Goal: Task Accomplishment & Management: Manage account settings

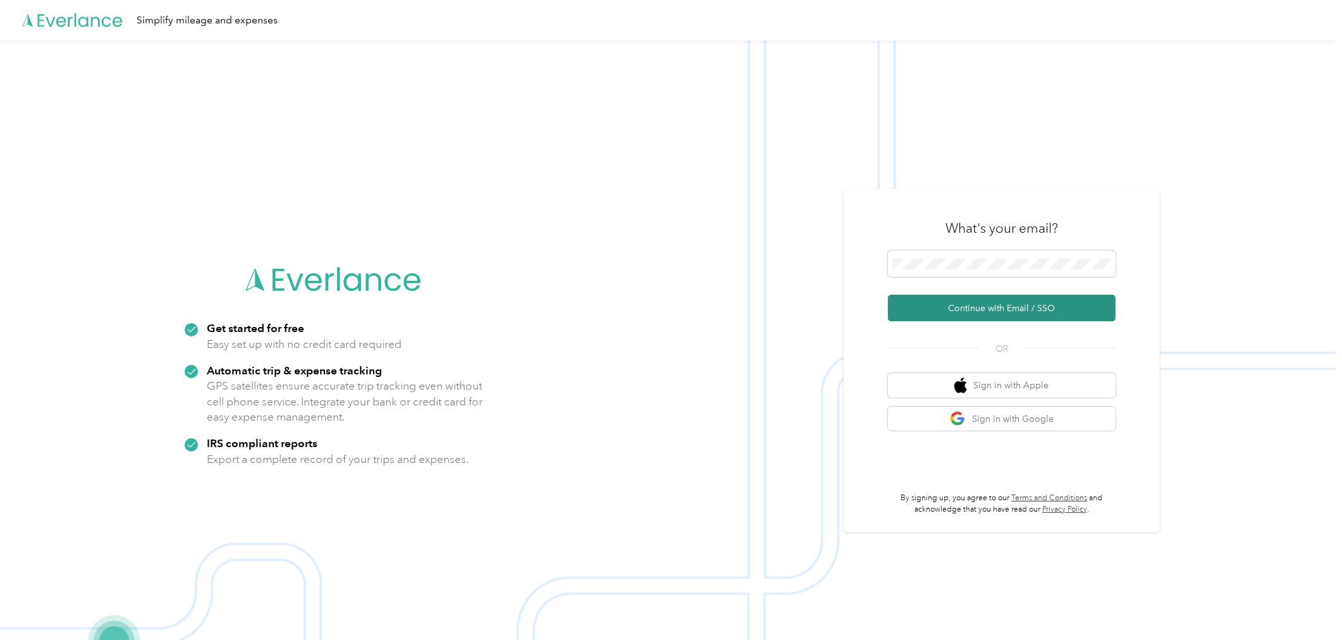
click at [989, 302] on button "Continue with Email / SSO" at bounding box center [1002, 308] width 228 height 27
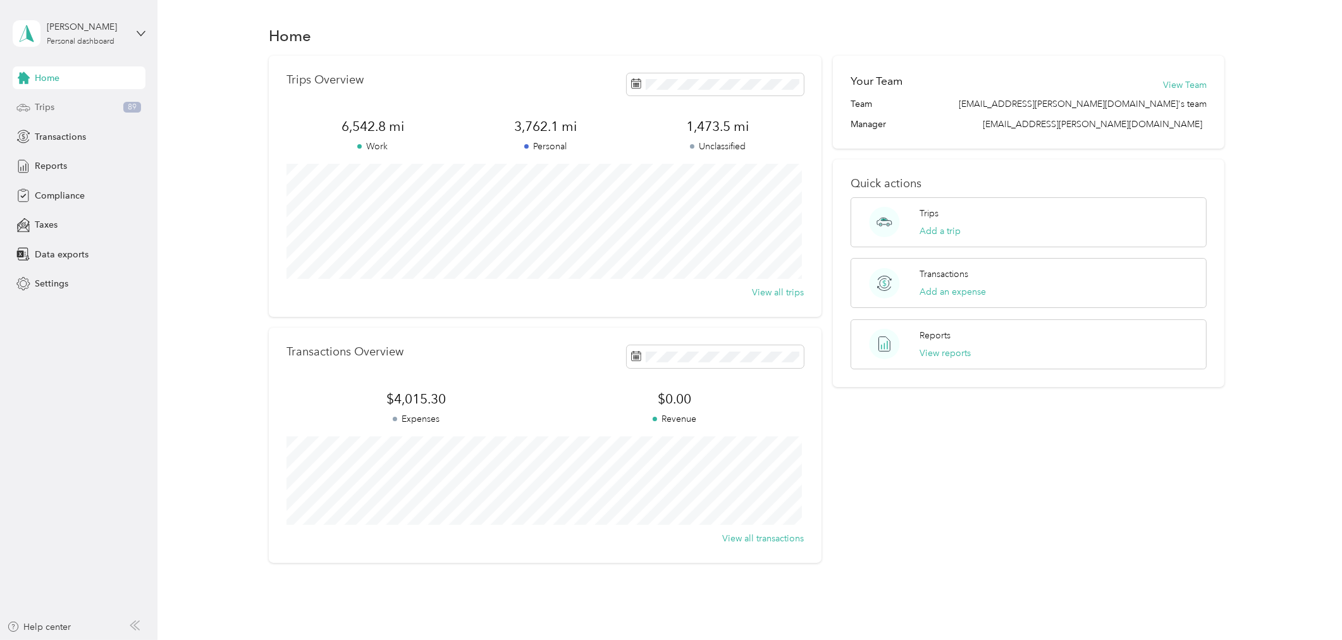
click at [127, 108] on span "89" at bounding box center [132, 107] width 18 height 11
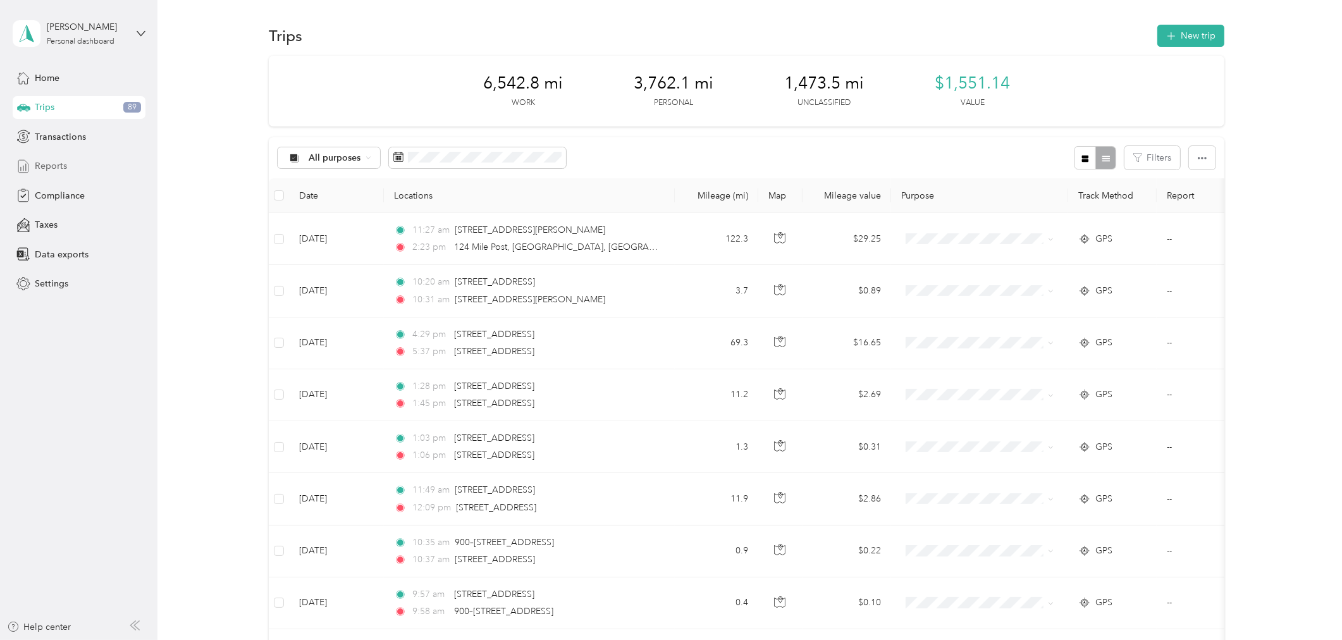
click at [61, 162] on span "Reports" at bounding box center [51, 165] width 32 height 13
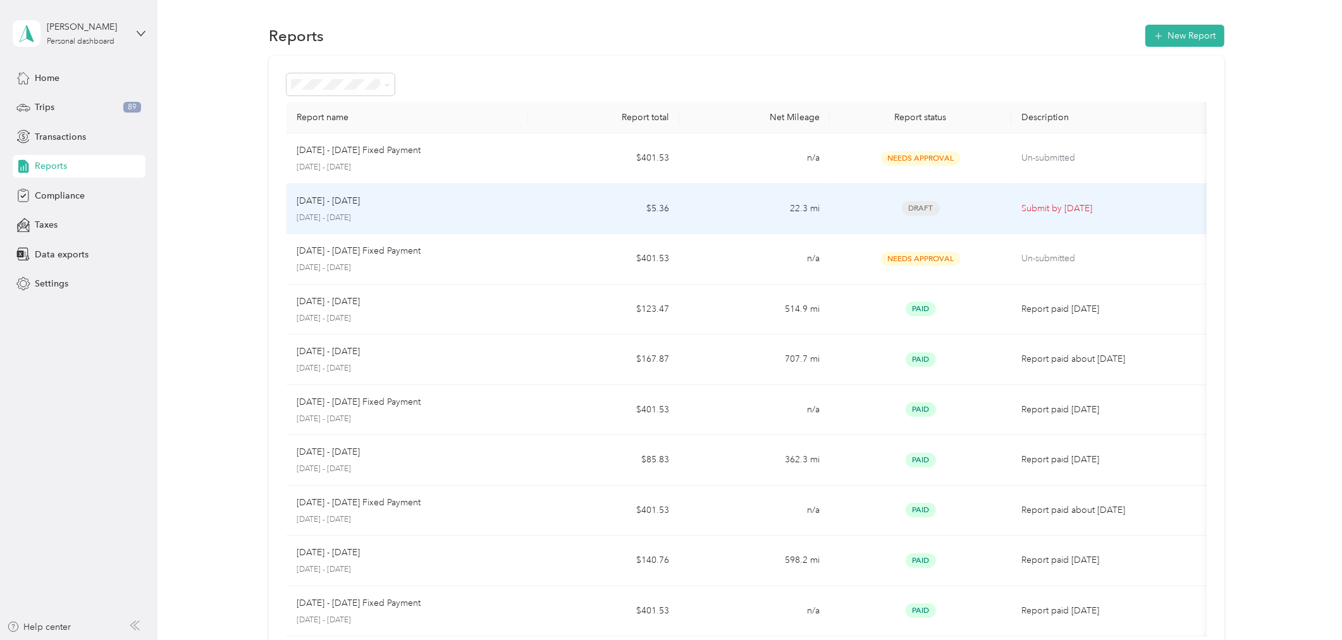
click at [586, 211] on td "$5.36" at bounding box center [603, 209] width 151 height 51
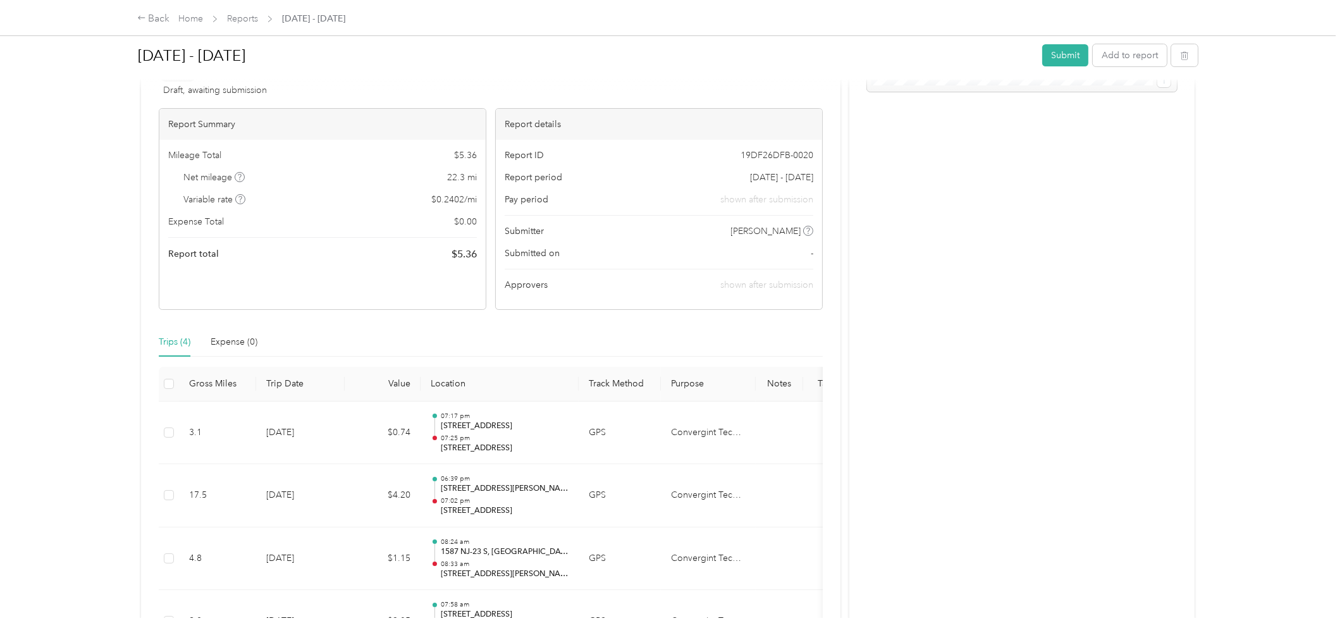
scroll to position [8, 0]
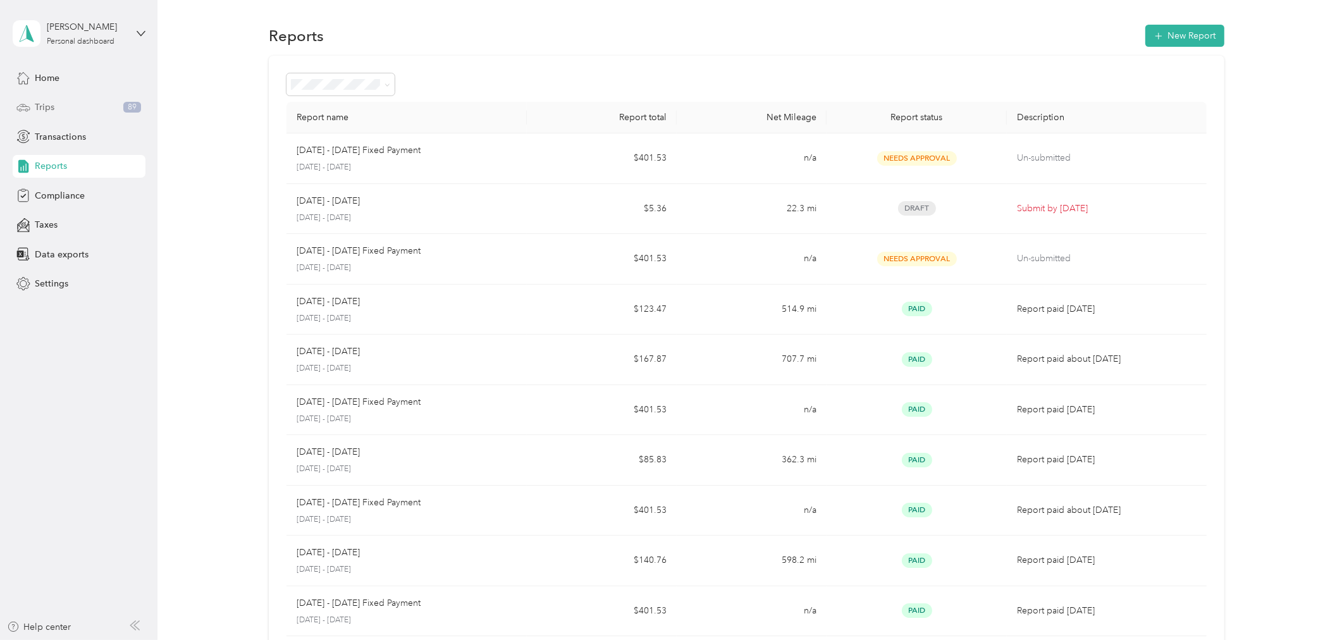
click at [85, 101] on div "Trips 89" at bounding box center [79, 107] width 133 height 23
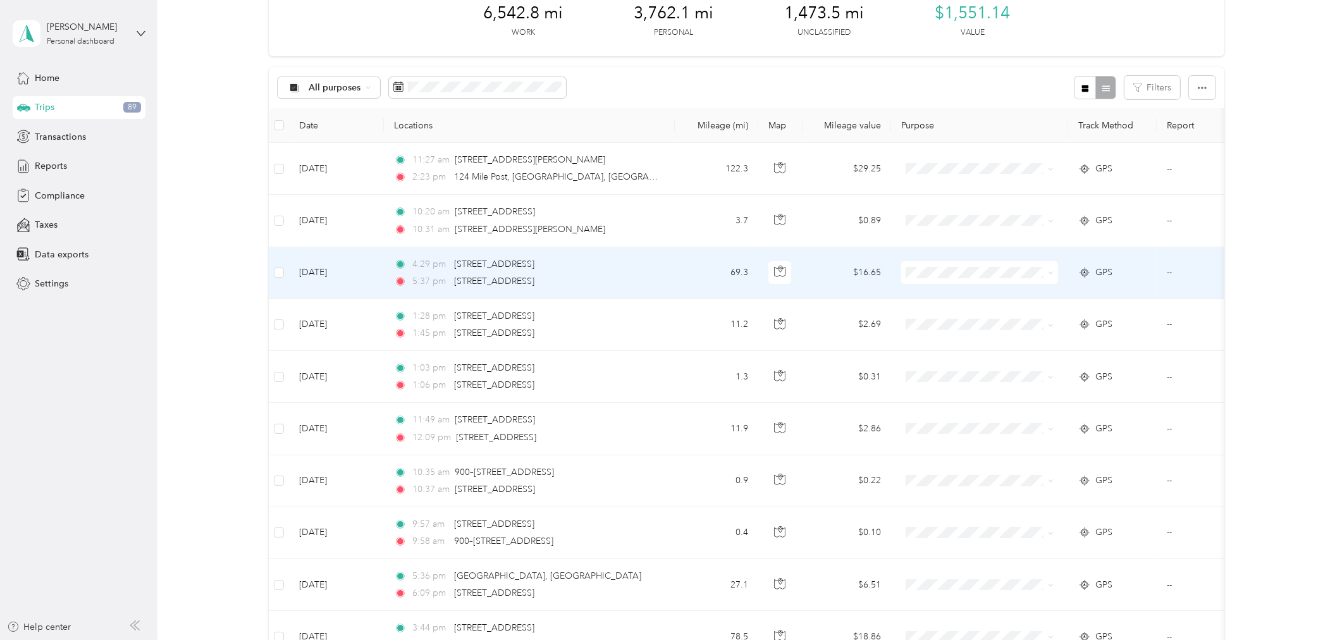
scroll to position [140, 0]
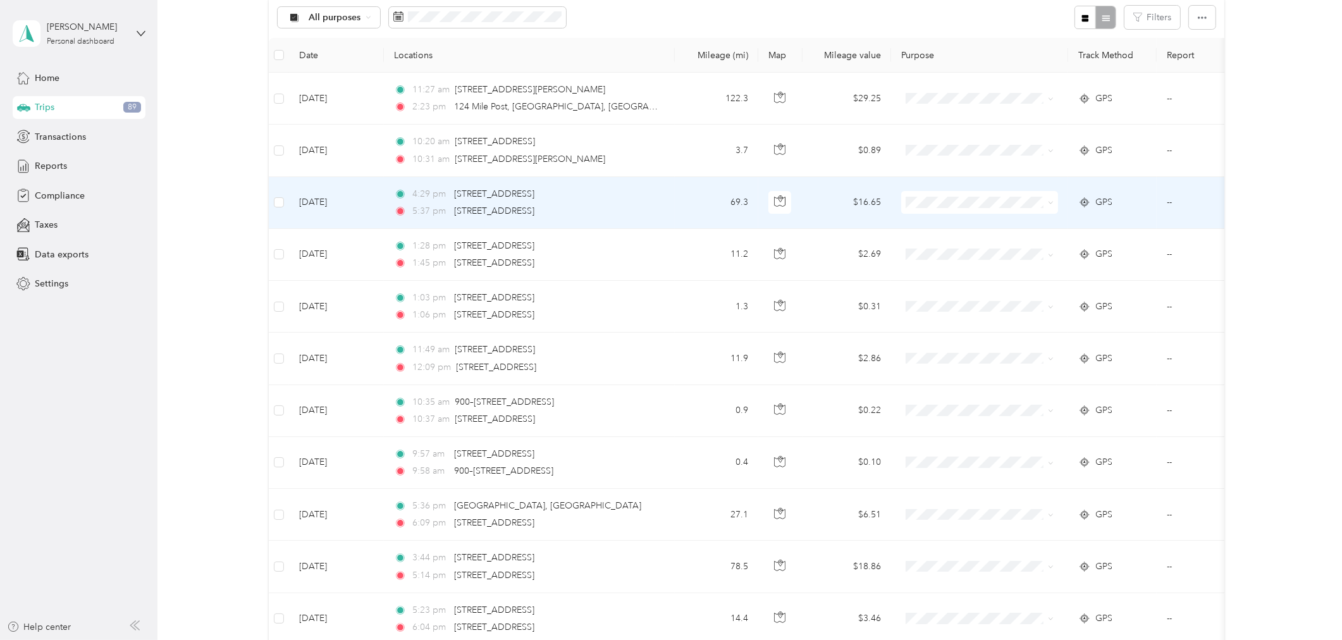
click at [1033, 212] on span at bounding box center [979, 202] width 157 height 23
click at [1038, 210] on span at bounding box center [979, 202] width 157 height 23
click at [1043, 200] on span at bounding box center [1048, 202] width 10 height 14
click at [969, 249] on span "Personal" at bounding box center [990, 244] width 117 height 13
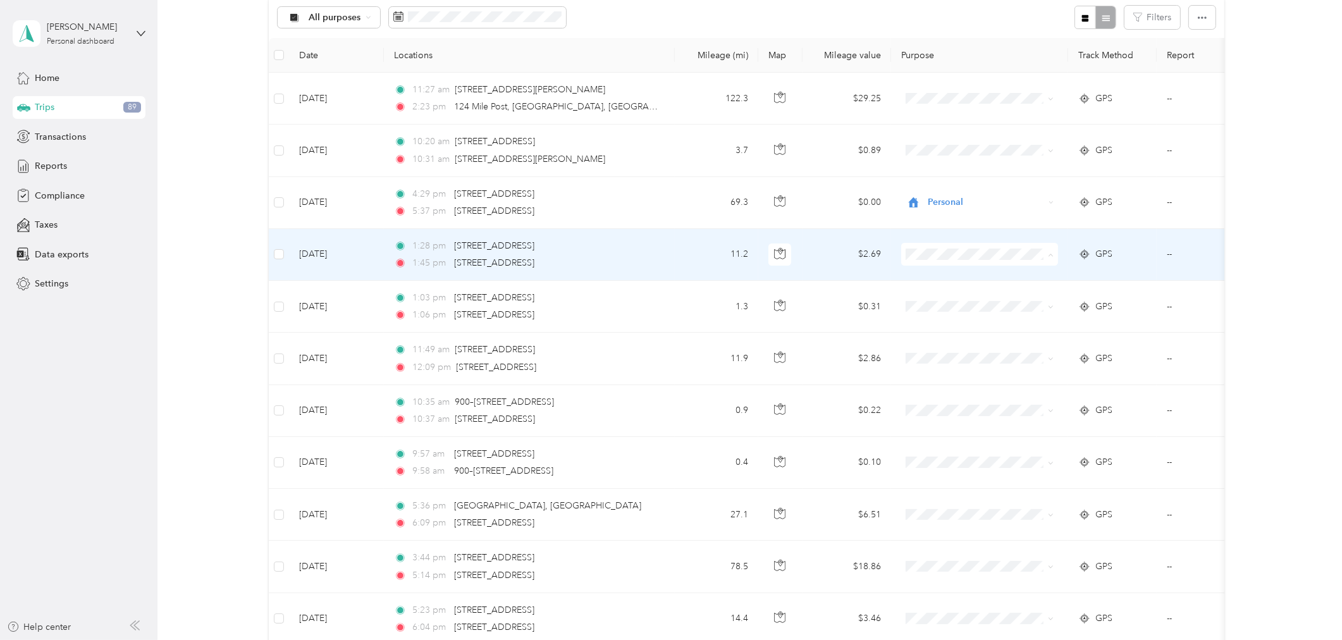
click at [944, 299] on span "Personal" at bounding box center [990, 299] width 117 height 13
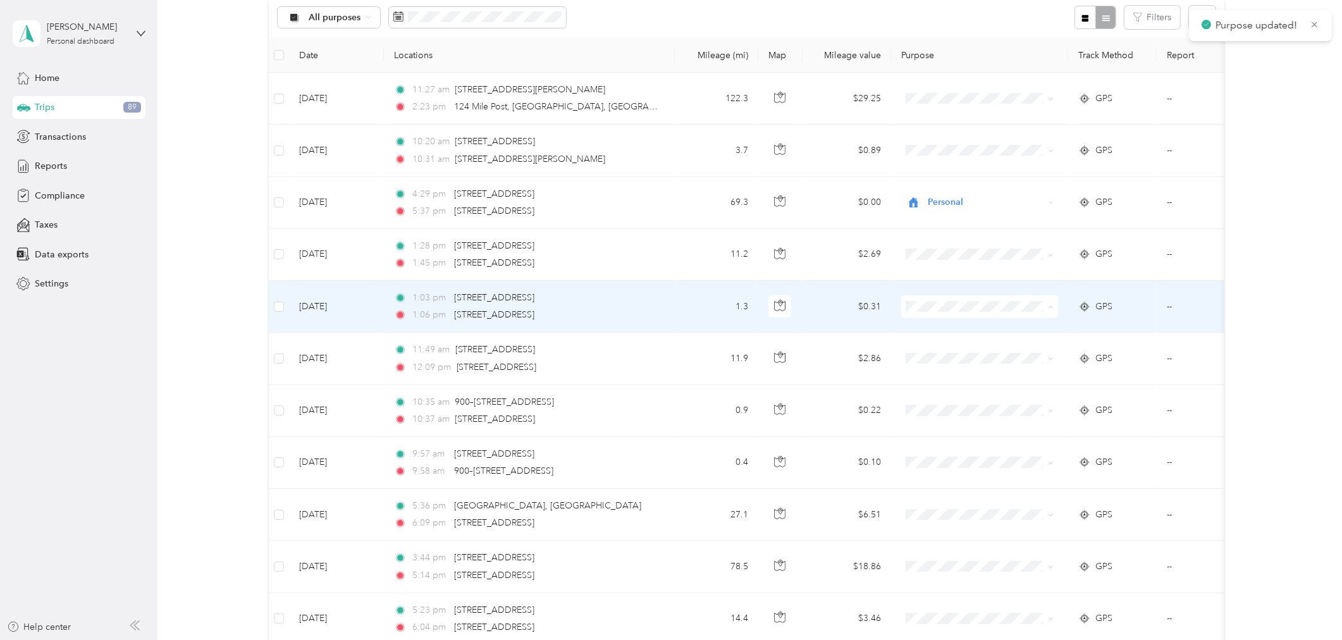
click at [943, 352] on span "Personal" at bounding box center [990, 352] width 117 height 13
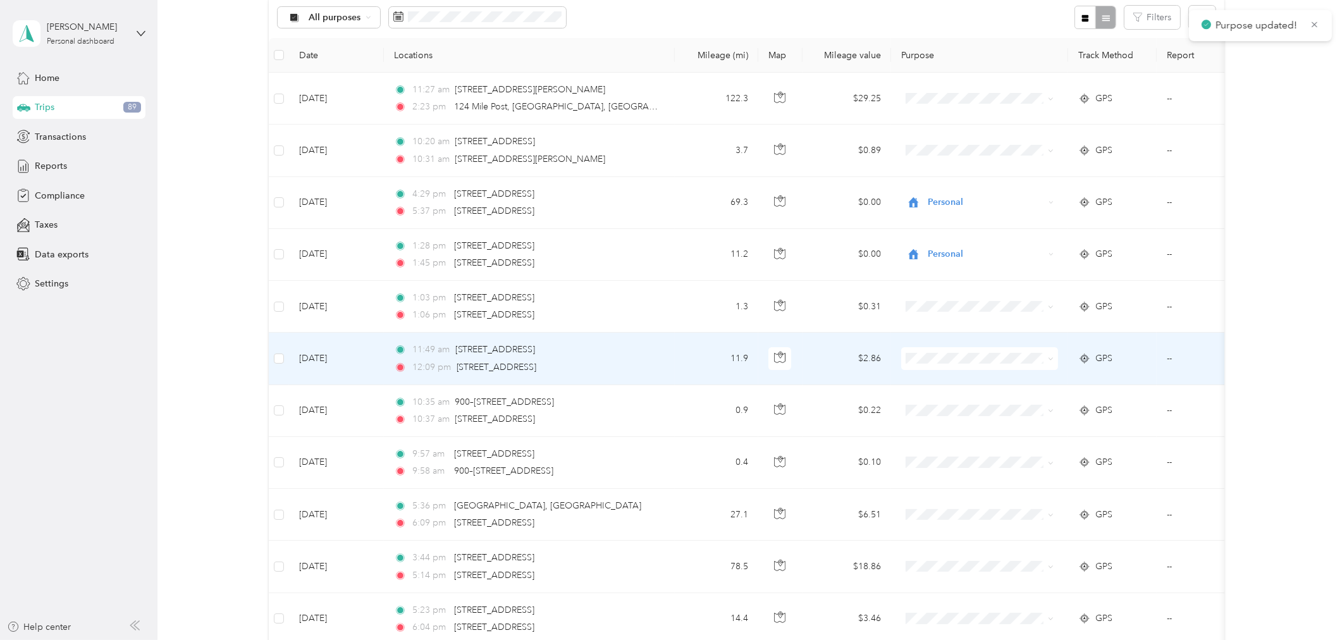
click at [940, 400] on span "Personal" at bounding box center [990, 401] width 117 height 13
click at [936, 400] on span "Personal" at bounding box center [990, 404] width 117 height 13
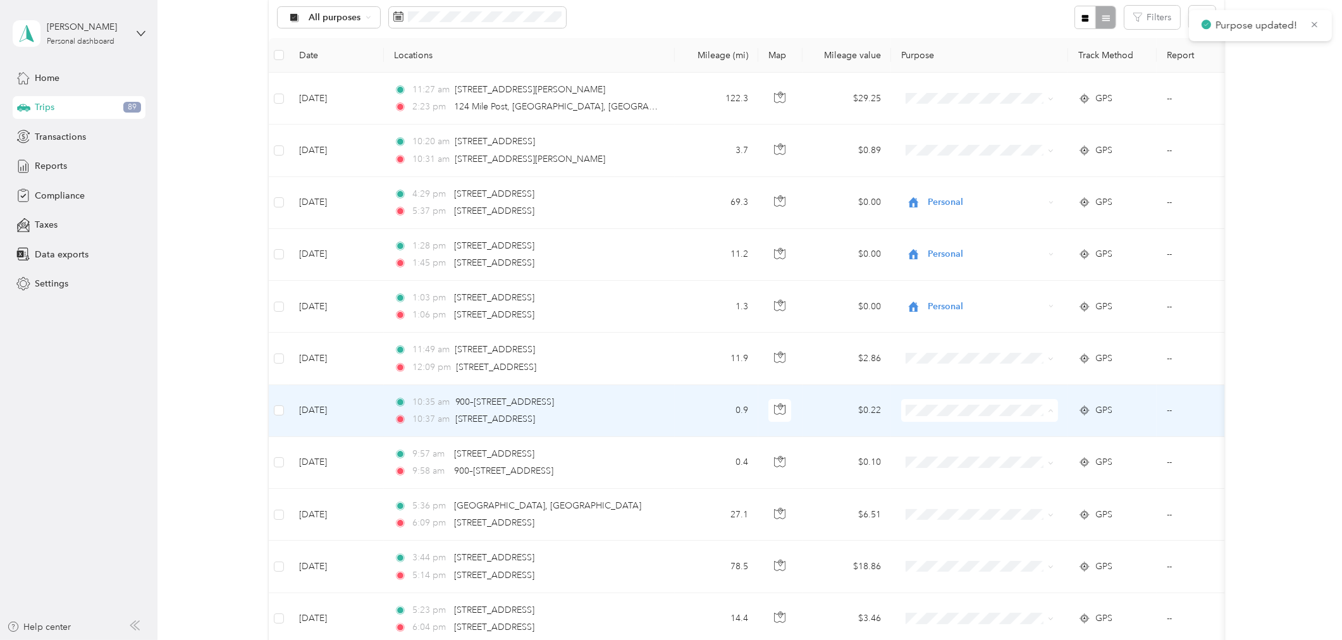
click at [933, 457] on li "Personal" at bounding box center [979, 456] width 157 height 22
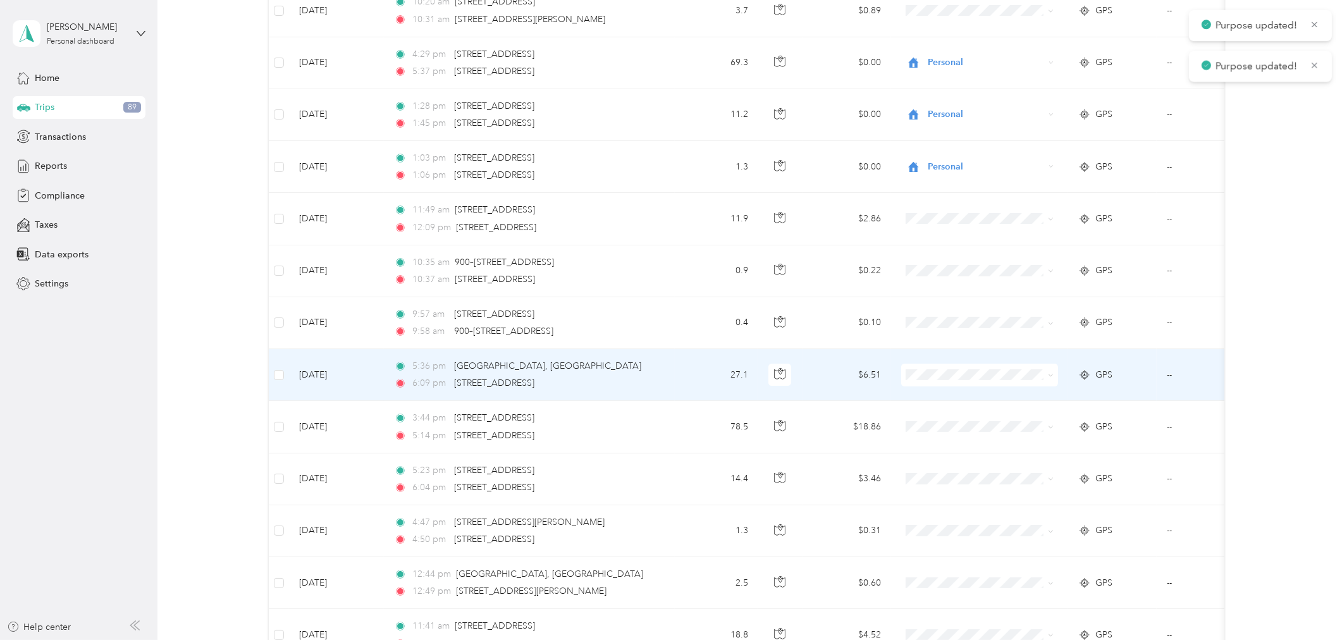
scroll to position [281, 0]
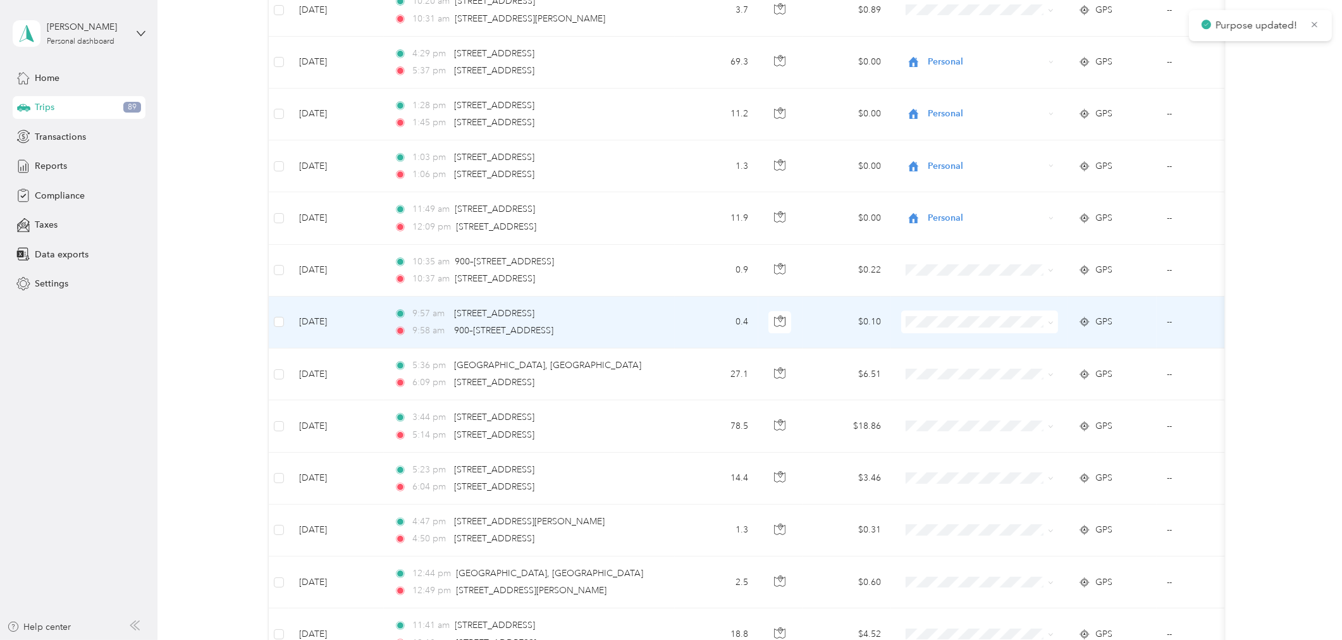
click at [951, 370] on li "Personal" at bounding box center [979, 365] width 157 height 22
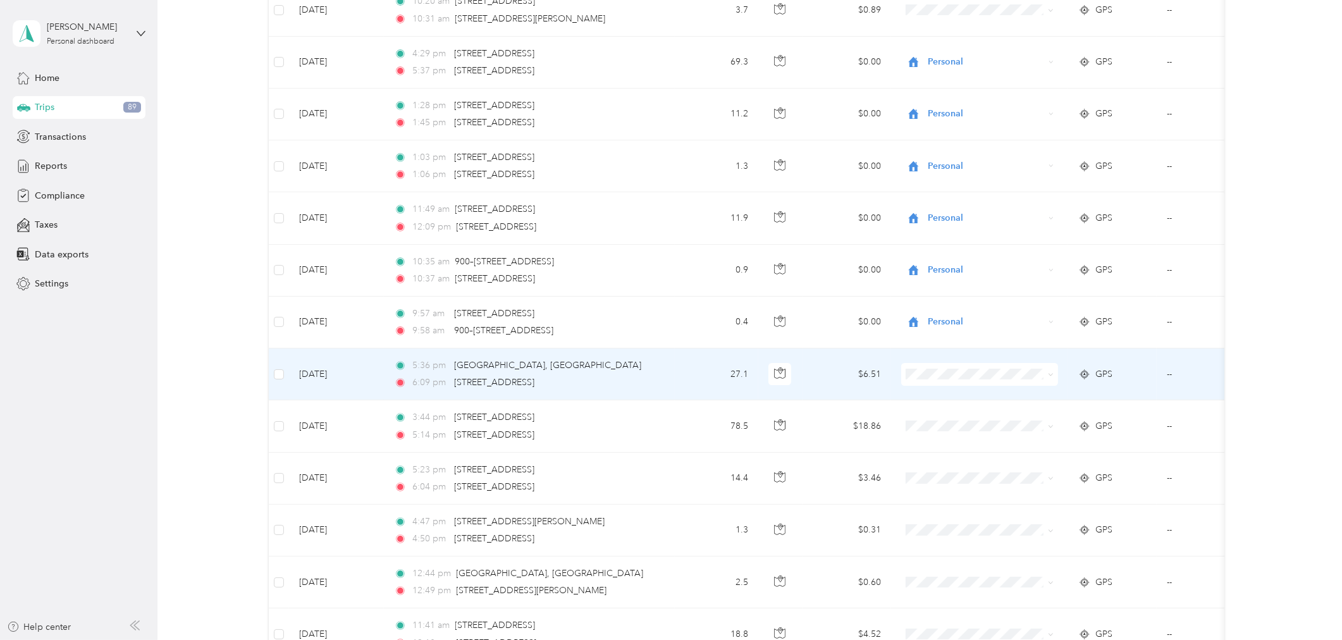
click at [936, 419] on span "Personal" at bounding box center [990, 414] width 117 height 13
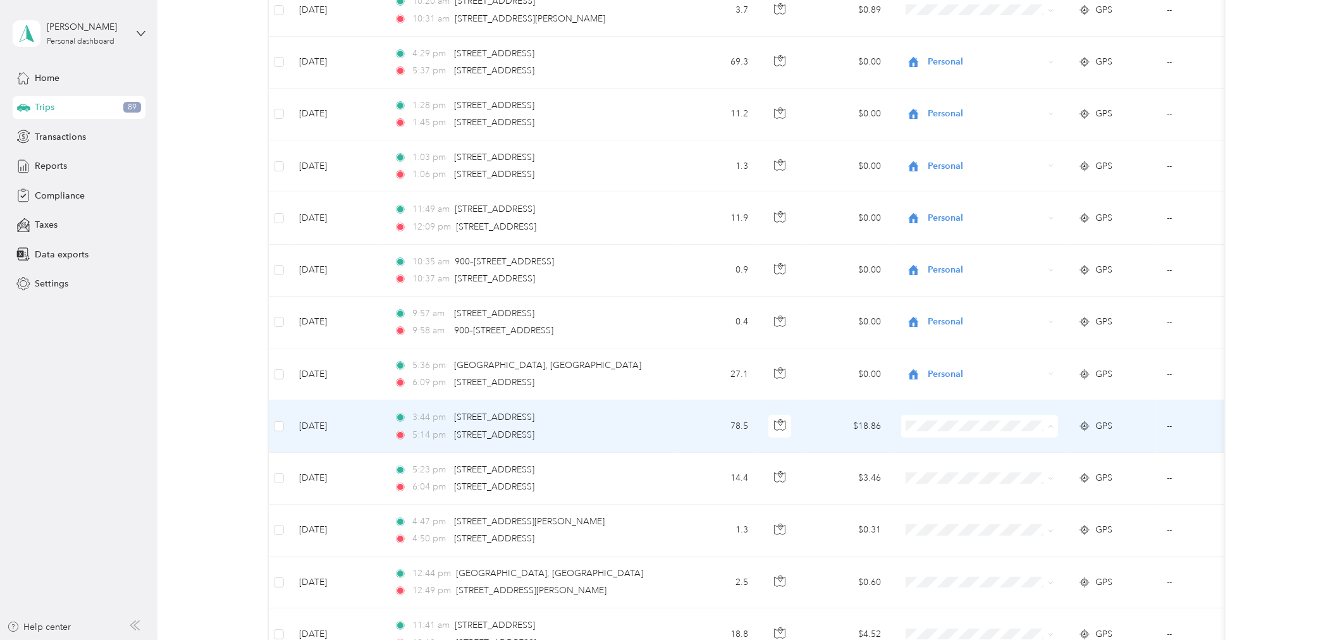
click at [967, 476] on li "Personal" at bounding box center [979, 472] width 157 height 22
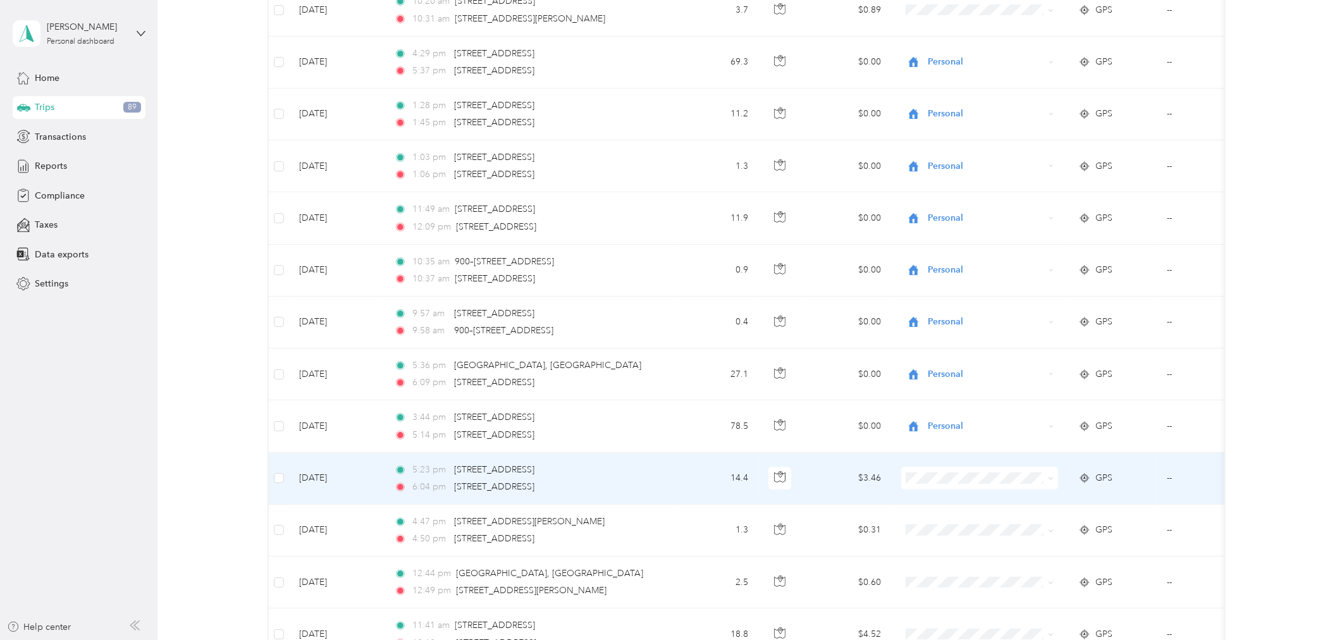
click at [973, 507] on ol "Convergint Technologies Personal" at bounding box center [979, 511] width 157 height 44
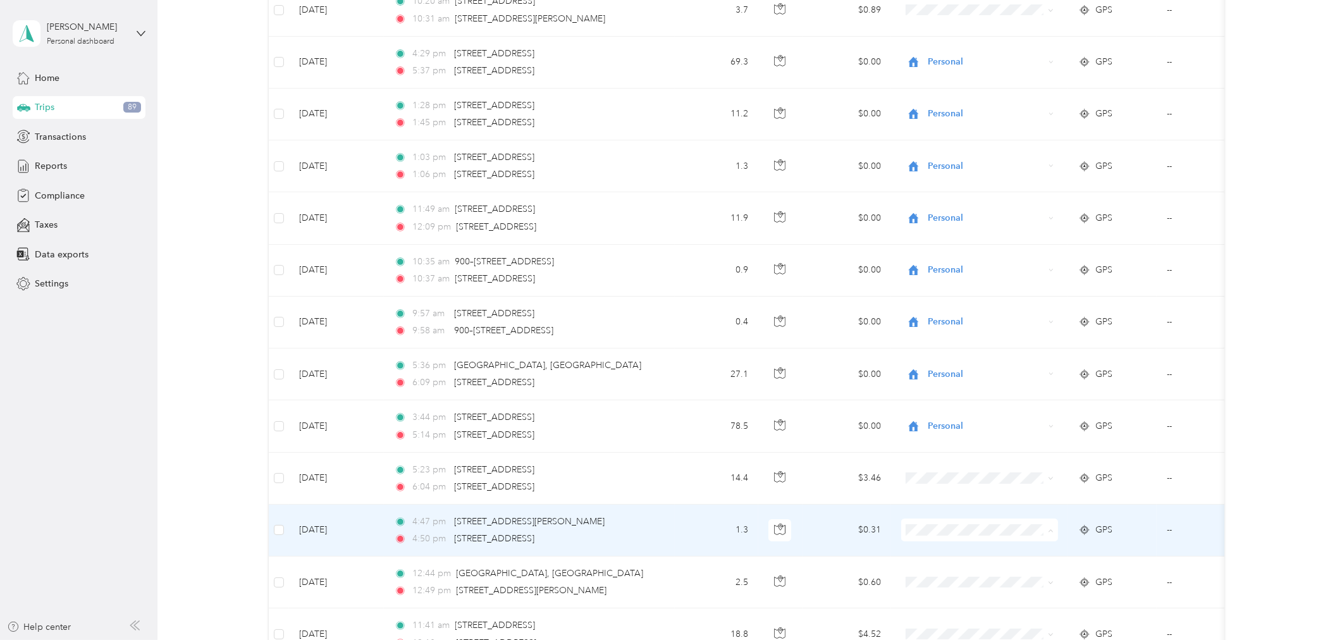
click at [975, 551] on span "Convergint Technologies" at bounding box center [990, 553] width 117 height 13
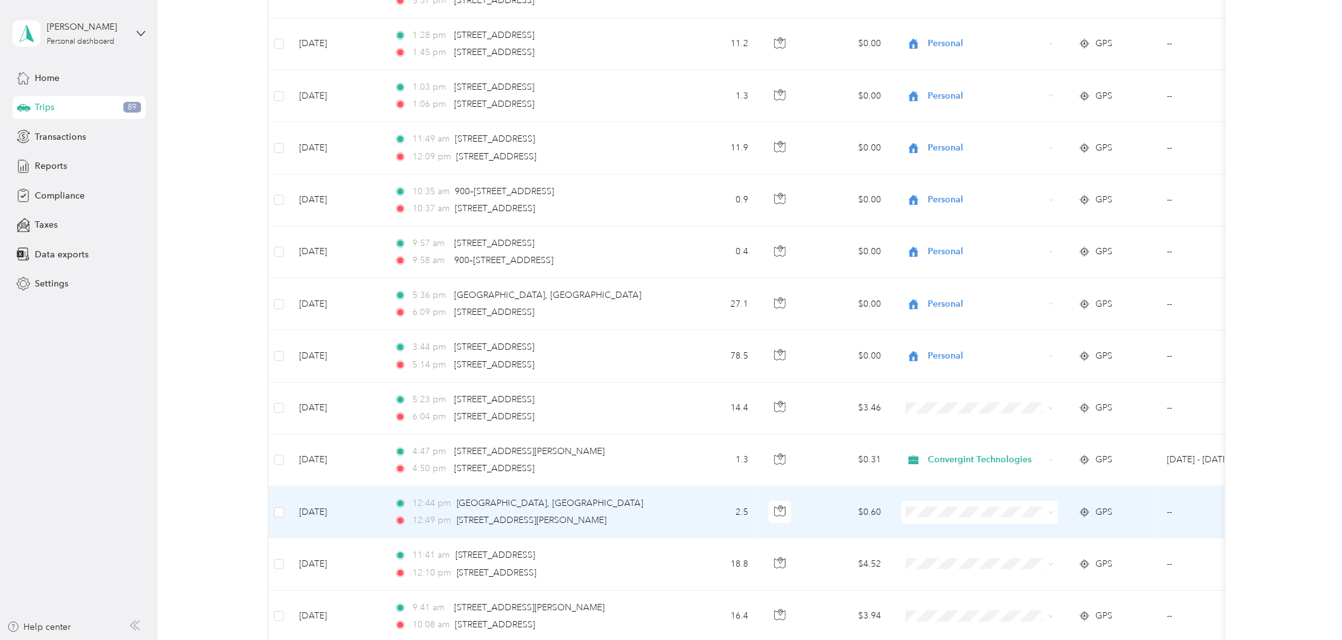
click at [948, 539] on li "Convergint Technologies" at bounding box center [979, 531] width 157 height 22
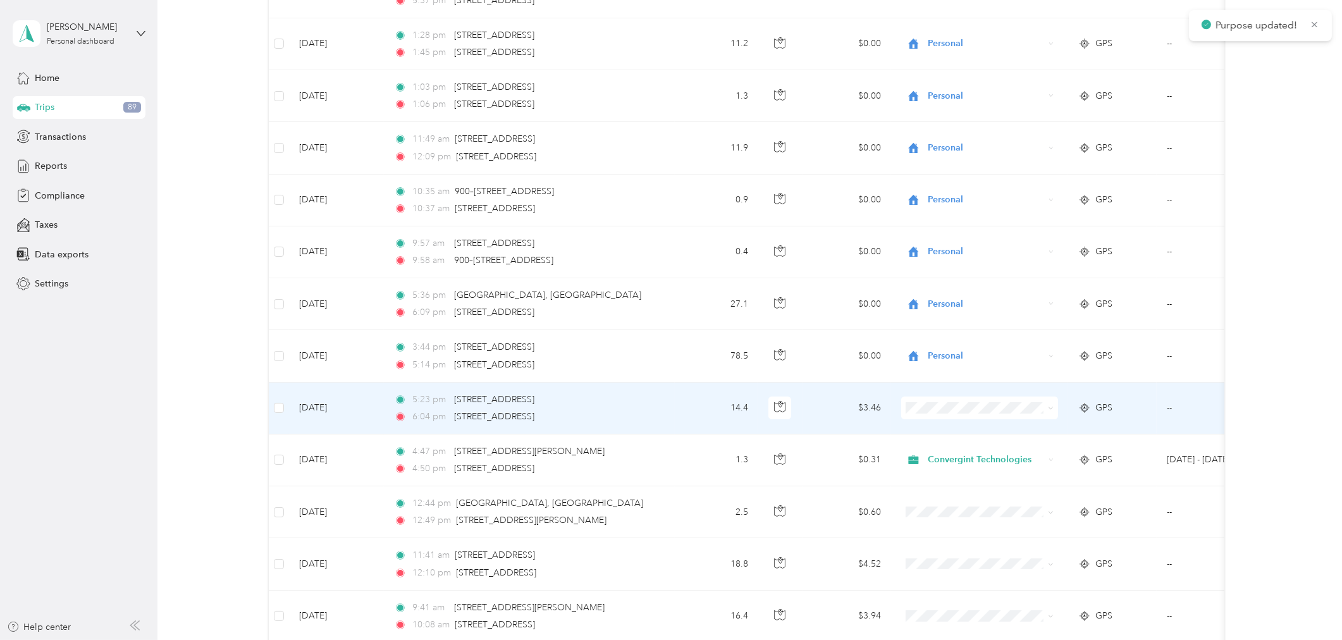
click at [962, 433] on span "Convergint Technologies" at bounding box center [990, 431] width 117 height 13
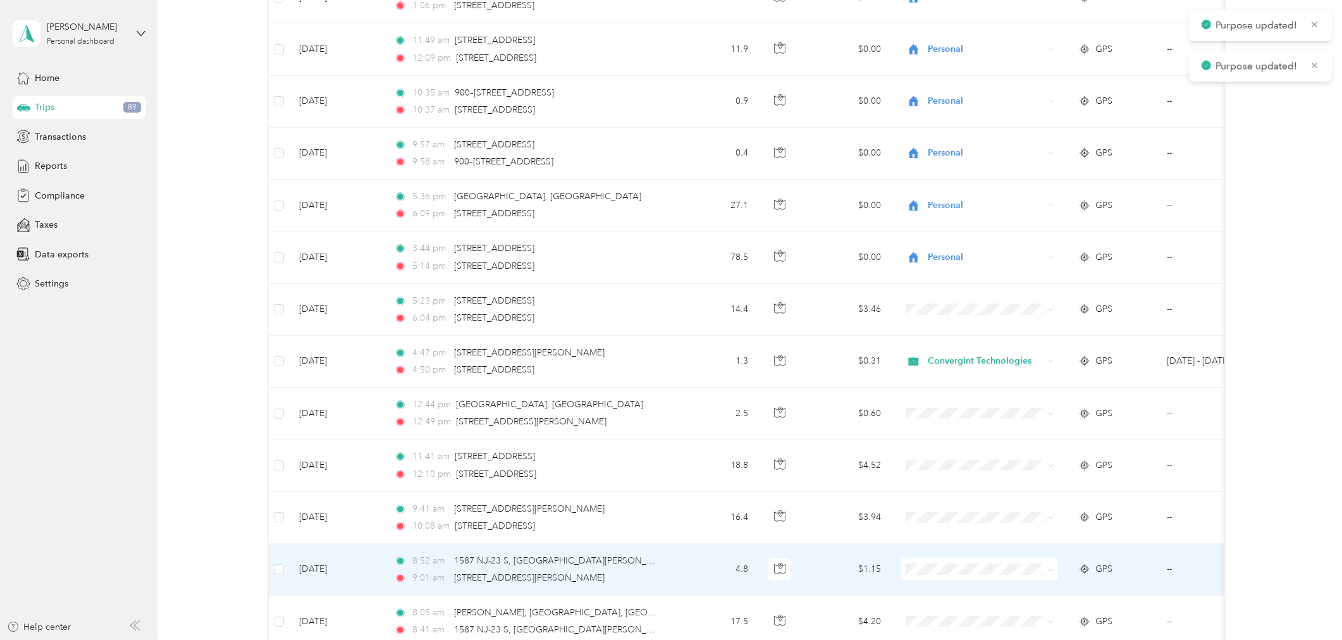
scroll to position [491, 0]
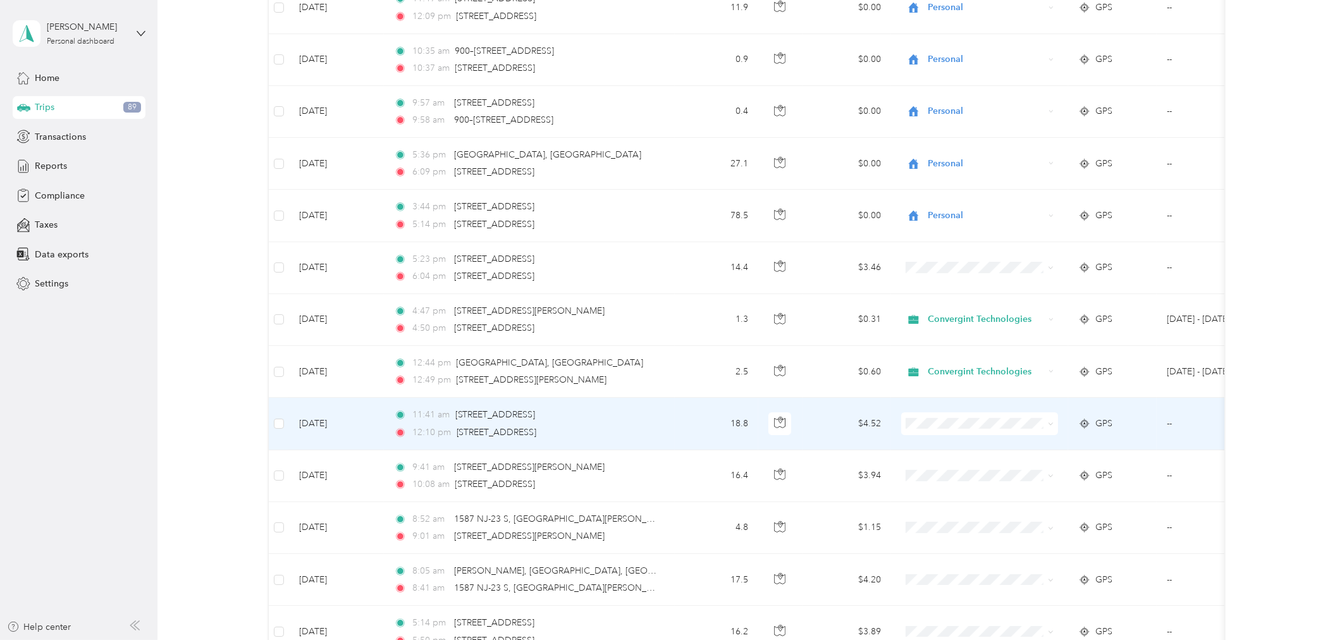
drag, startPoint x: 957, startPoint y: 446, endPoint x: 968, endPoint y: 451, distance: 11.9
click at [958, 446] on span "Convergint Technologies" at bounding box center [990, 447] width 117 height 13
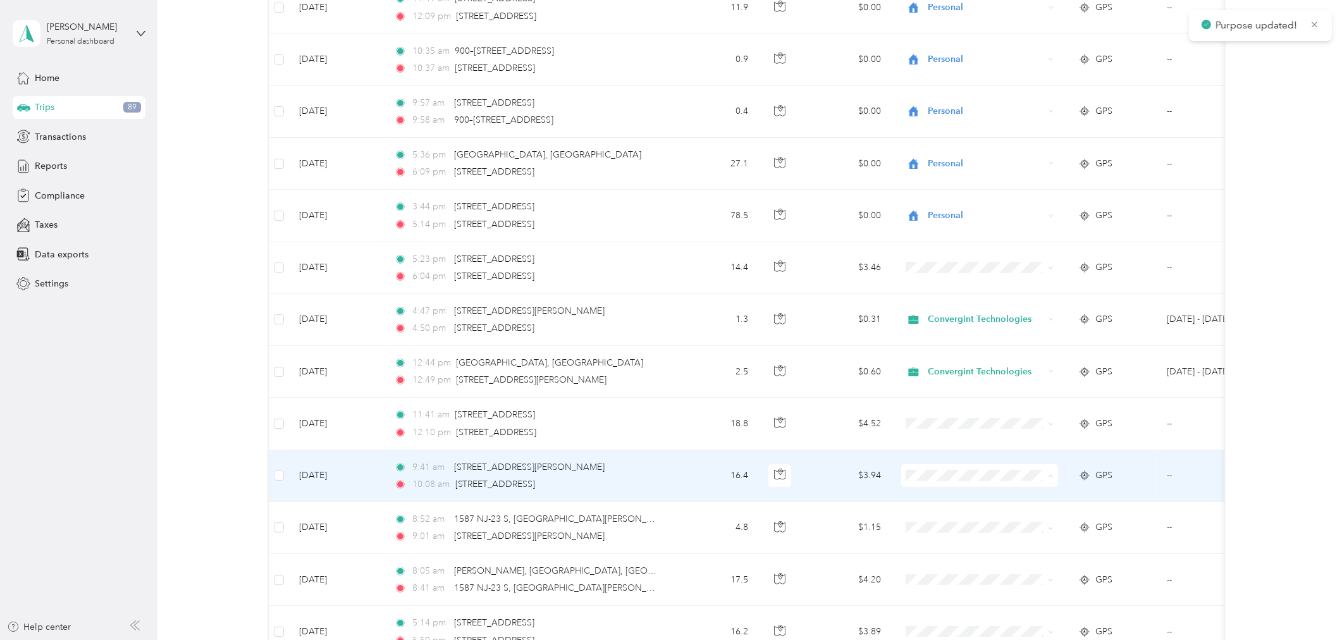
click at [974, 494] on span "Convergint Technologies" at bounding box center [990, 499] width 117 height 13
click at [979, 498] on span "Convergint Technologies" at bounding box center [990, 498] width 117 height 13
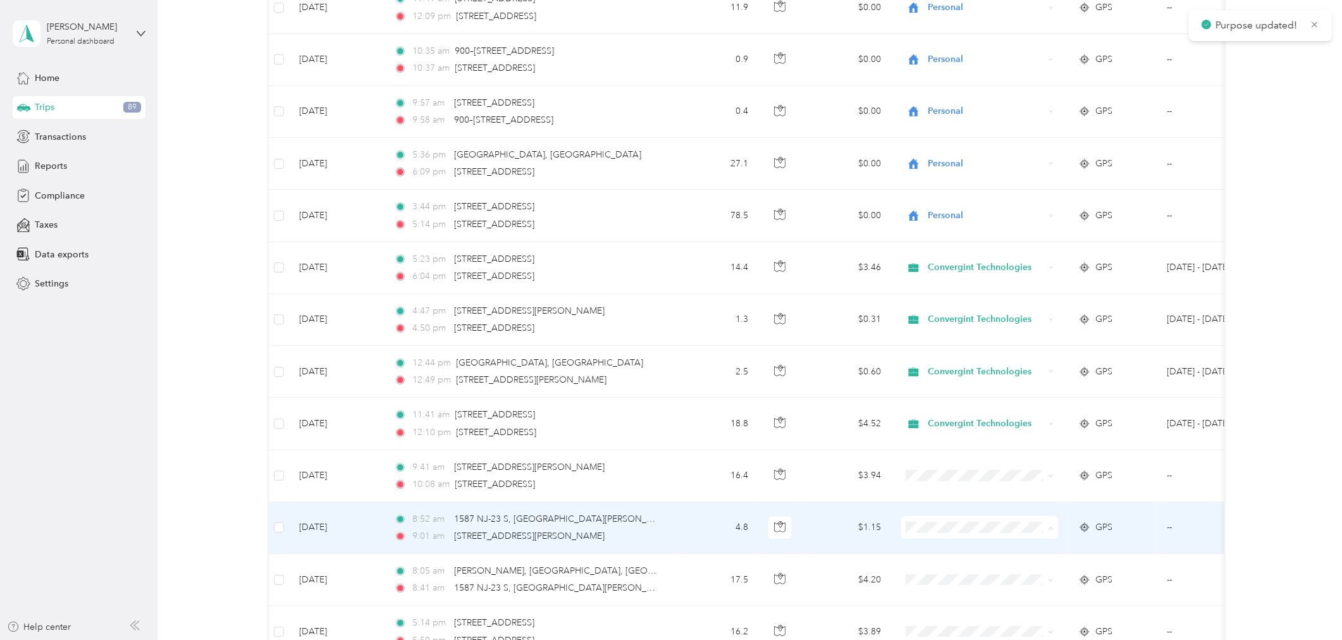
click at [973, 547] on span "Convergint Technologies" at bounding box center [990, 550] width 117 height 13
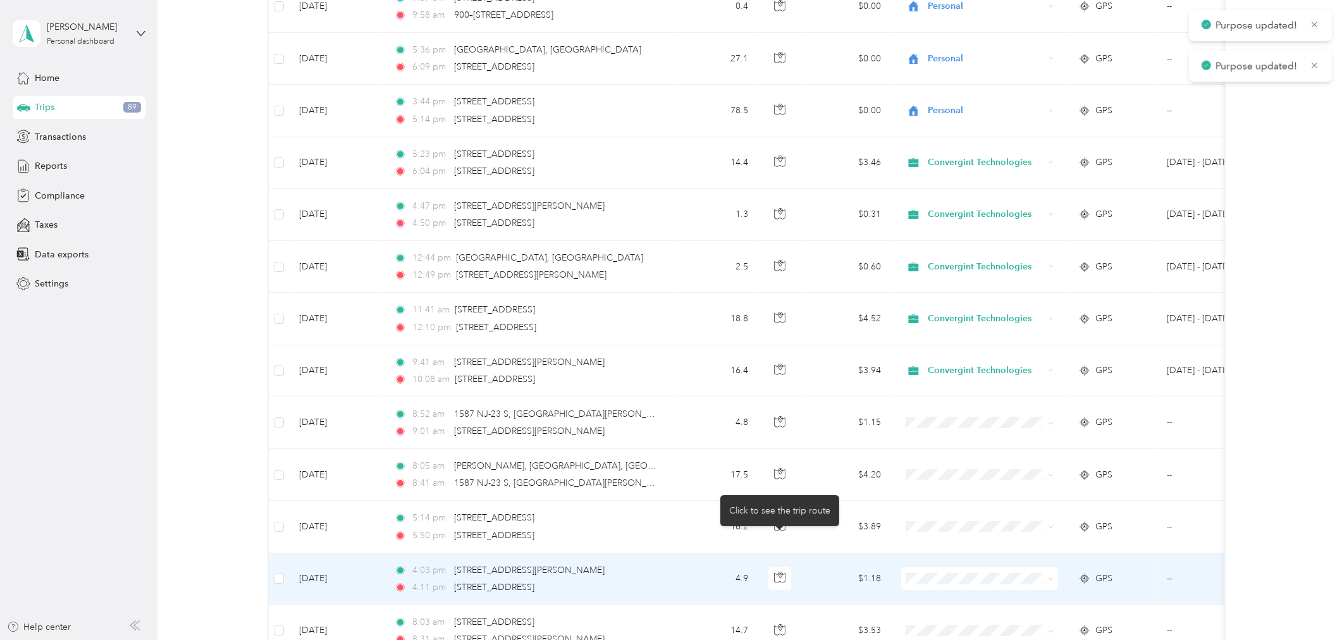
scroll to position [632, 0]
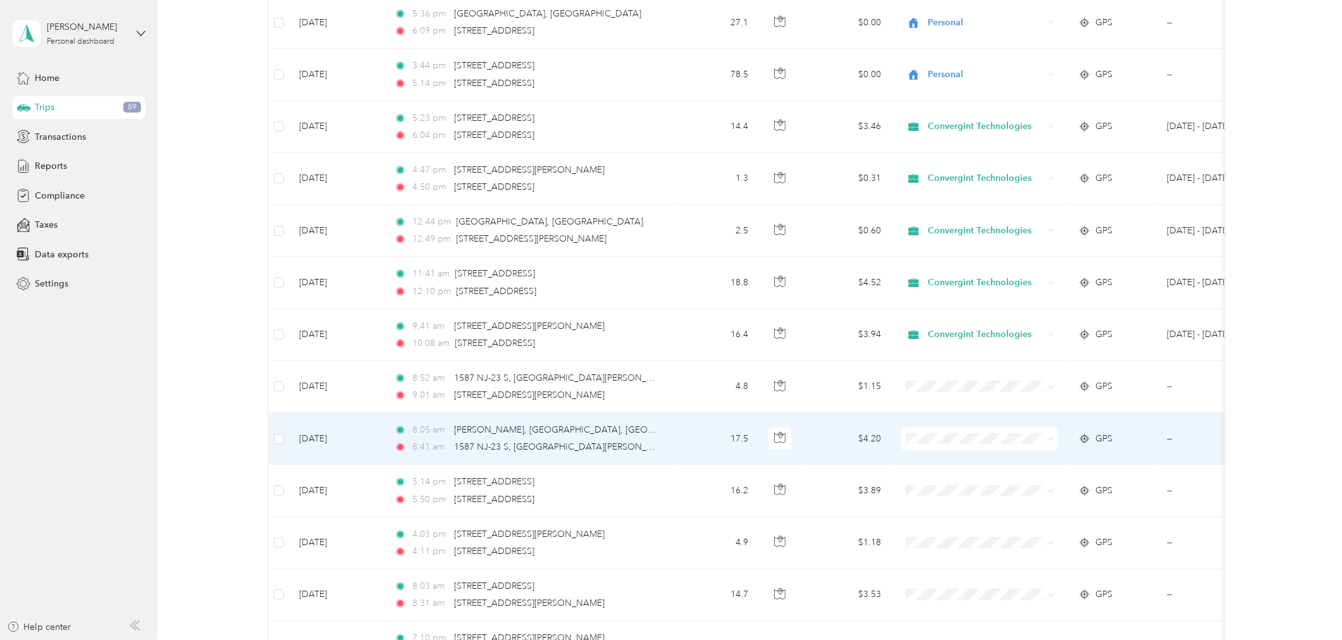
click at [981, 462] on span "Convergint Technologies" at bounding box center [990, 457] width 117 height 13
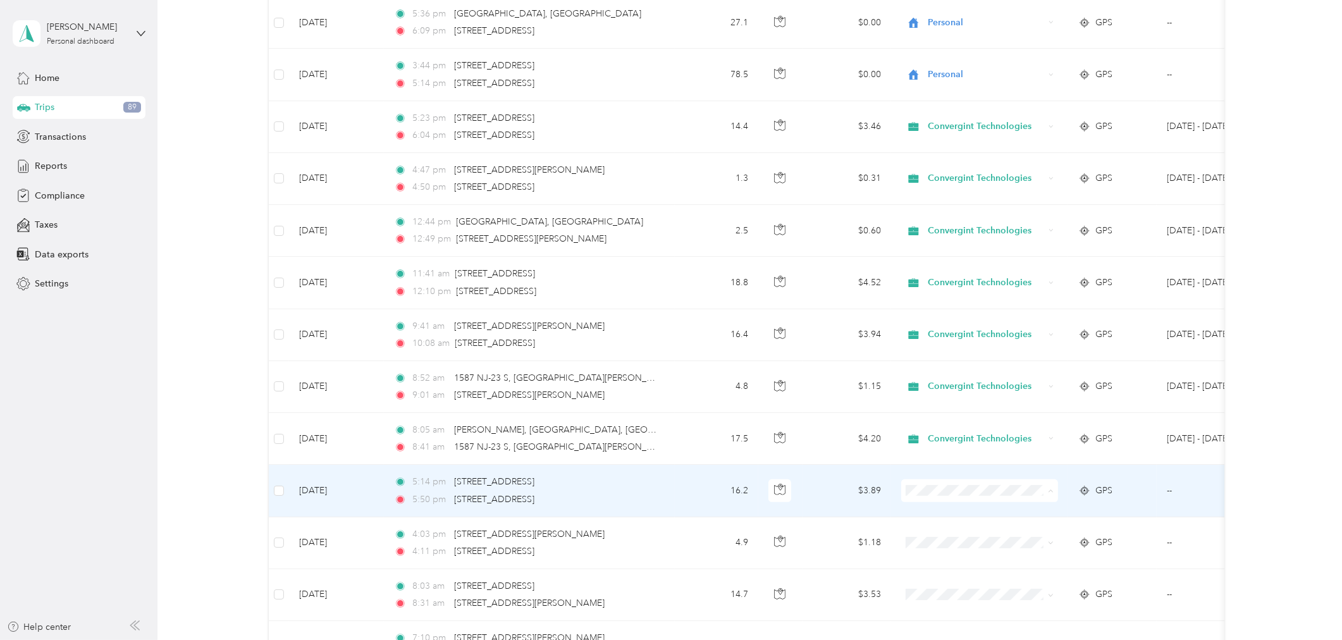
click at [932, 516] on li "Convergint Technologies" at bounding box center [979, 515] width 157 height 22
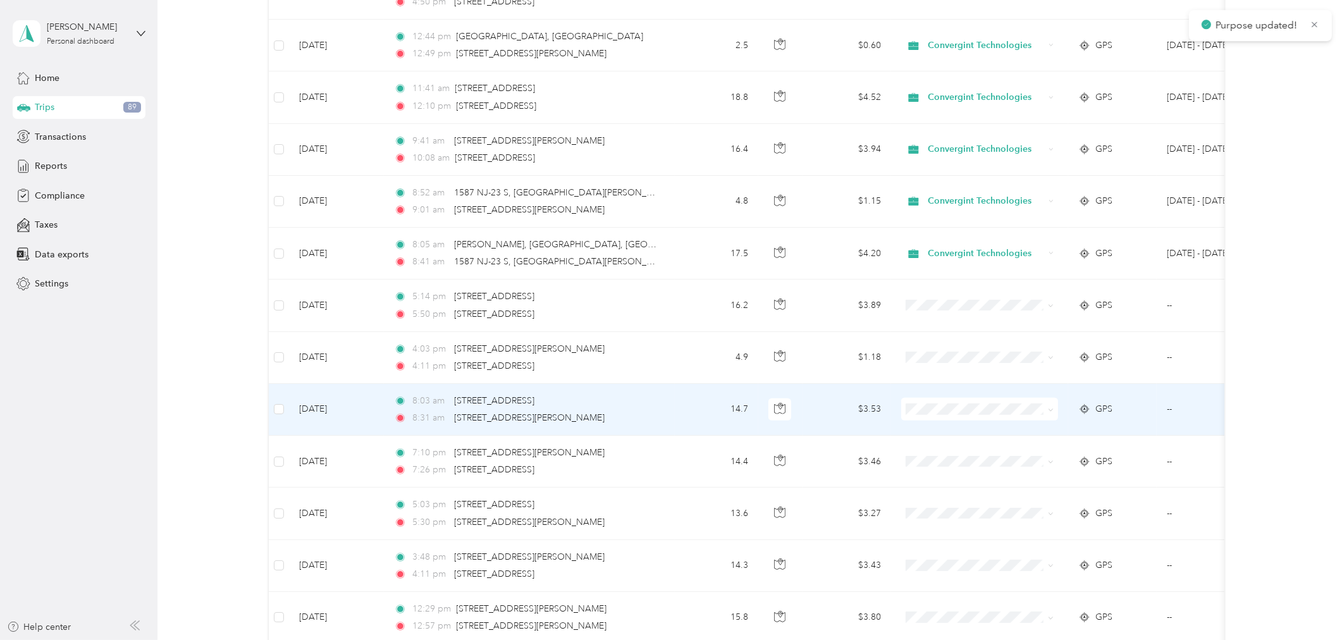
scroll to position [843, 0]
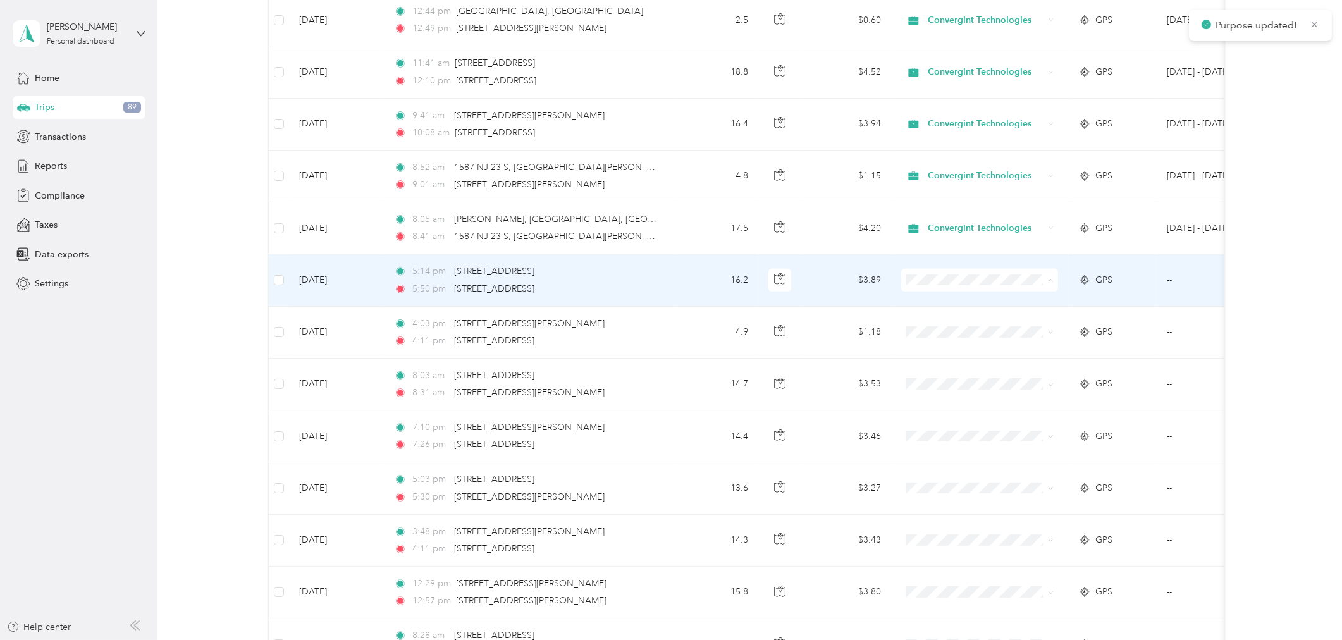
click at [941, 312] on ol "Convergint Technologies Personal" at bounding box center [979, 315] width 157 height 44
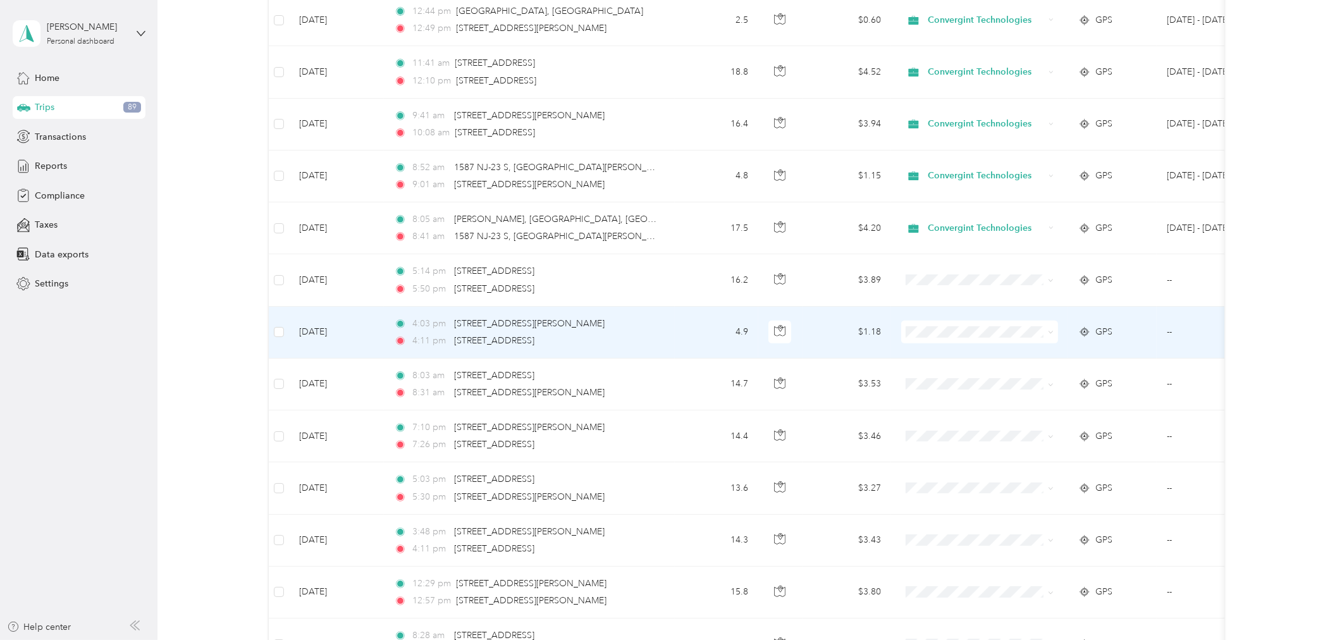
click at [935, 338] on span at bounding box center [979, 332] width 157 height 23
click at [938, 360] on li "Convergint Technologies" at bounding box center [979, 355] width 157 height 22
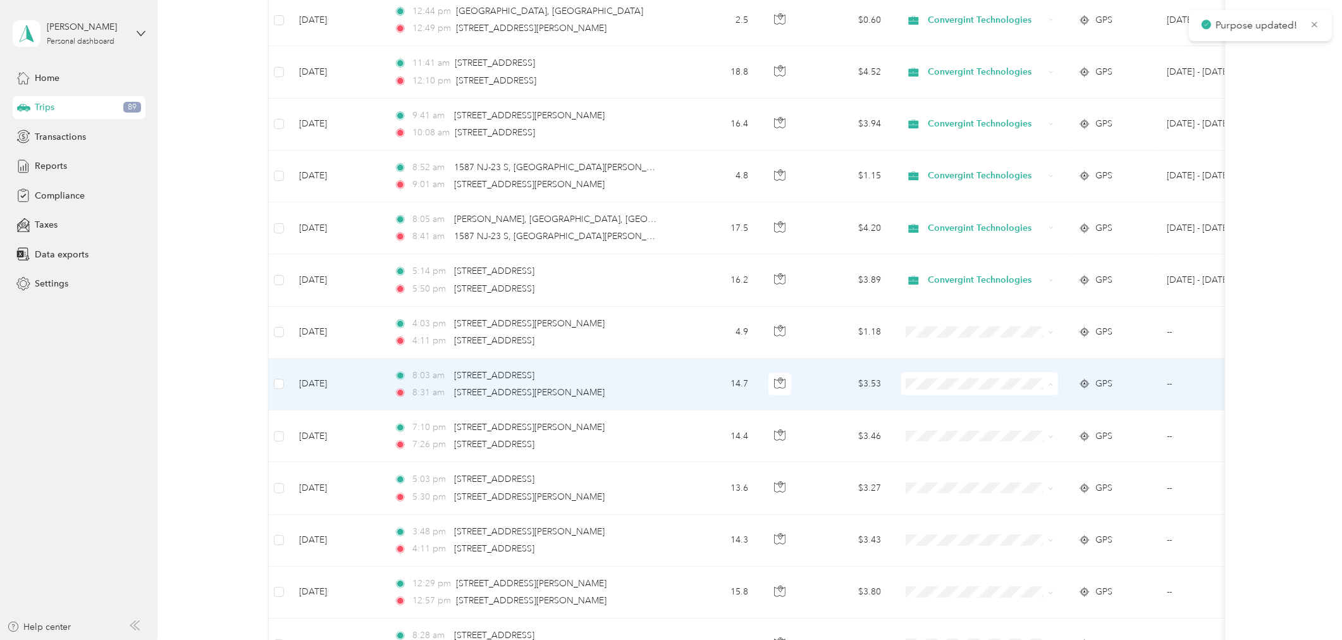
click at [941, 403] on span "Convergint Technologies" at bounding box center [990, 408] width 117 height 13
click at [938, 406] on span "Convergint Technologies" at bounding box center [990, 408] width 117 height 13
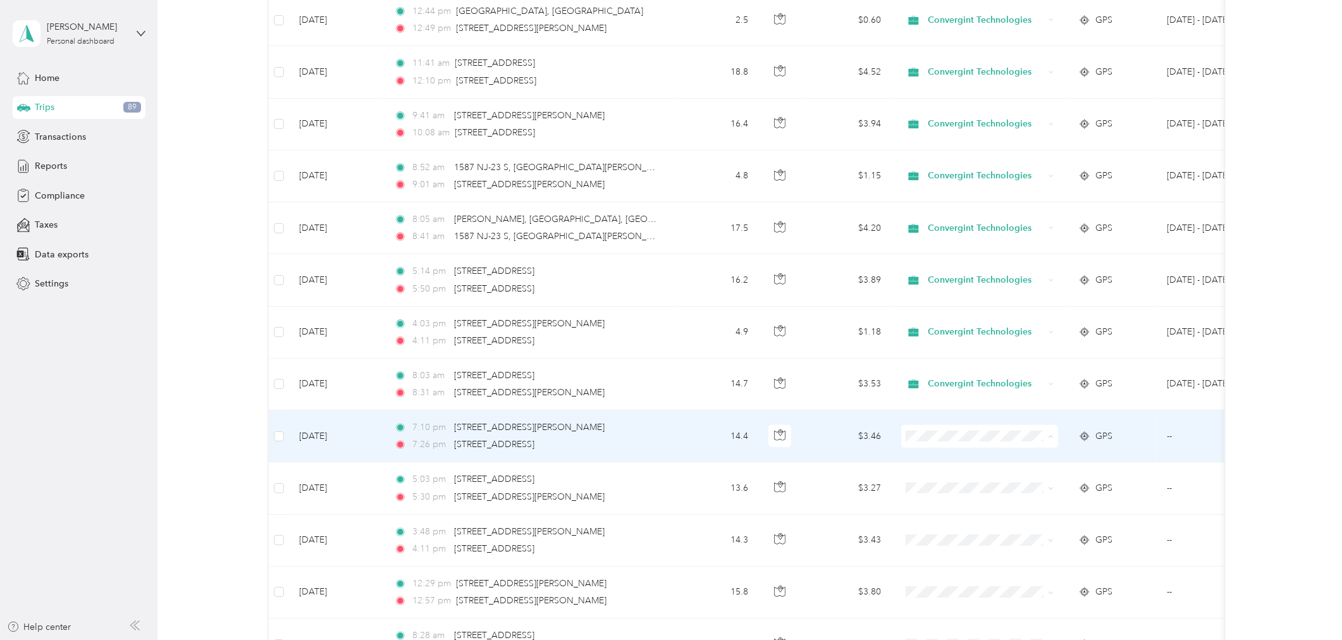
click at [972, 476] on span "Personal" at bounding box center [990, 482] width 117 height 13
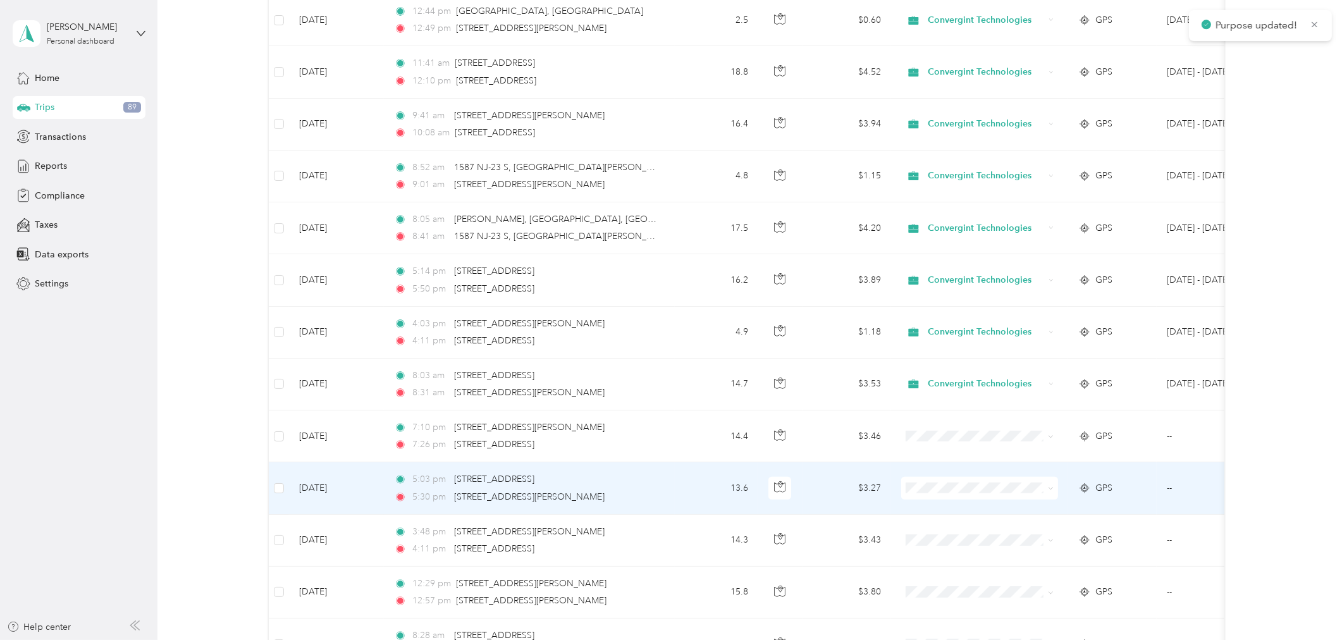
click at [952, 535] on span "Personal" at bounding box center [990, 533] width 117 height 13
click at [956, 530] on span "Personal" at bounding box center [990, 528] width 117 height 13
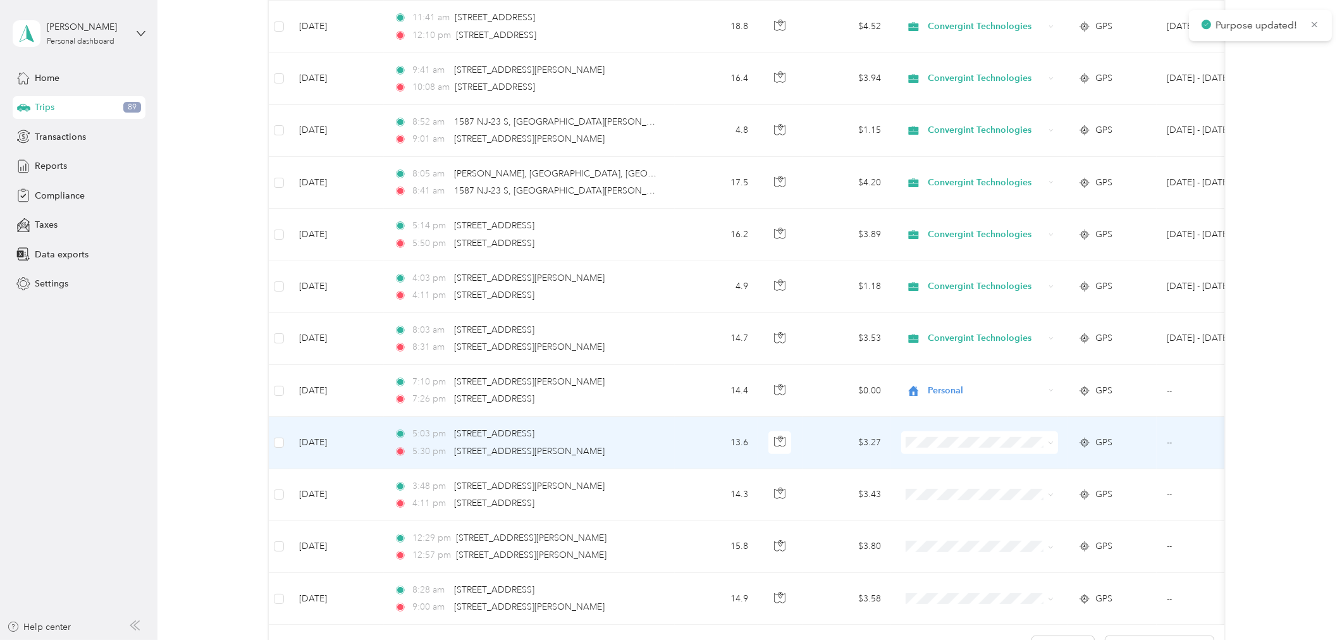
scroll to position [913, 0]
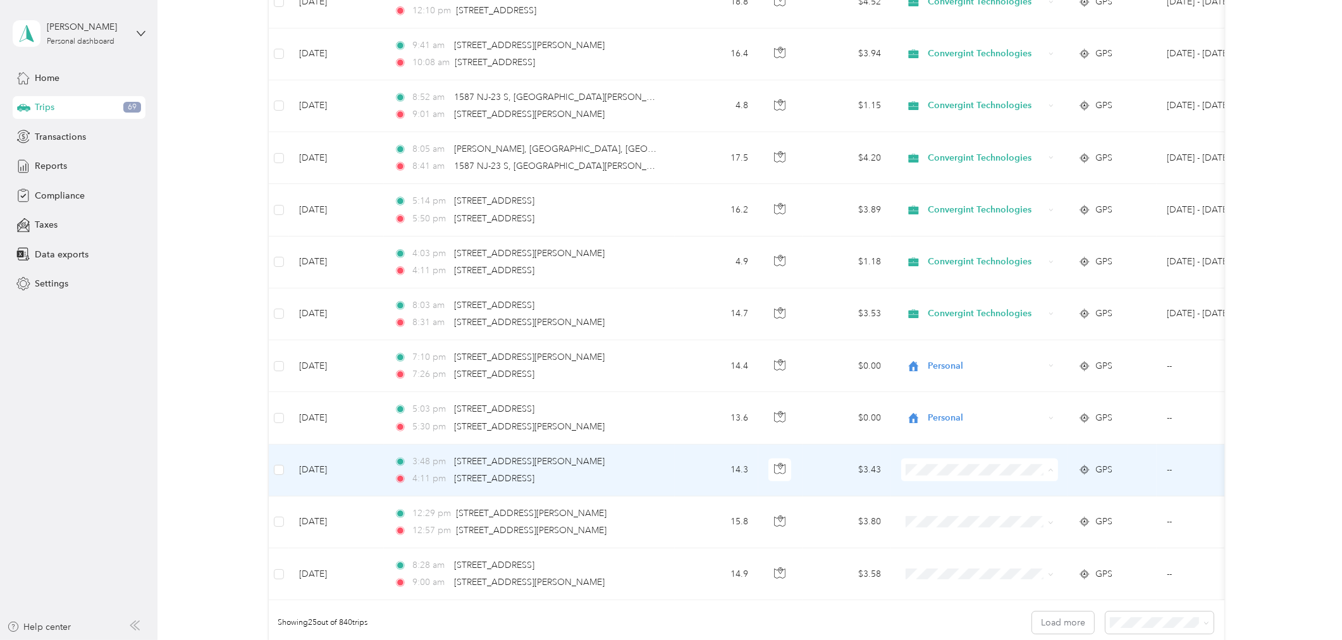
click at [949, 492] on span "Convergint Technologies" at bounding box center [990, 494] width 117 height 13
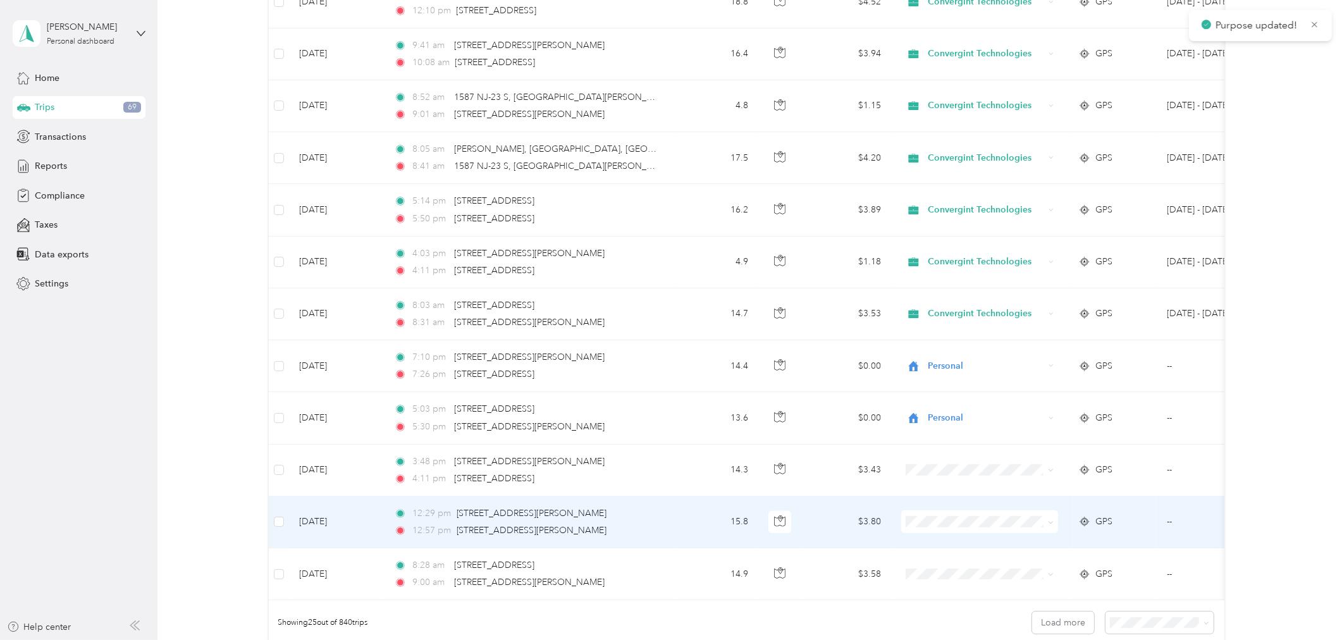
scroll to position [983, 0]
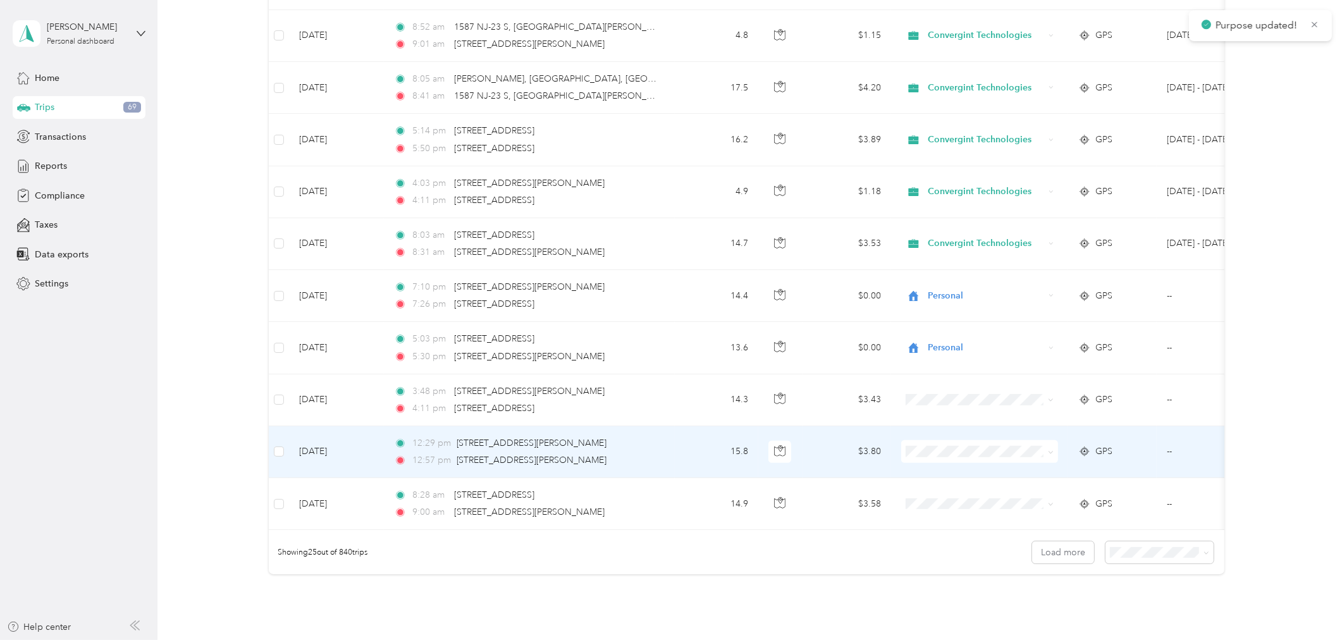
click at [959, 474] on span "Convergint Technologies" at bounding box center [990, 474] width 117 height 13
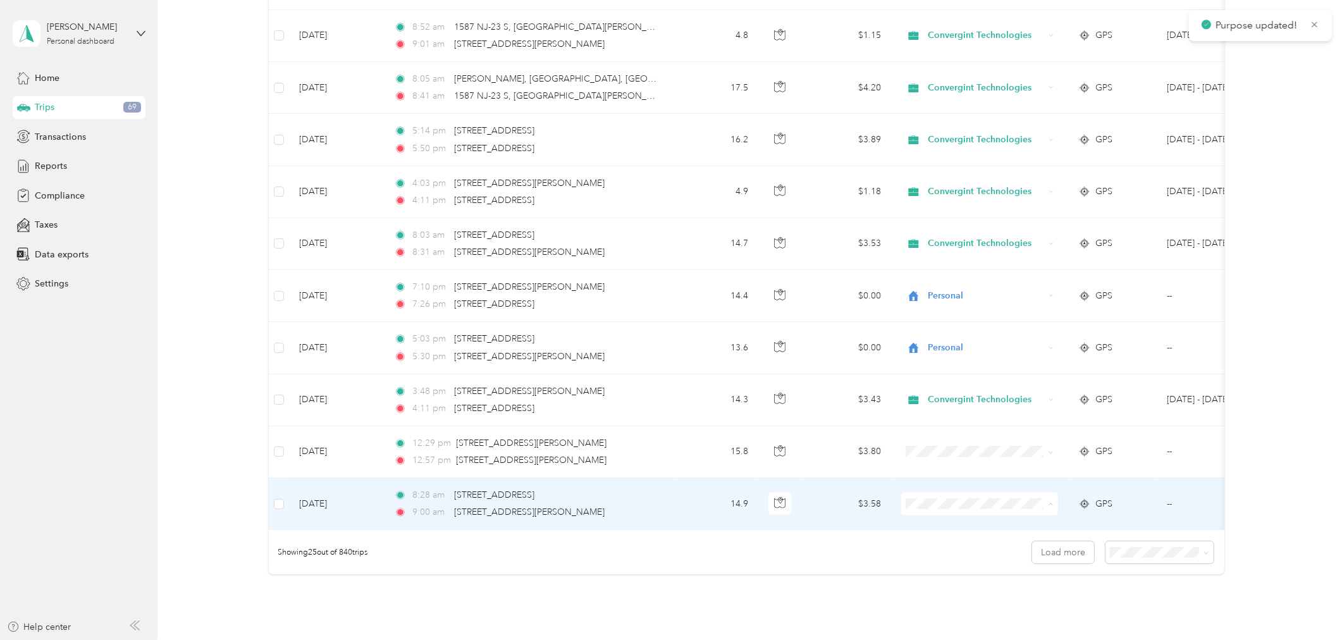
click at [959, 522] on span "Convergint Technologies" at bounding box center [990, 527] width 117 height 13
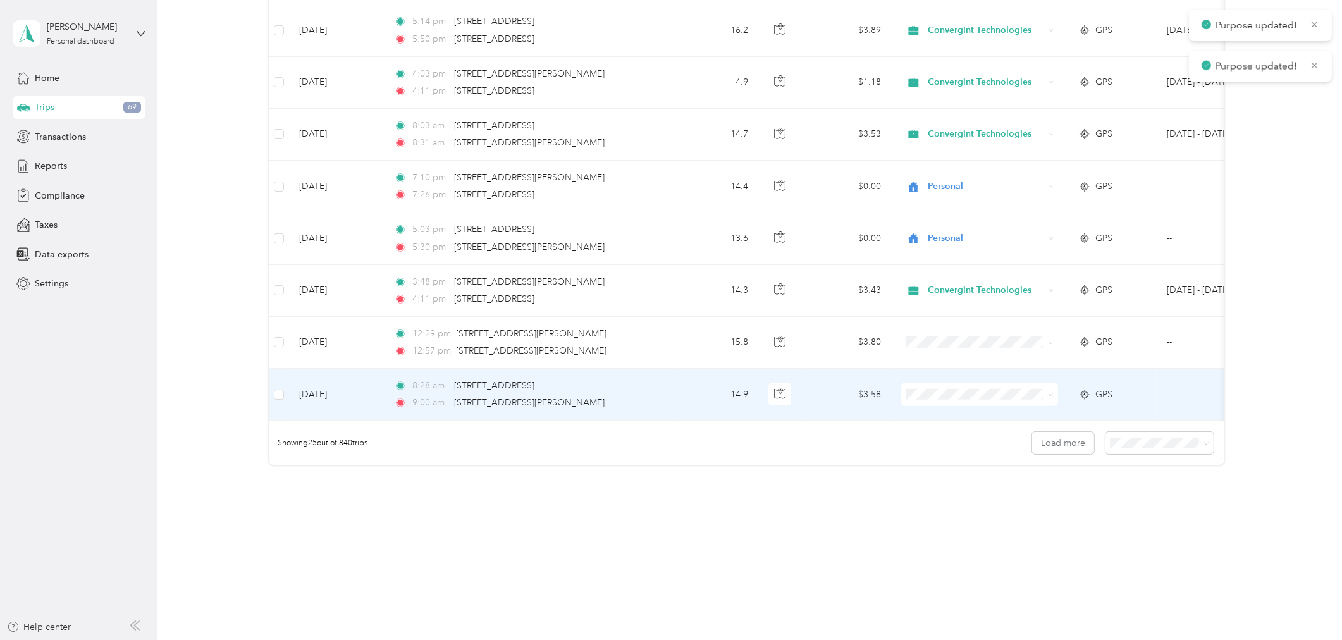
scroll to position [1103, 0]
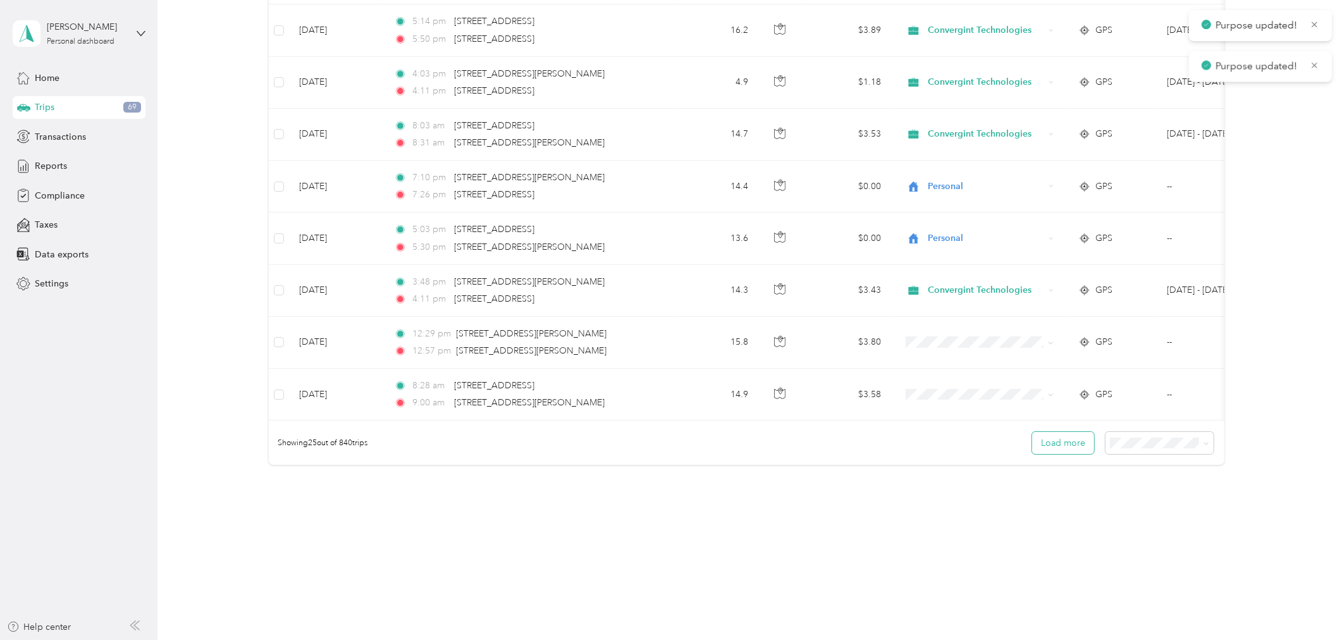
click at [1067, 444] on button "Load more" at bounding box center [1063, 443] width 62 height 22
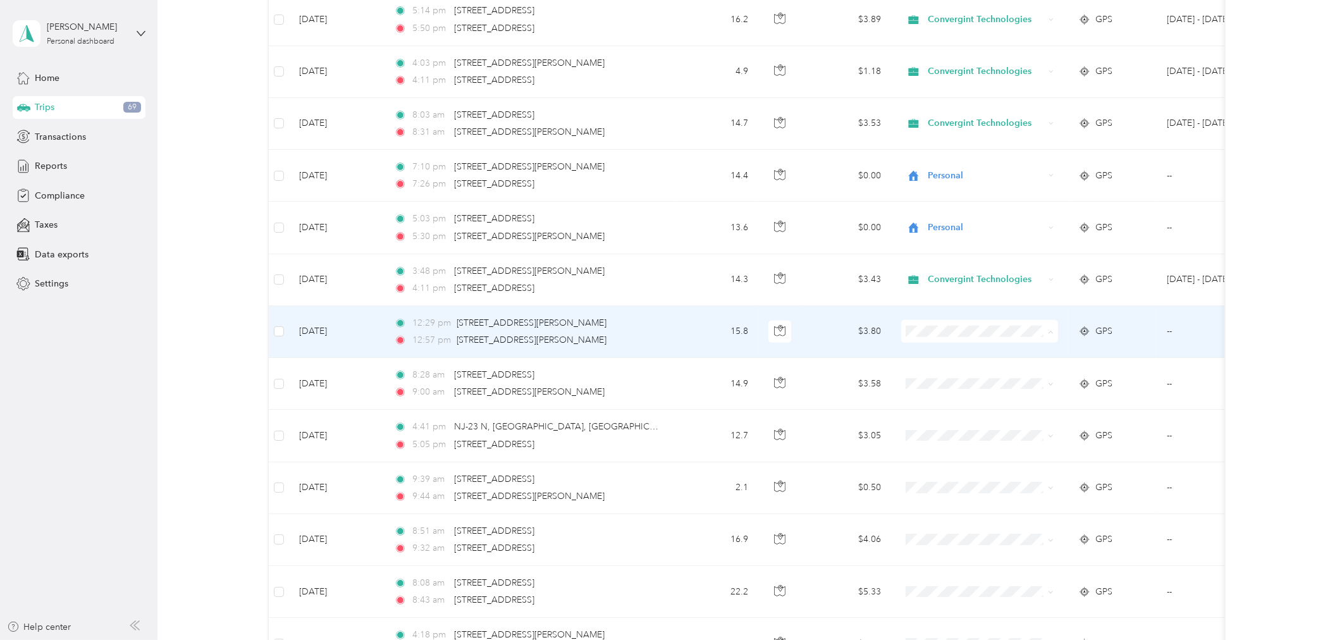
click at [961, 359] on li "Convergint Technologies" at bounding box center [979, 356] width 157 height 22
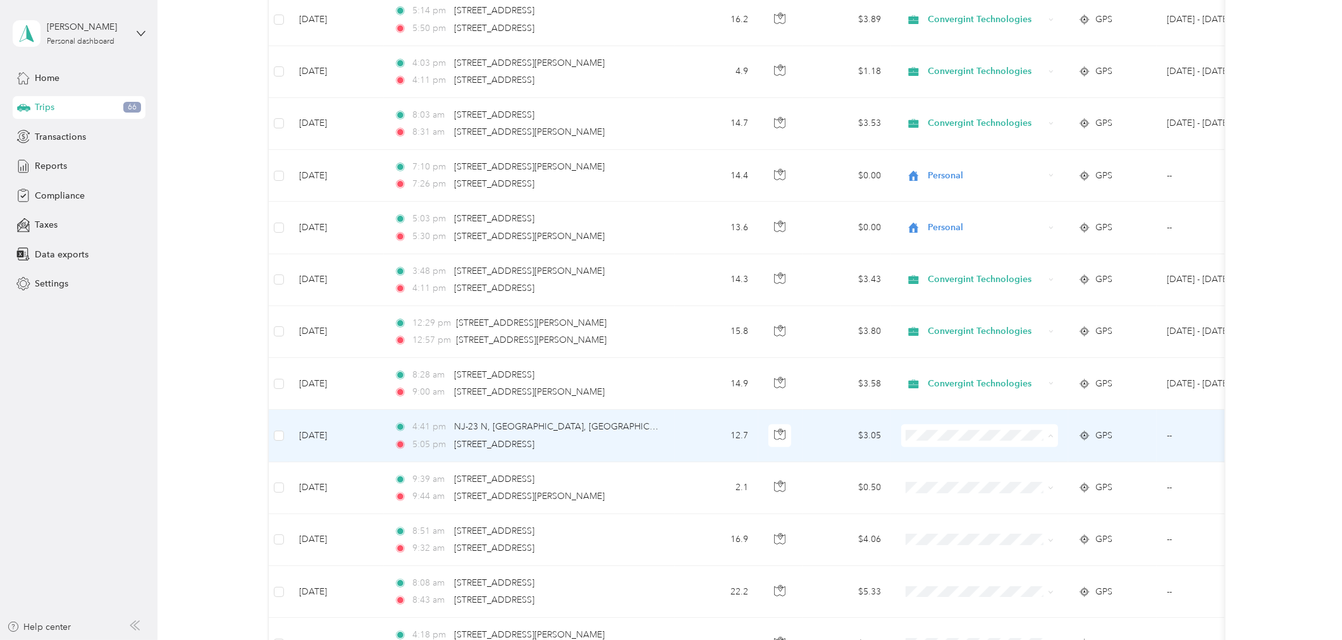
click at [976, 458] on span "Convergint Technologies" at bounding box center [990, 459] width 117 height 13
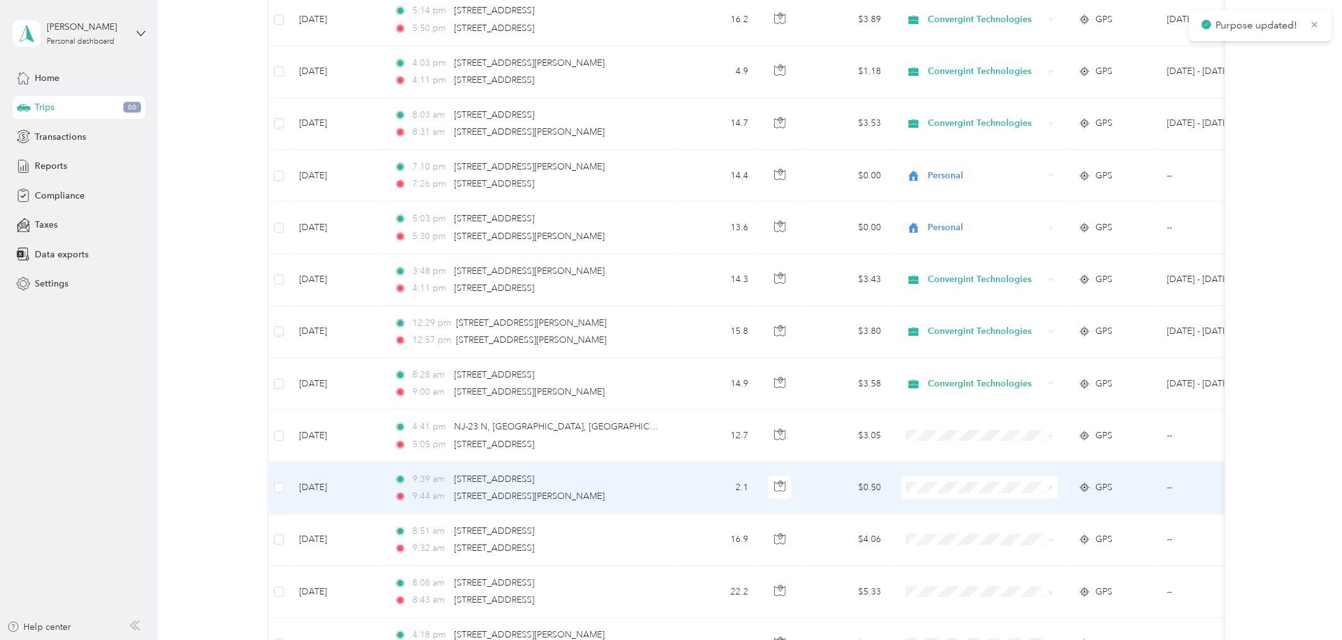
click at [970, 509] on span "Convergint Technologies" at bounding box center [990, 511] width 117 height 13
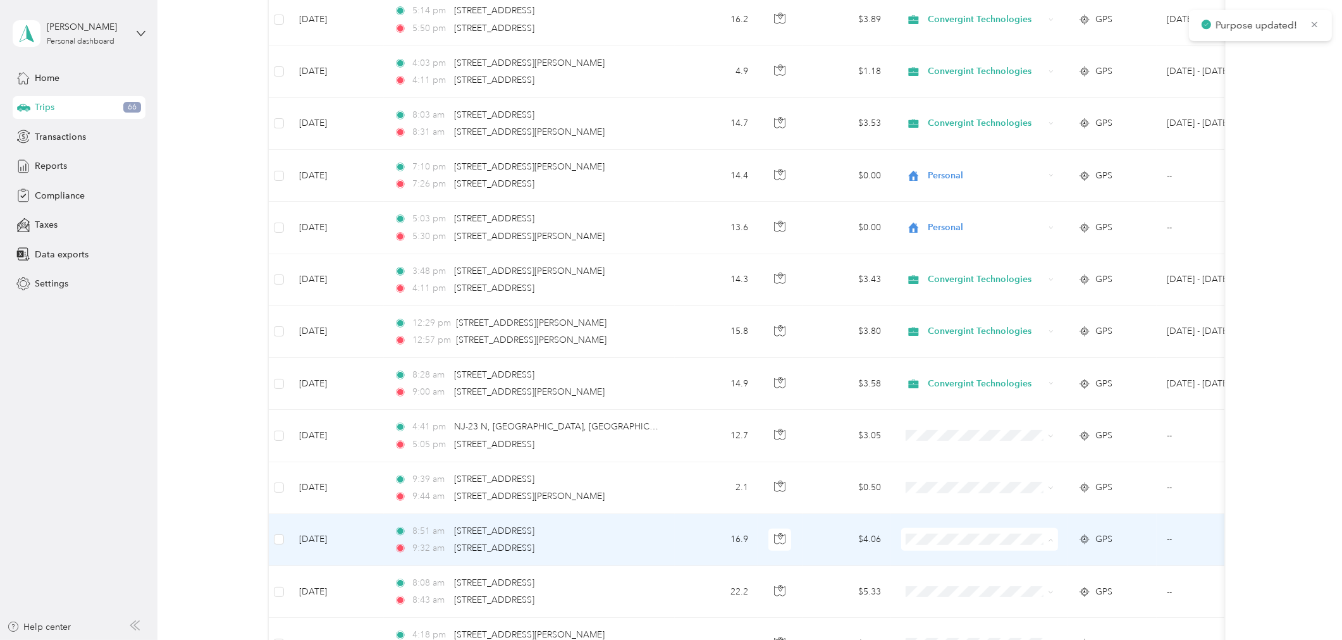
click at [965, 561] on span "Convergint Technologies" at bounding box center [990, 563] width 117 height 13
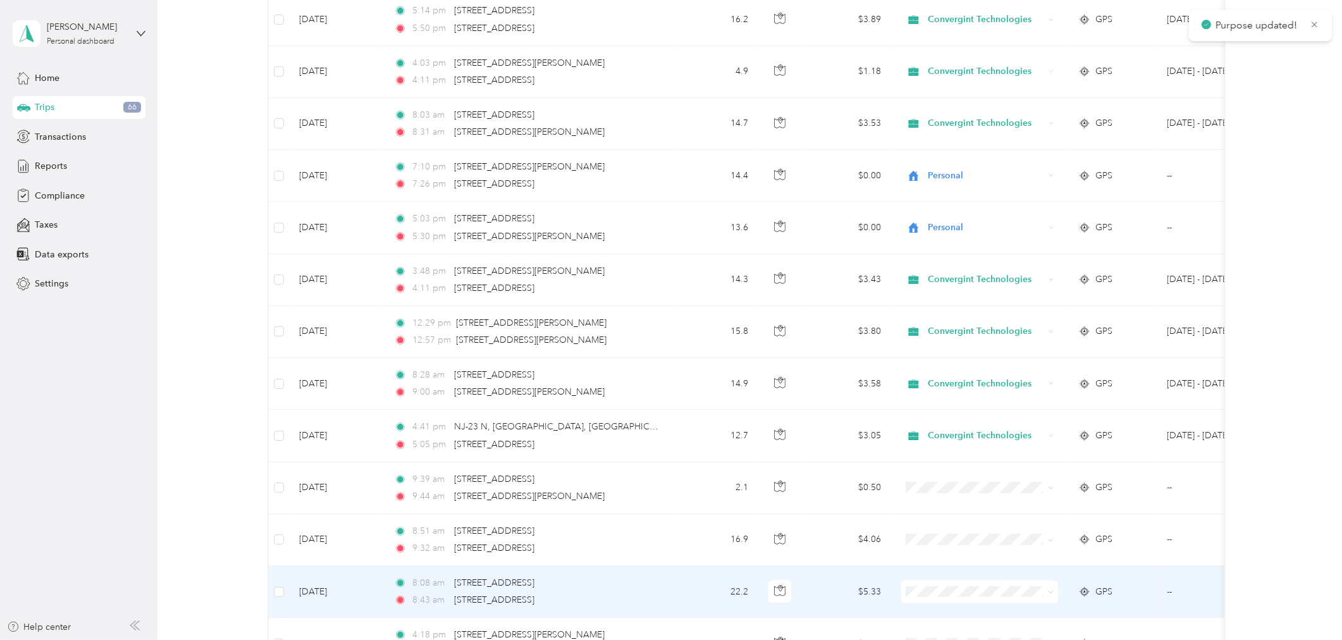
click at [971, 541] on span "Convergint Technologies" at bounding box center [990, 541] width 117 height 13
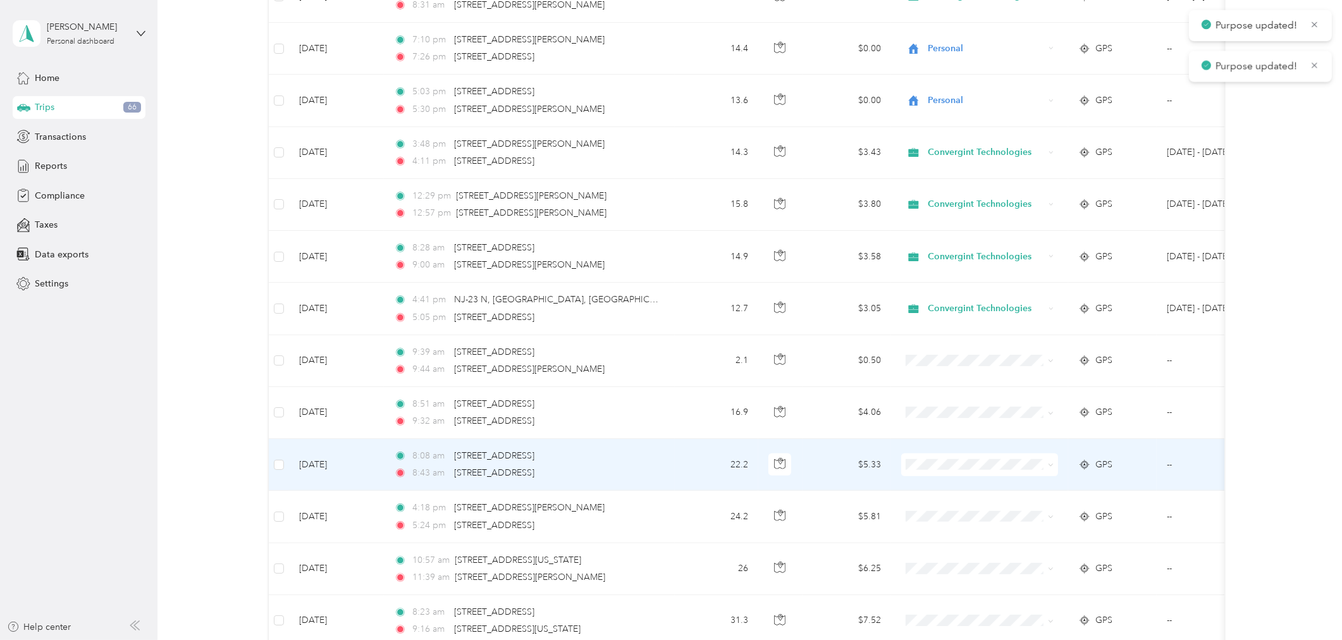
scroll to position [1244, 0]
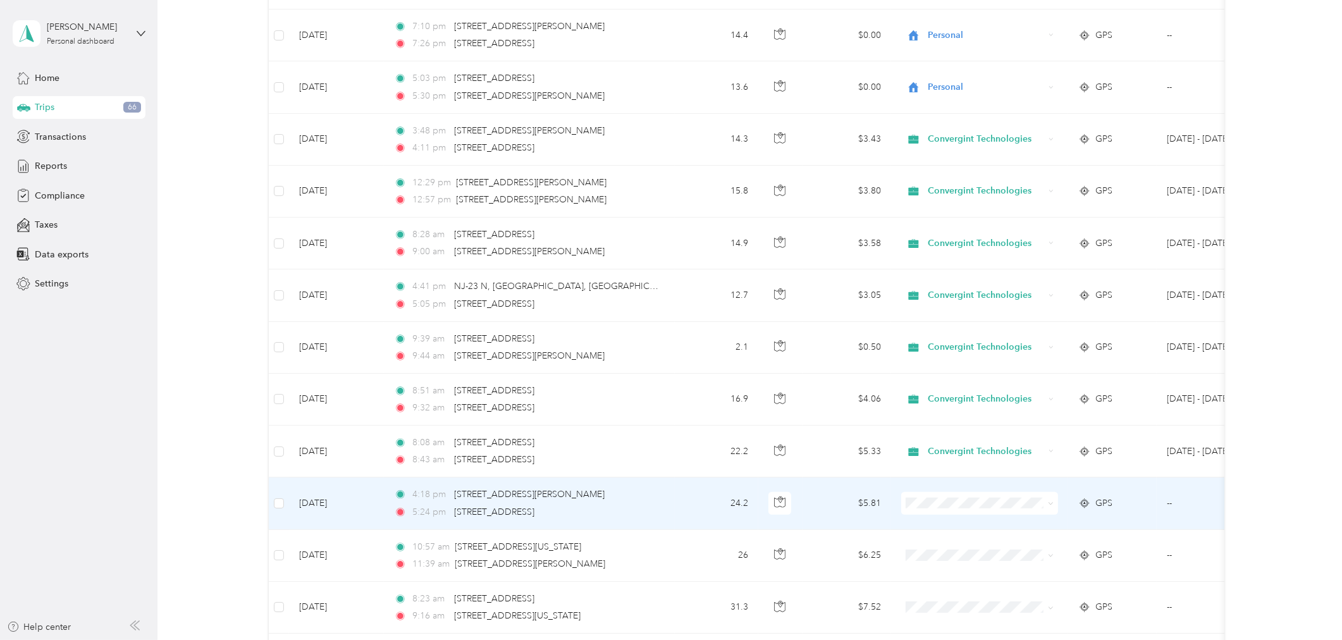
click at [971, 549] on span "Personal" at bounding box center [990, 549] width 117 height 13
click at [993, 500] on span "Personal" at bounding box center [986, 503] width 116 height 14
click at [1009, 523] on span "Convergint Technologies" at bounding box center [990, 526] width 117 height 13
click at [982, 507] on span "Personal" at bounding box center [986, 503] width 116 height 14
click at [957, 525] on span "Convergint Technologies" at bounding box center [990, 522] width 117 height 13
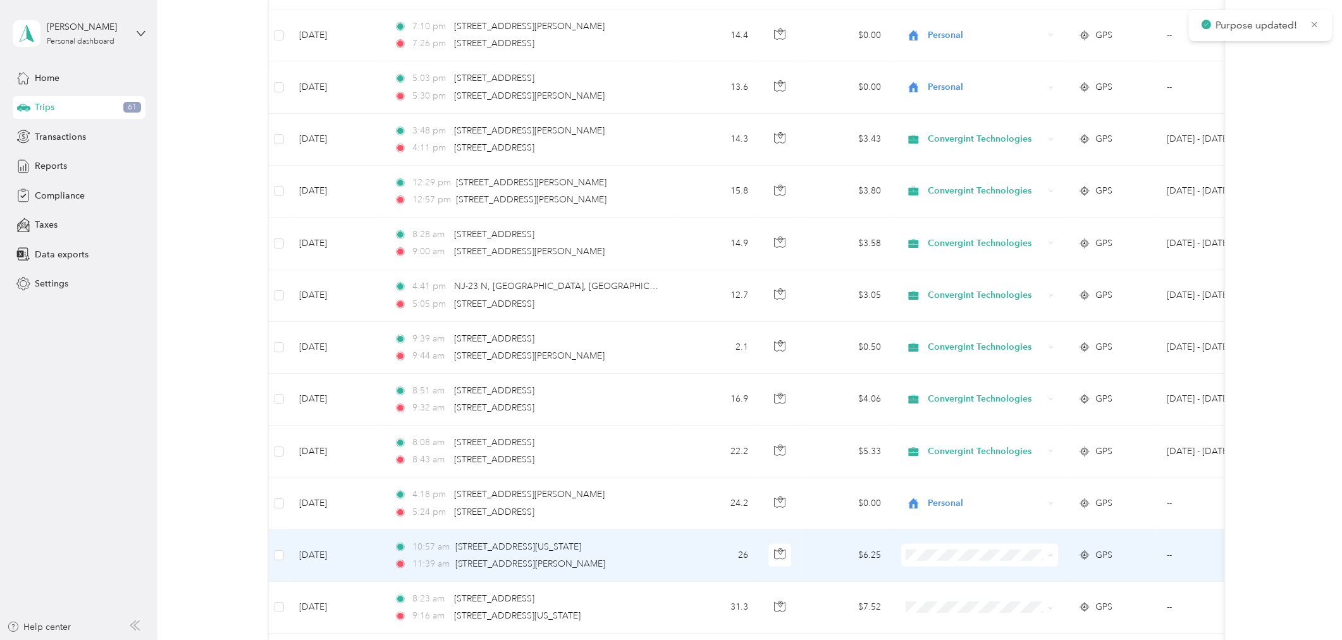
click at [961, 577] on span "Convergint Technologies" at bounding box center [990, 579] width 117 height 13
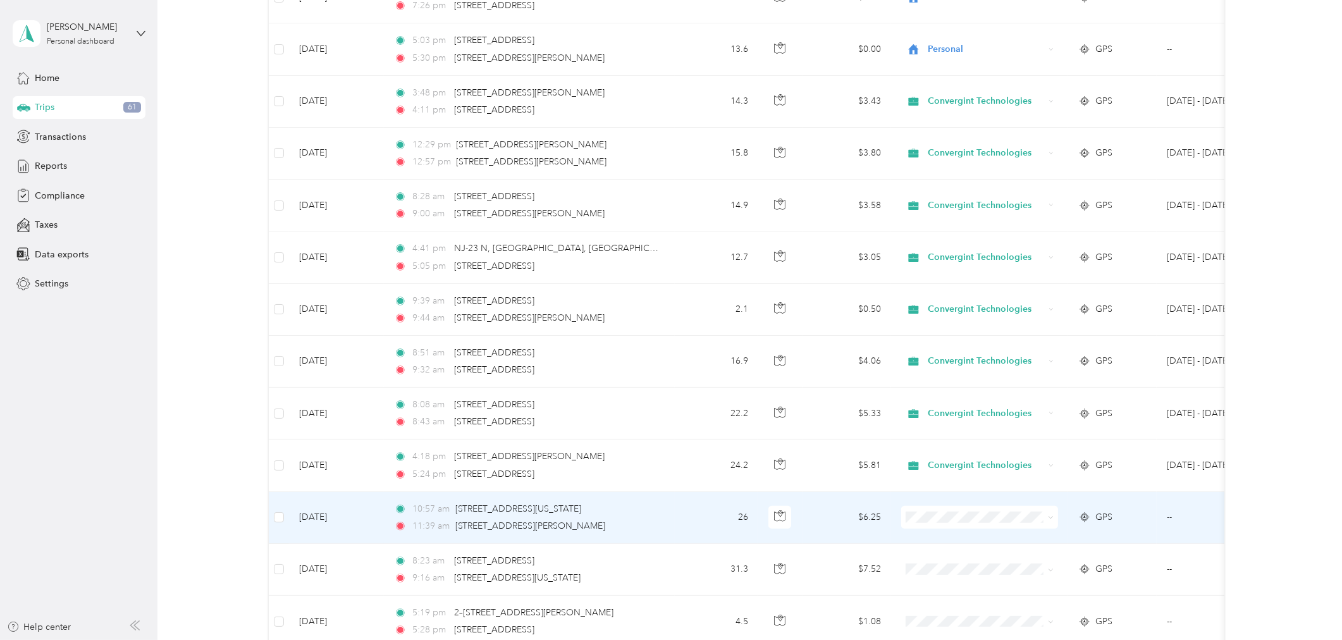
scroll to position [1314, 0]
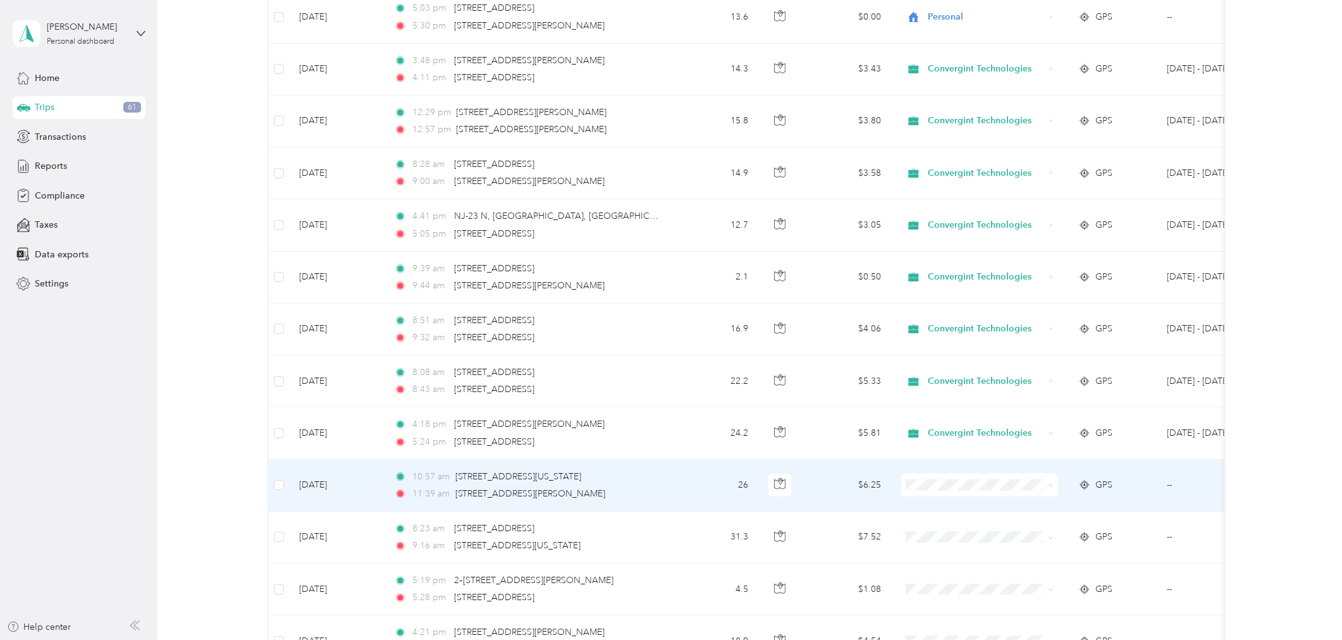
click at [985, 491] on span at bounding box center [979, 485] width 157 height 23
click at [969, 509] on span "Convergint Technologies" at bounding box center [990, 509] width 117 height 13
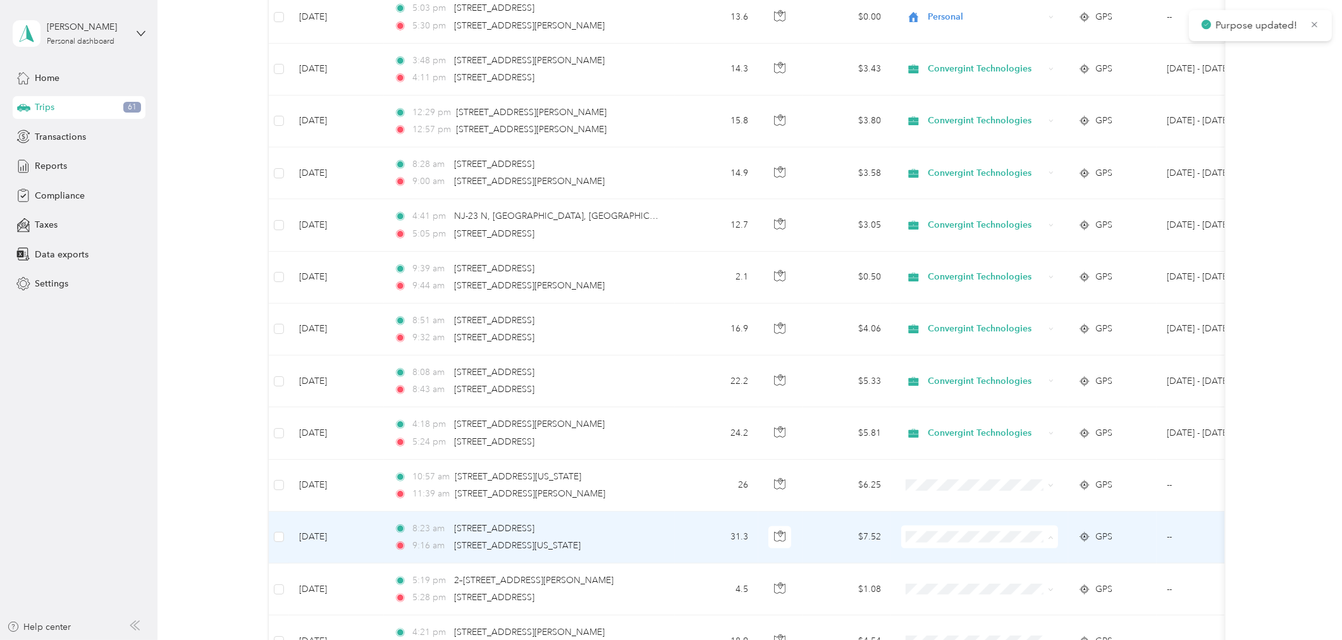
click at [986, 555] on span "Convergint Technologies" at bounding box center [990, 561] width 117 height 13
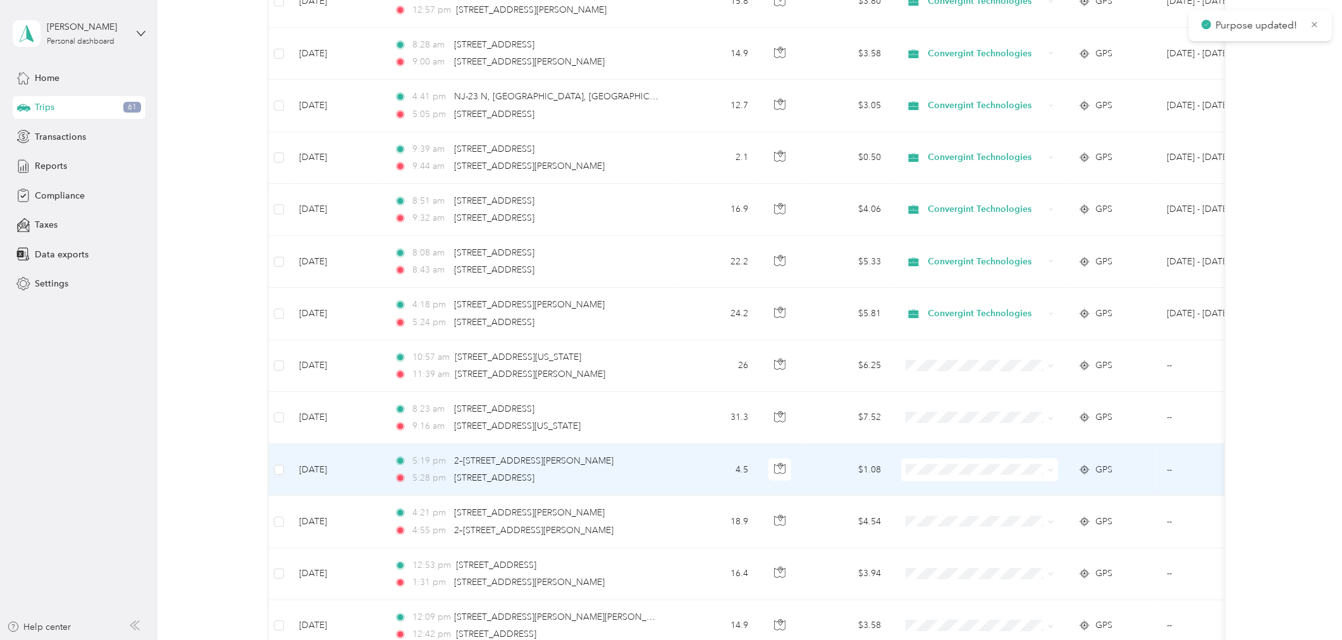
scroll to position [1455, 0]
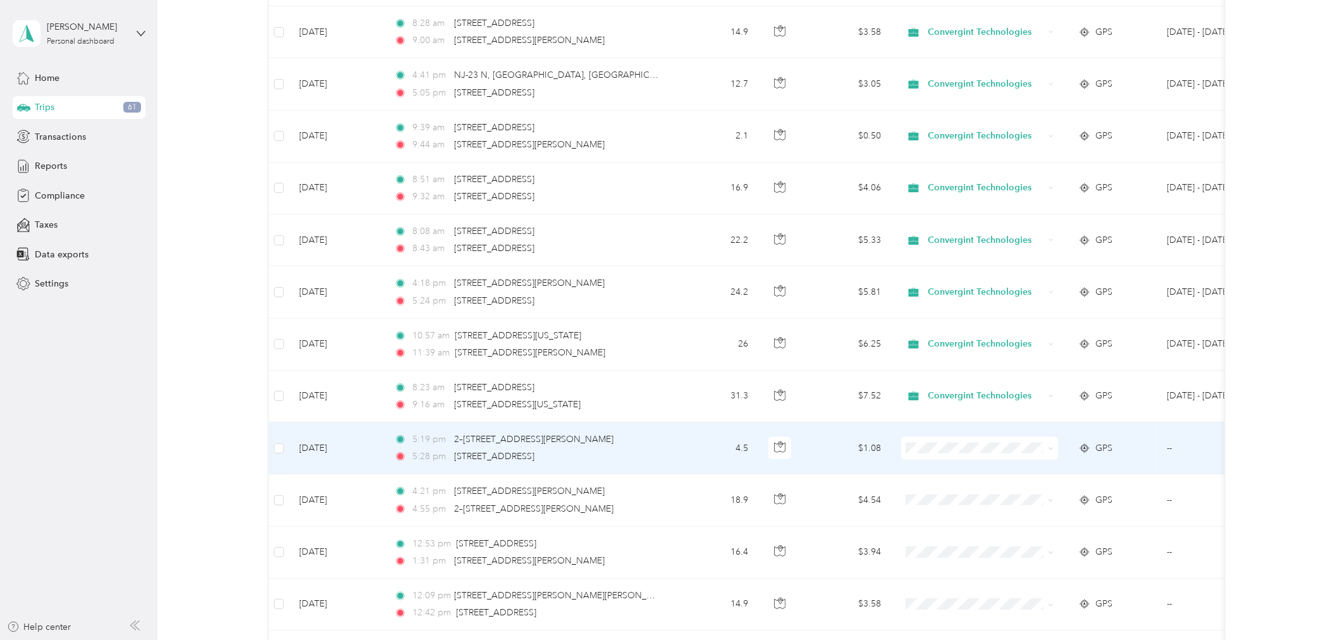
click at [995, 471] on span "Convergint Technologies" at bounding box center [990, 466] width 117 height 13
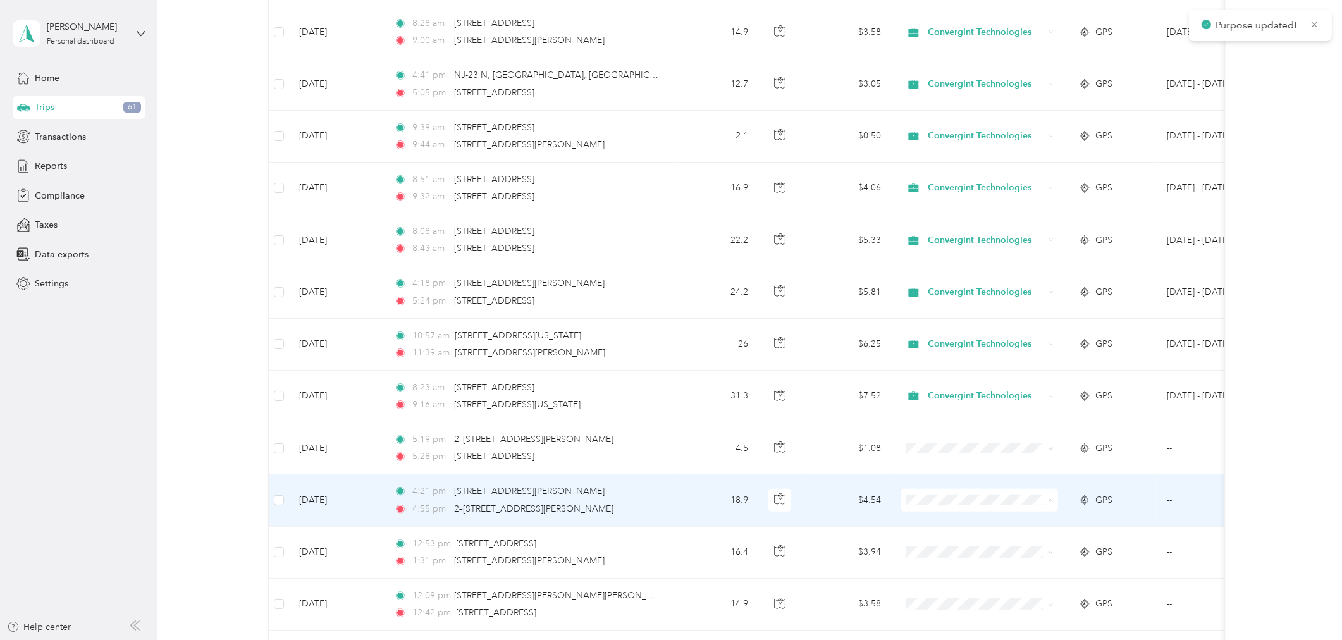
click at [966, 519] on span "Convergint Technologies" at bounding box center [990, 524] width 117 height 13
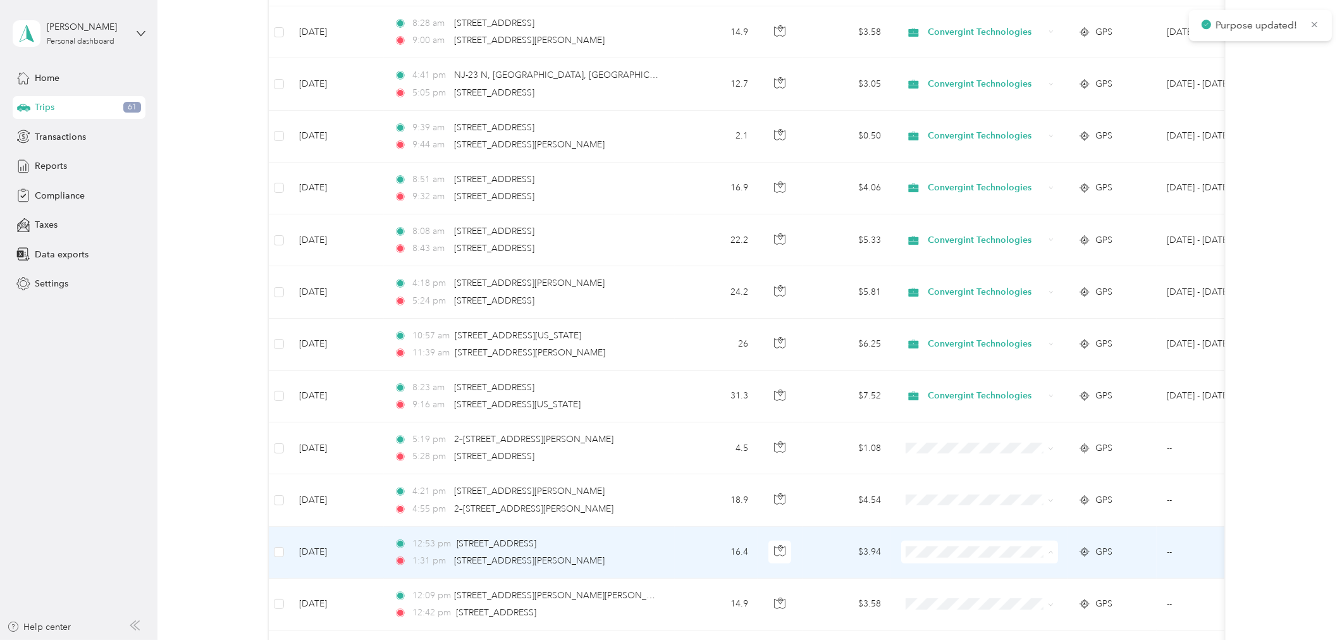
click at [949, 579] on li "Convergint Technologies" at bounding box center [979, 577] width 157 height 22
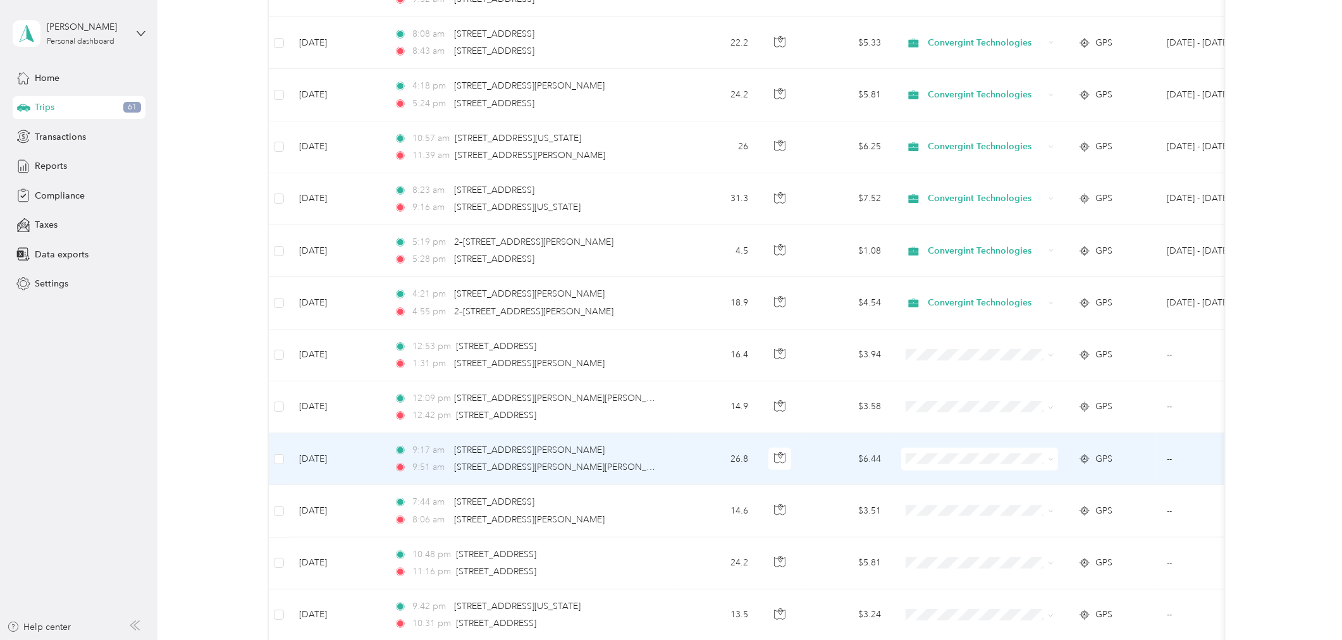
scroll to position [1666, 0]
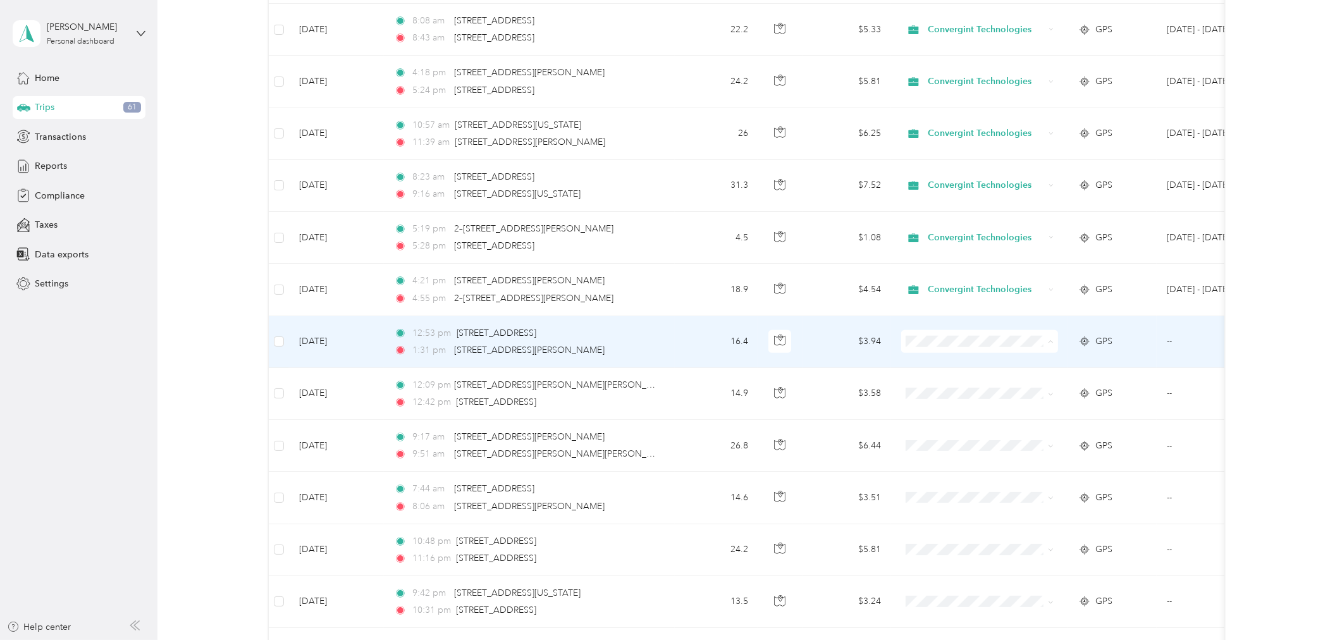
click at [991, 365] on span "Convergint Technologies" at bounding box center [990, 365] width 117 height 13
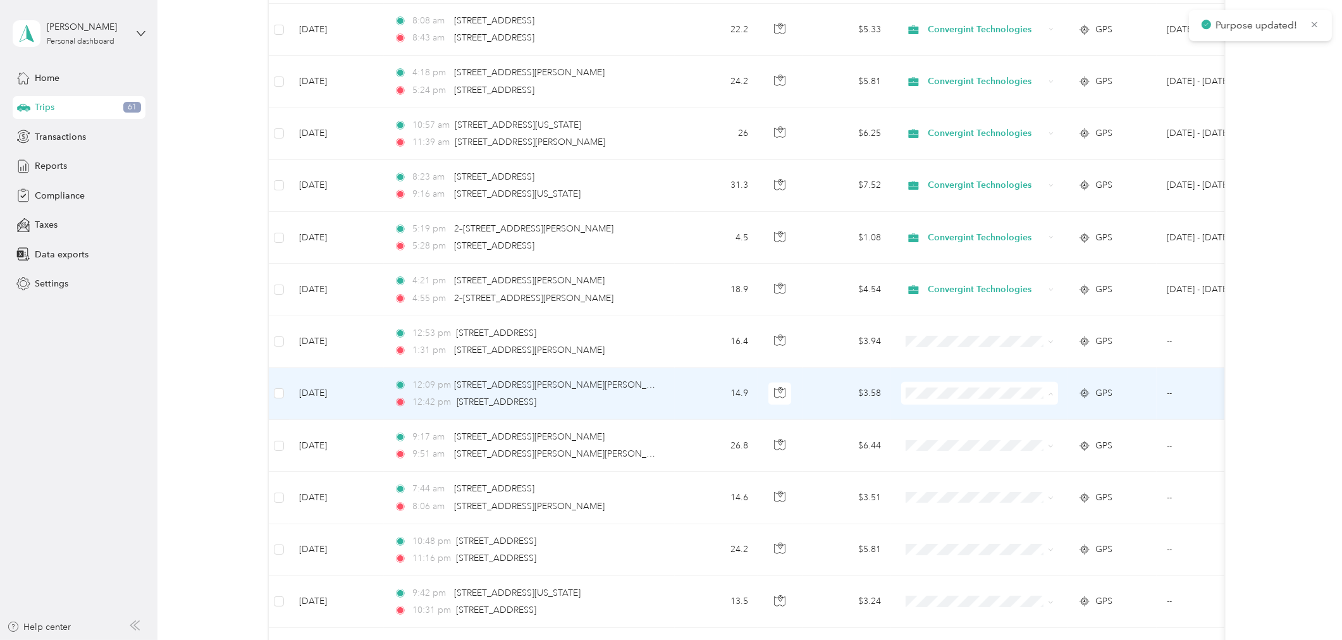
click at [974, 415] on span "Convergint Technologies" at bounding box center [990, 417] width 117 height 13
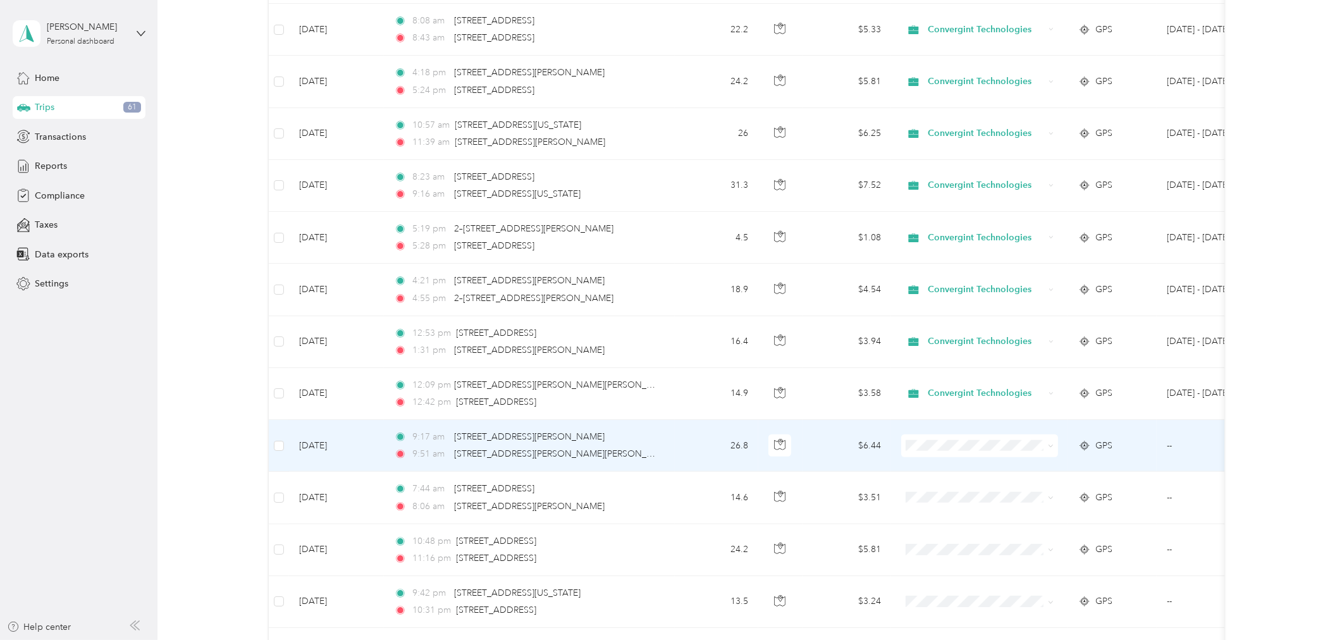
click at [956, 463] on span "Convergint Technologies" at bounding box center [990, 468] width 117 height 13
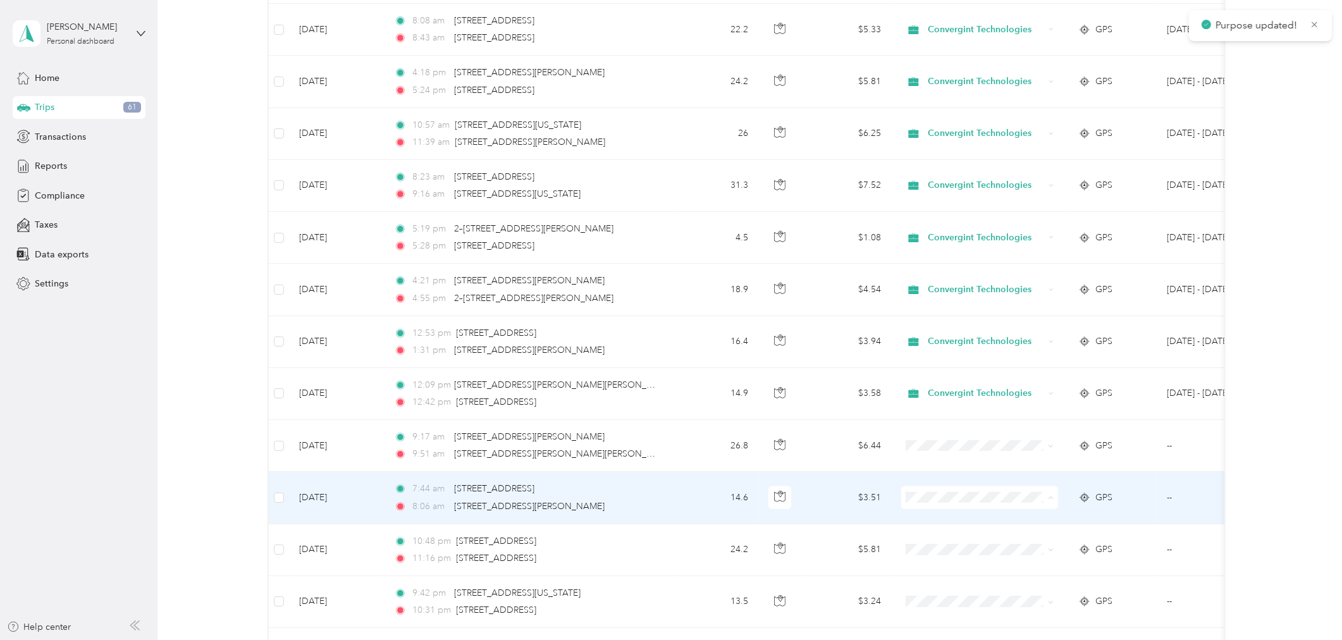
click at [955, 516] on span "Convergint Technologies" at bounding box center [990, 521] width 117 height 13
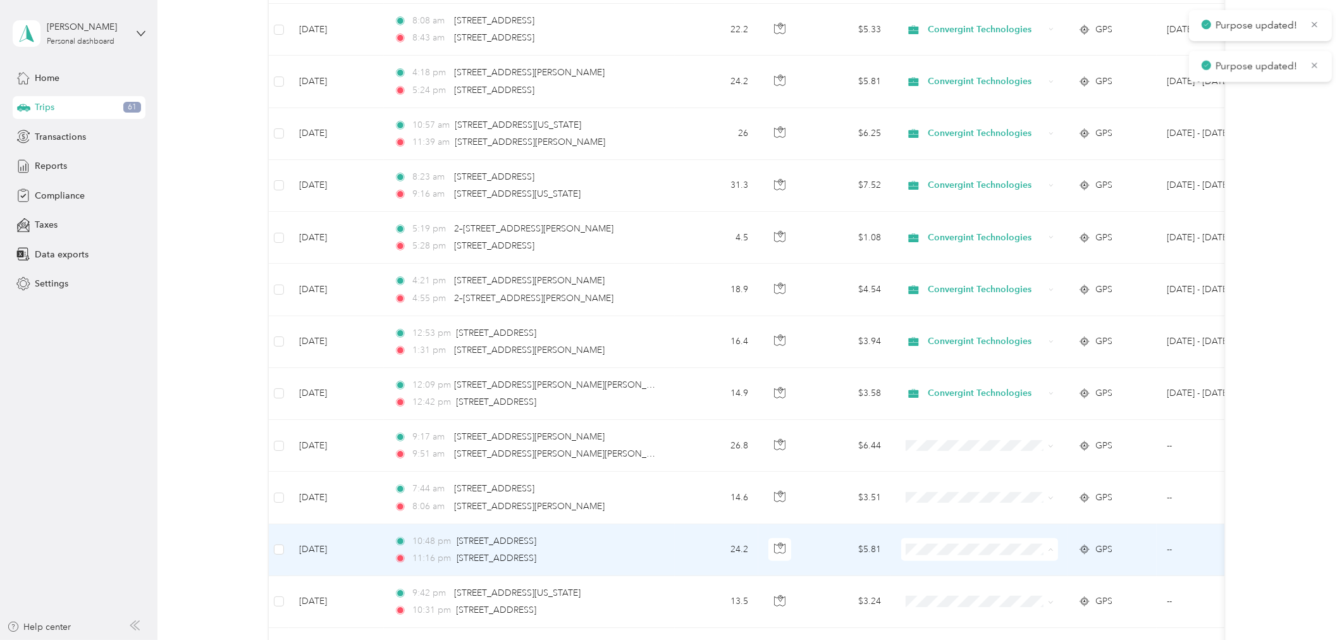
click at [963, 574] on span "Convergint Technologies" at bounding box center [990, 573] width 117 height 13
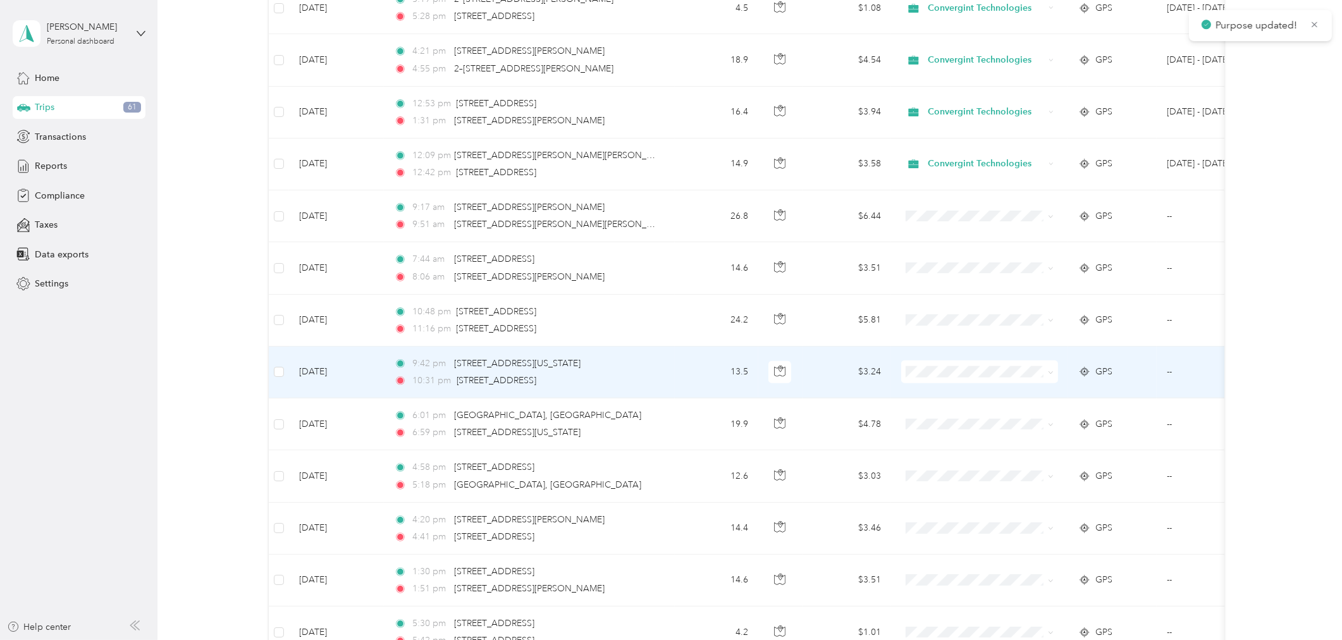
scroll to position [1876, 0]
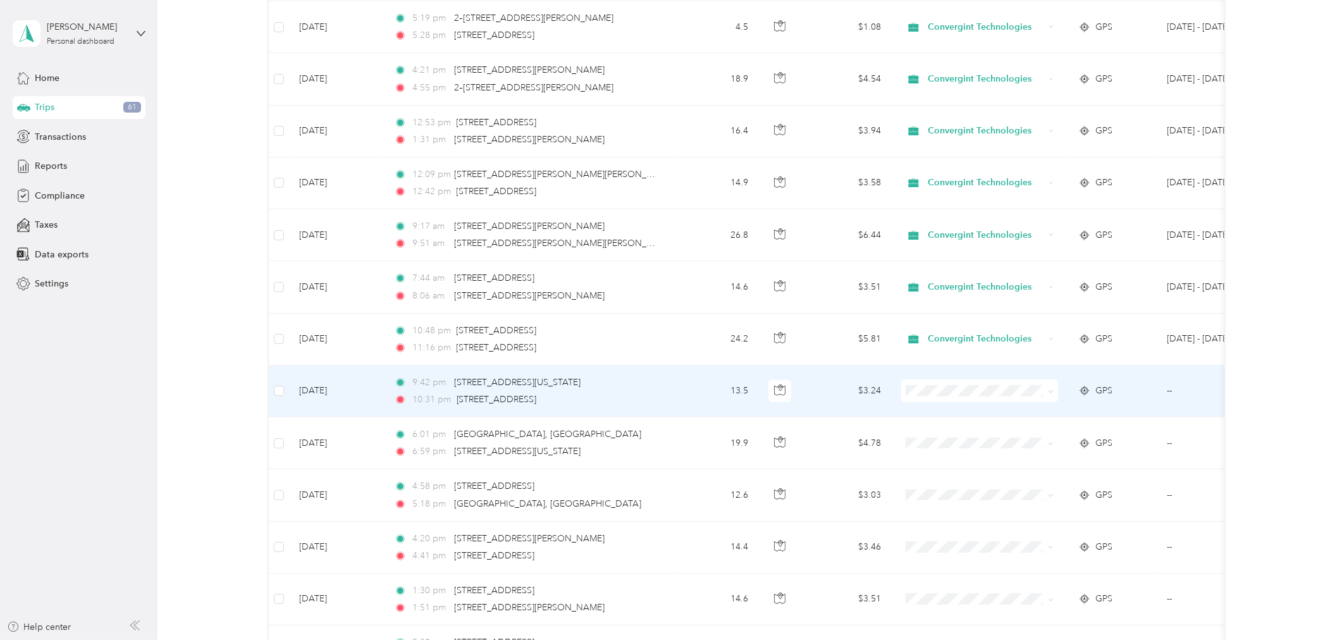
click at [976, 438] on li "Personal" at bounding box center [979, 437] width 157 height 22
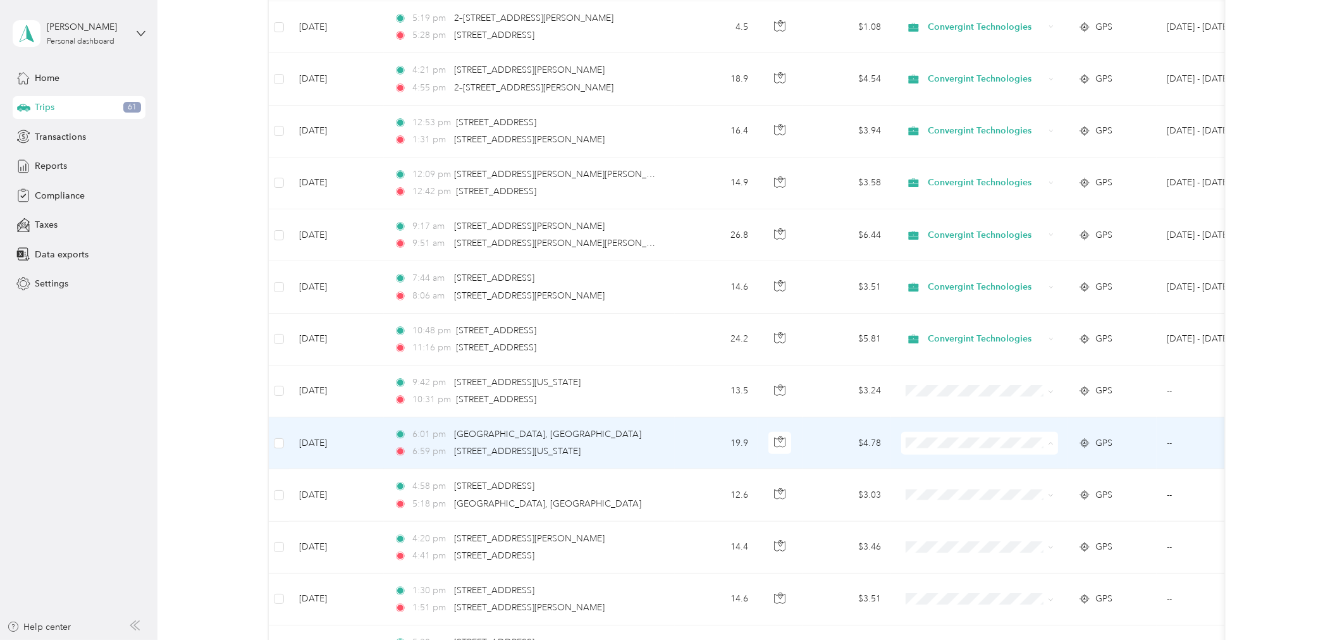
click at [956, 484] on span "Personal" at bounding box center [990, 489] width 117 height 13
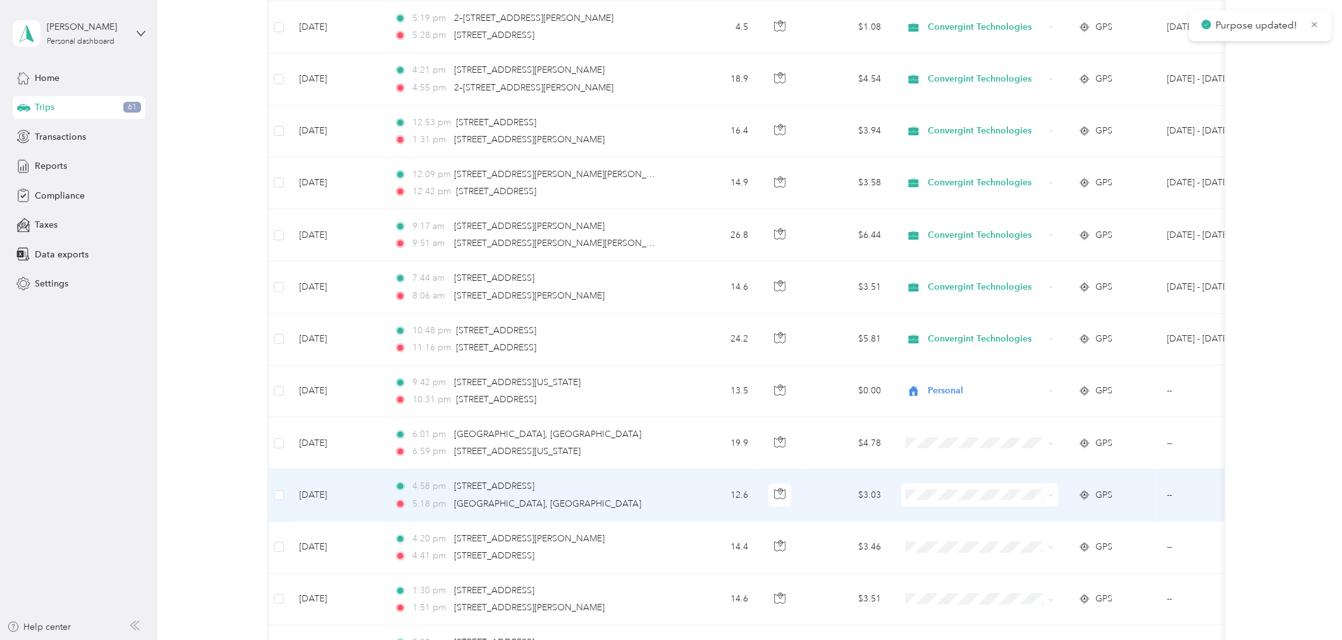
click at [945, 539] on span "Personal" at bounding box center [990, 537] width 117 height 13
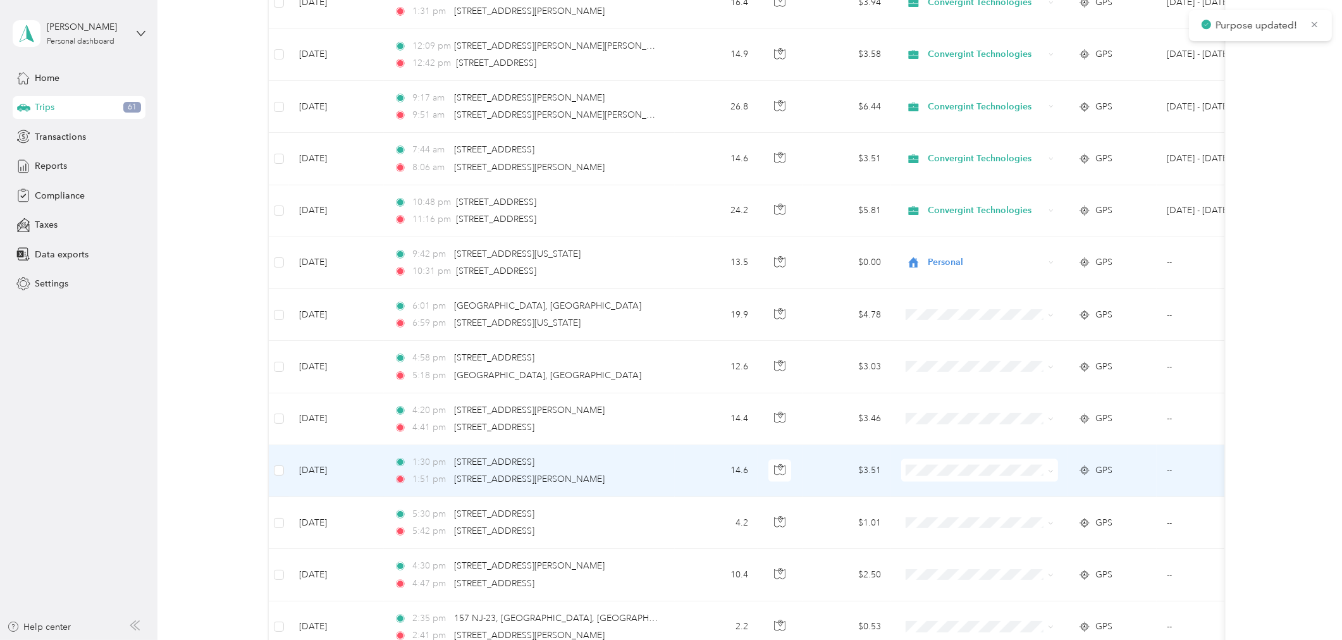
scroll to position [2017, 0]
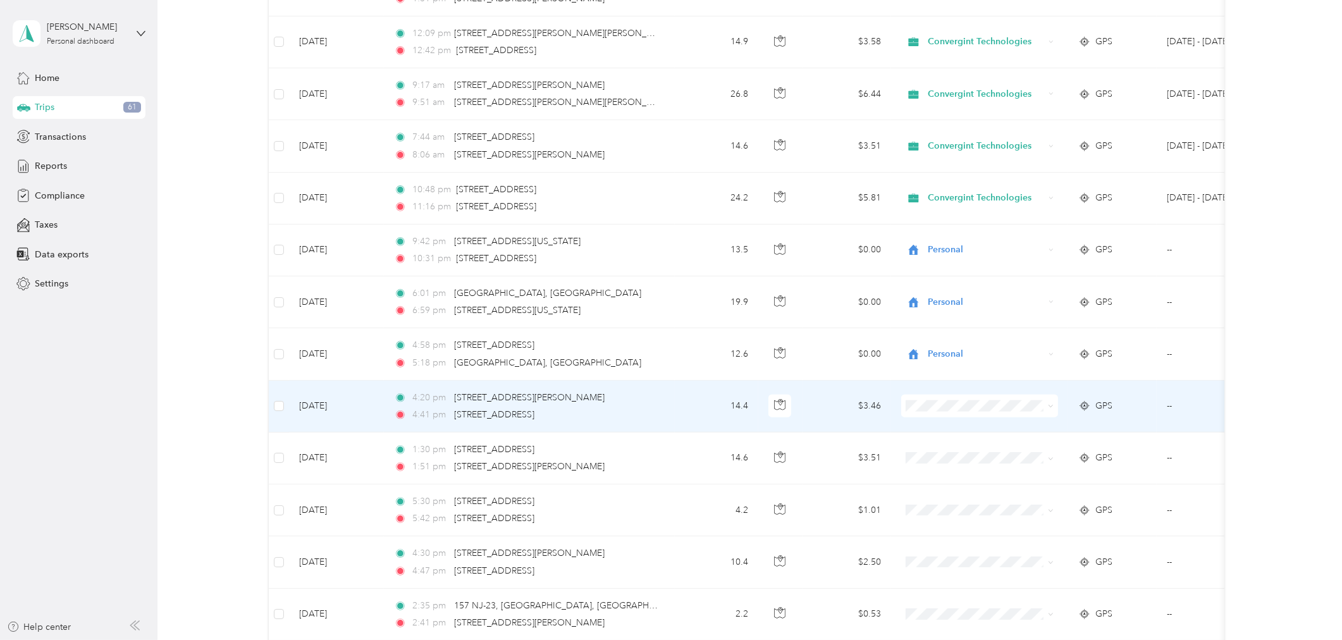
click at [950, 434] on li "Convergint Technologies" at bounding box center [979, 428] width 157 height 22
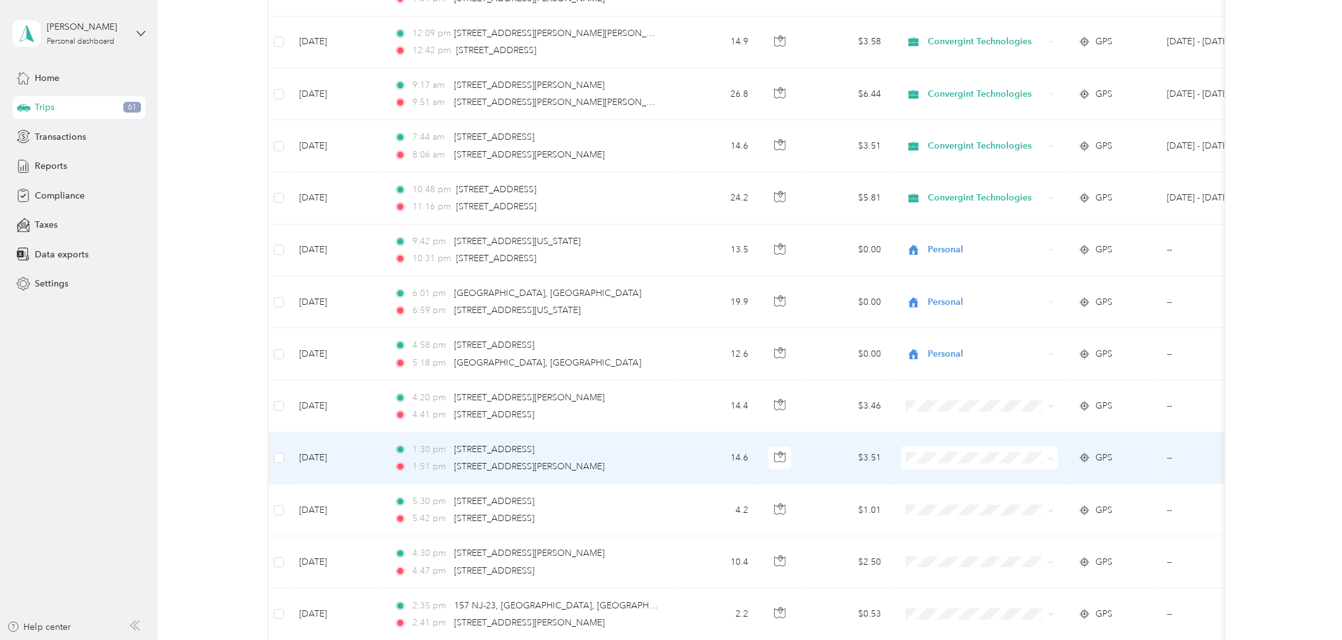
click at [939, 483] on span "Convergint Technologies" at bounding box center [990, 479] width 117 height 13
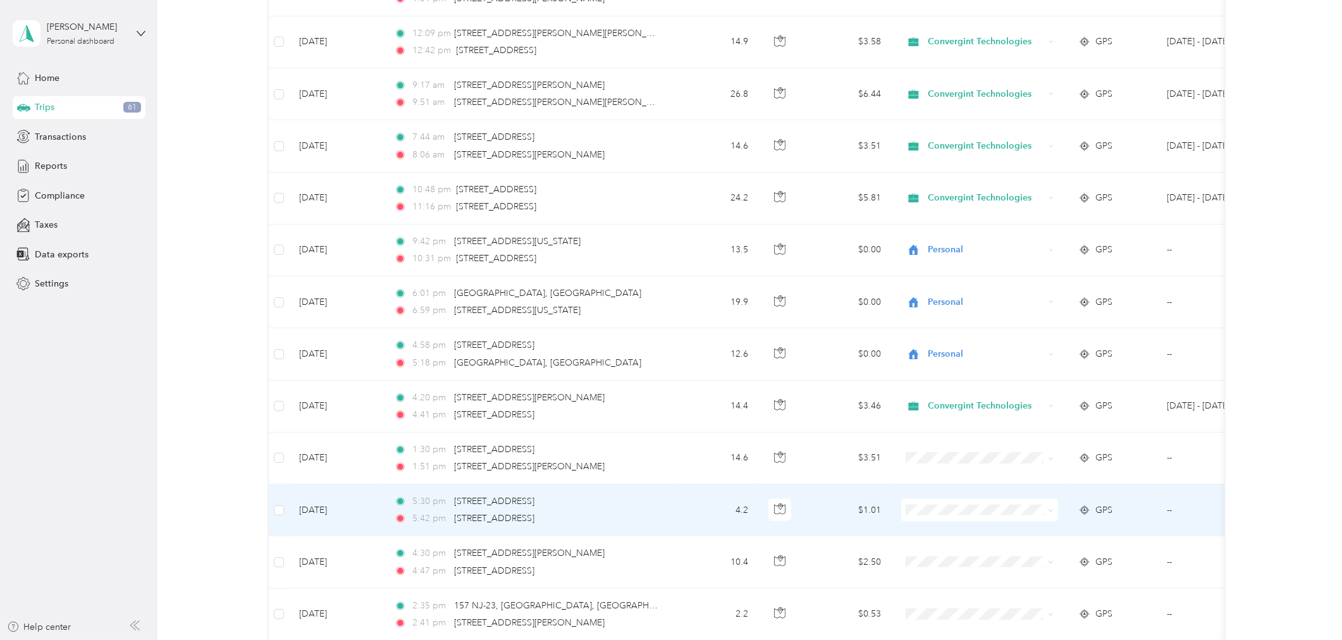
click at [951, 524] on td at bounding box center [979, 510] width 177 height 52
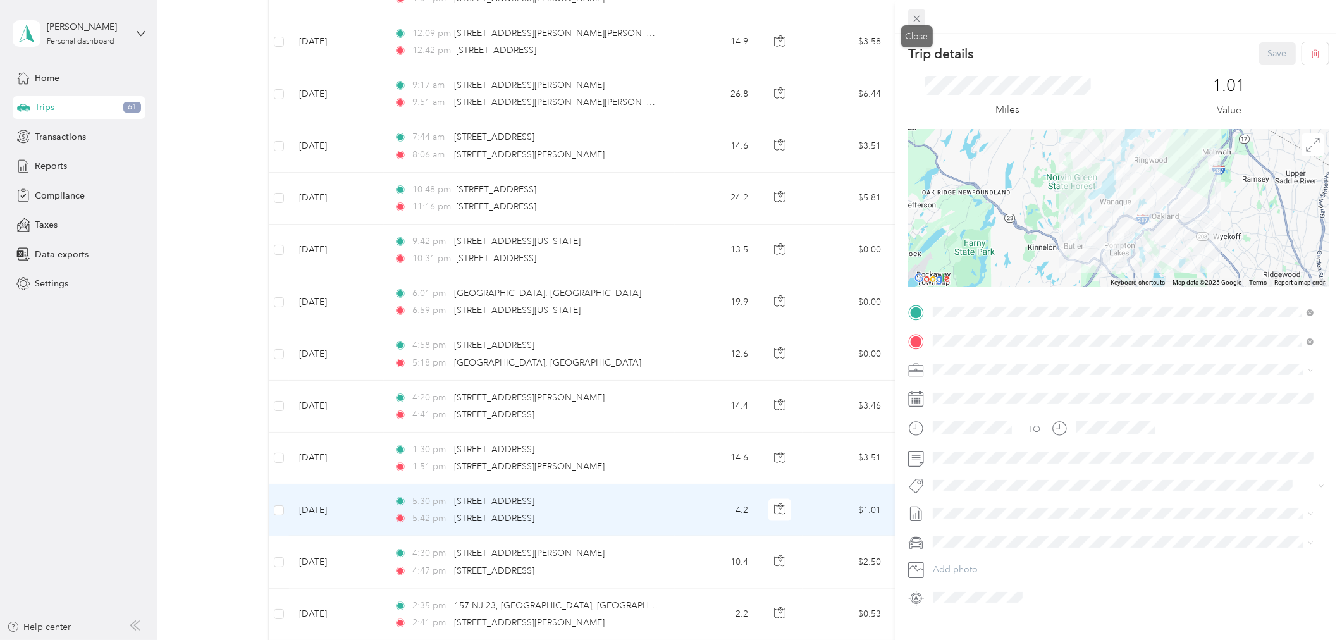
click at [915, 20] on icon at bounding box center [916, 18] width 11 height 11
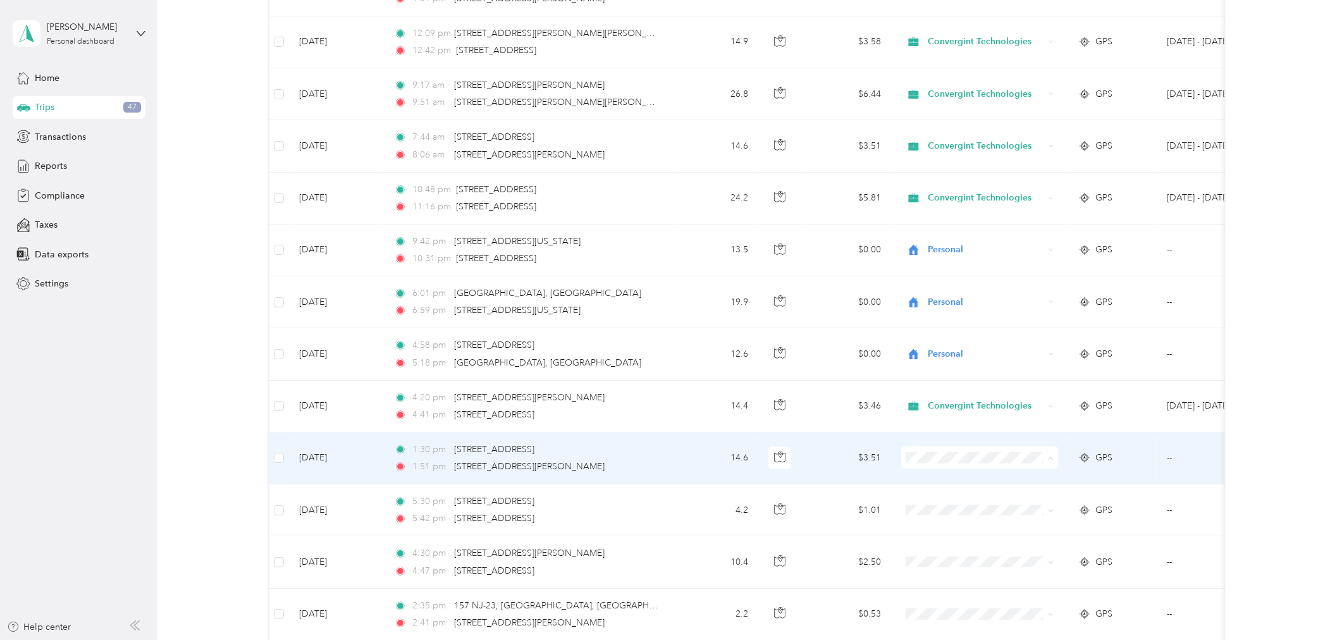
click at [991, 479] on span "Convergint Technologies" at bounding box center [990, 482] width 117 height 13
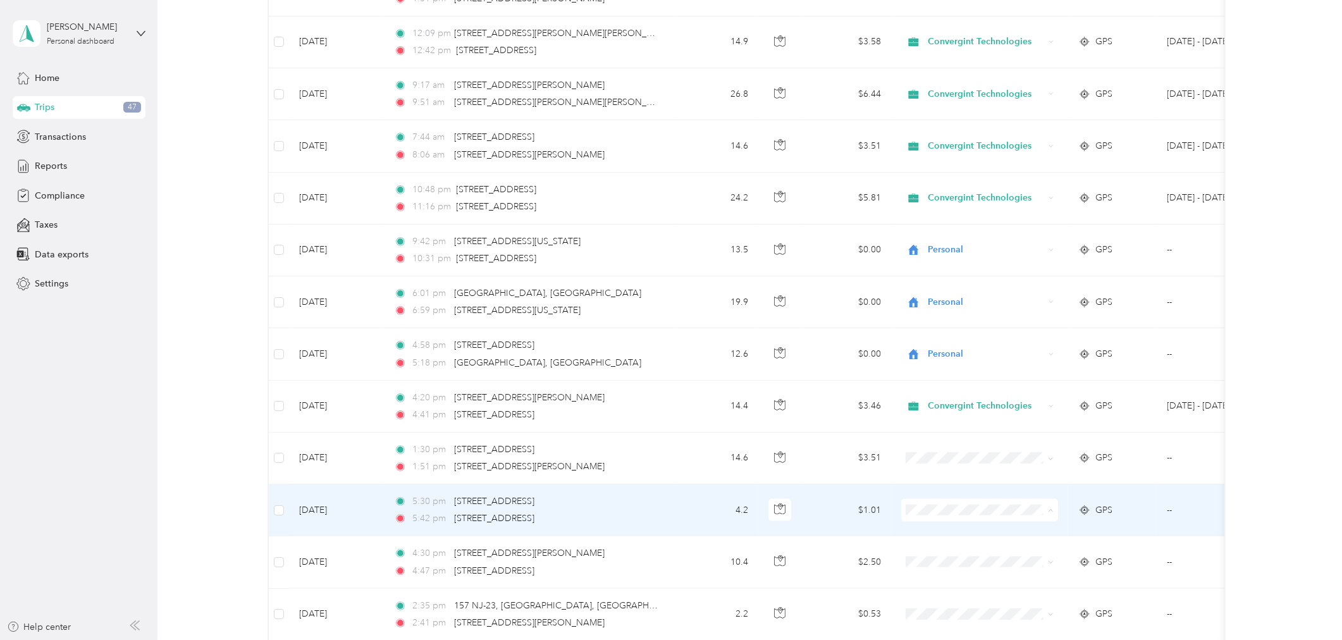
click at [982, 536] on span "Convergint Technologies" at bounding box center [990, 535] width 117 height 13
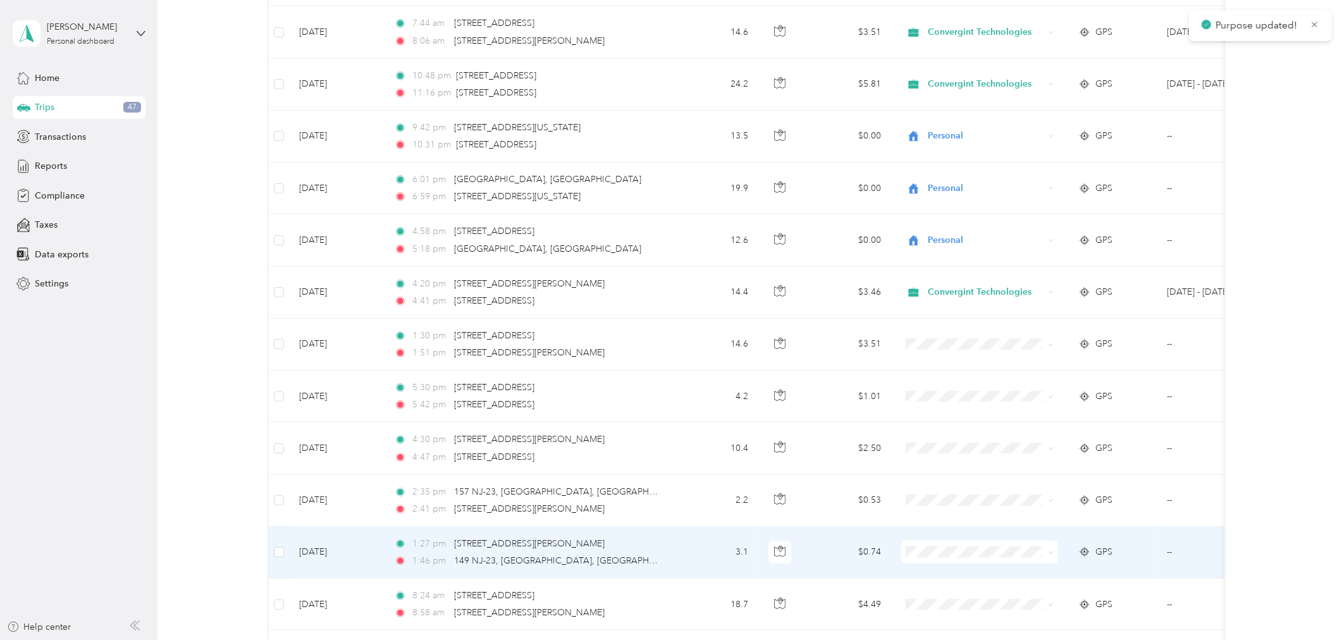
scroll to position [2157, 0]
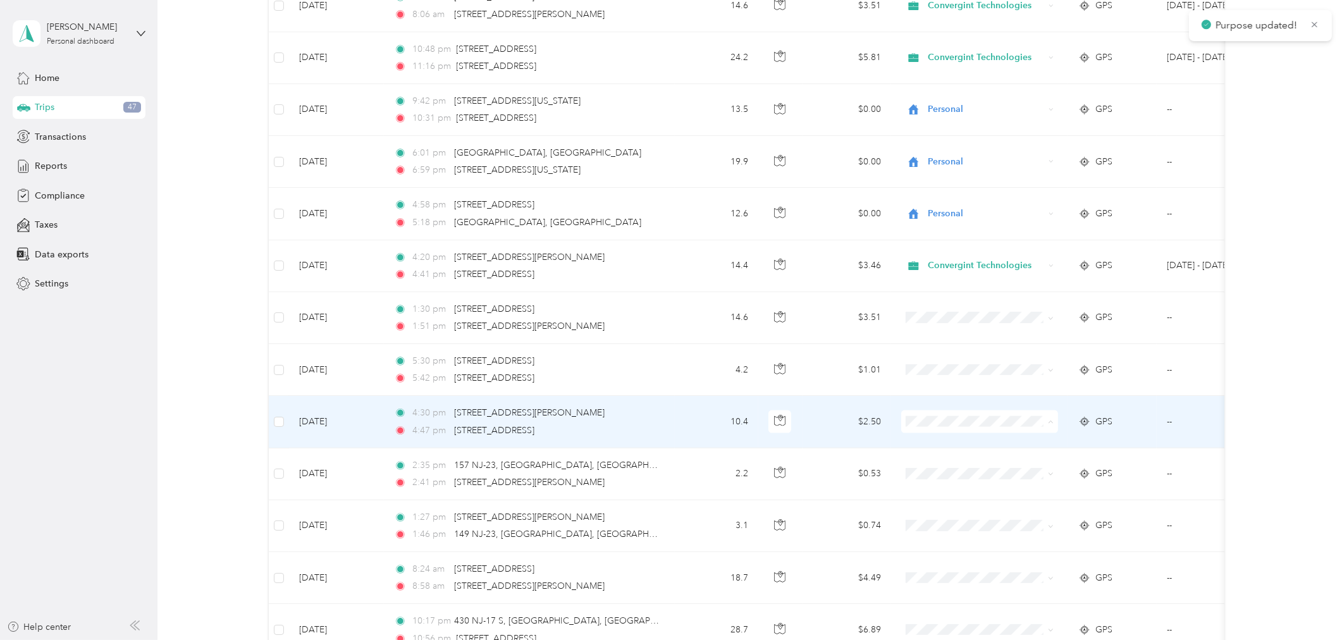
click at [955, 441] on span "Convergint Technologies" at bounding box center [990, 446] width 117 height 13
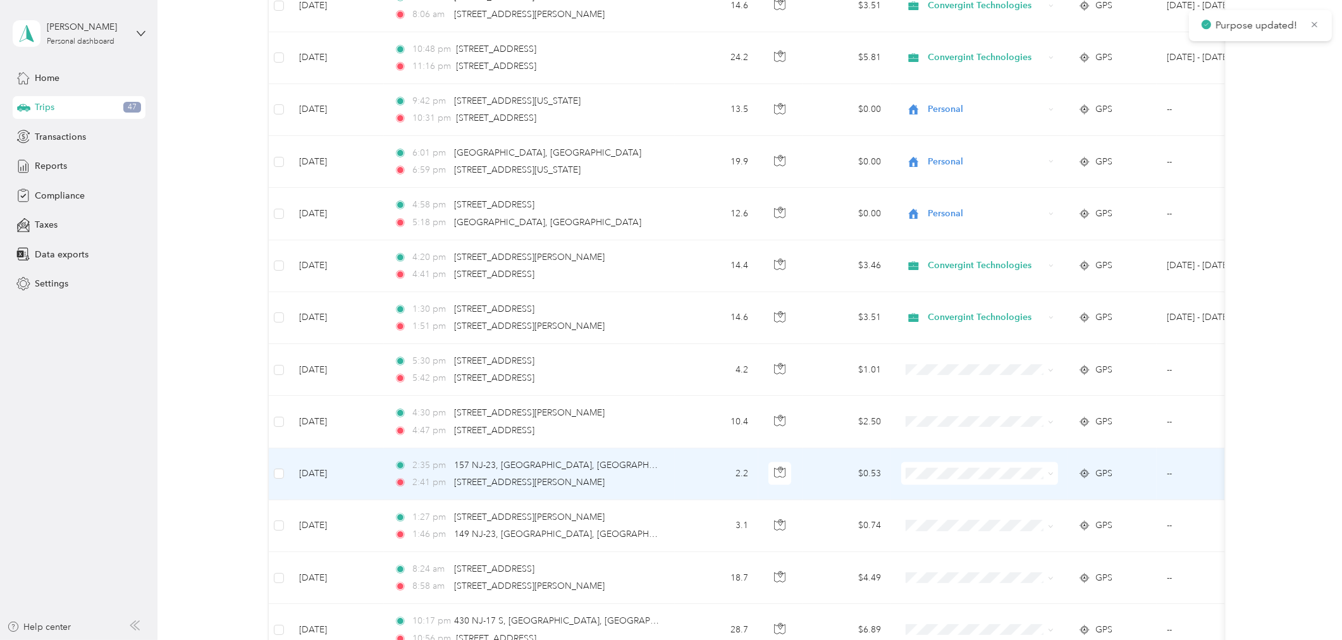
click at [962, 482] on span at bounding box center [979, 473] width 157 height 23
click at [962, 481] on span at bounding box center [979, 473] width 157 height 23
click at [1008, 495] on span "Convergint Technologies" at bounding box center [990, 498] width 117 height 13
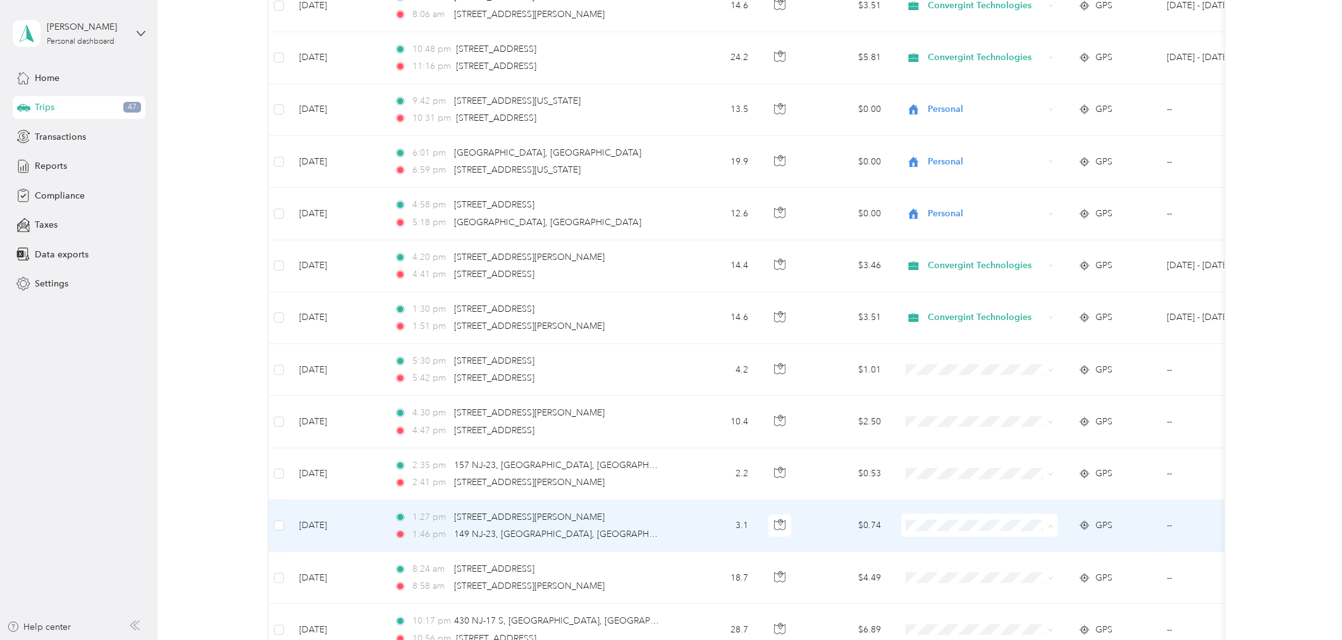
click at [989, 548] on span "Convergint Technologies" at bounding box center [990, 550] width 117 height 13
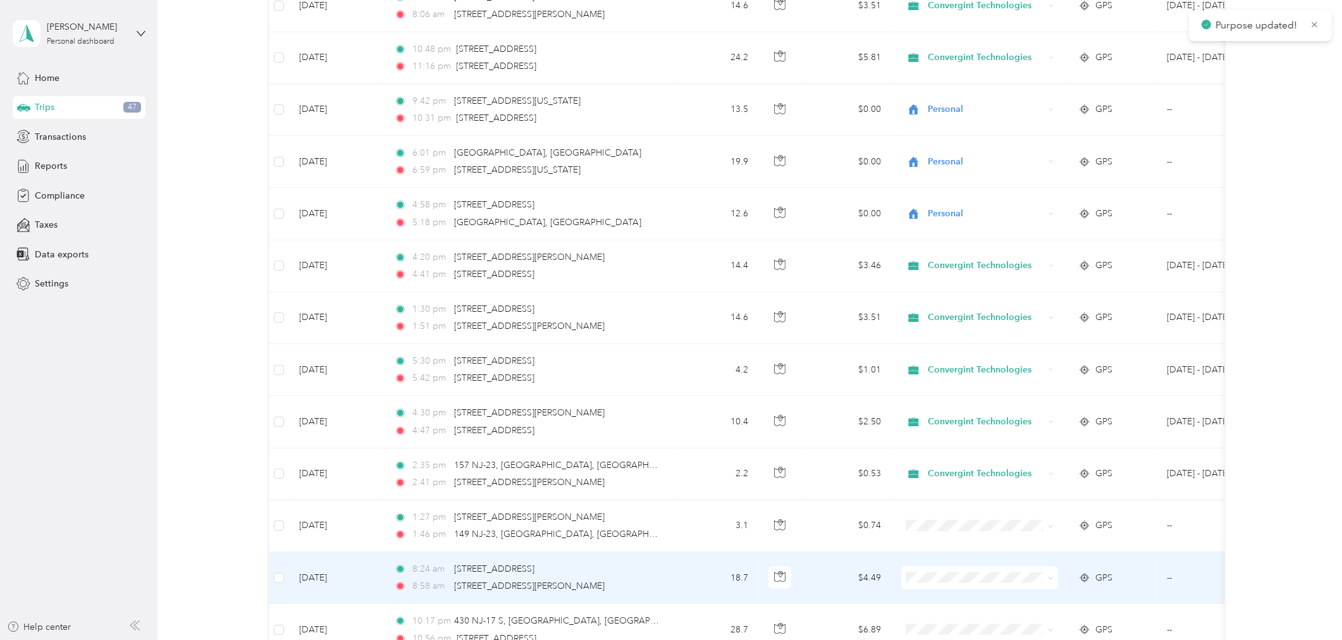
click at [996, 603] on span "Convergint Technologies" at bounding box center [990, 602] width 117 height 13
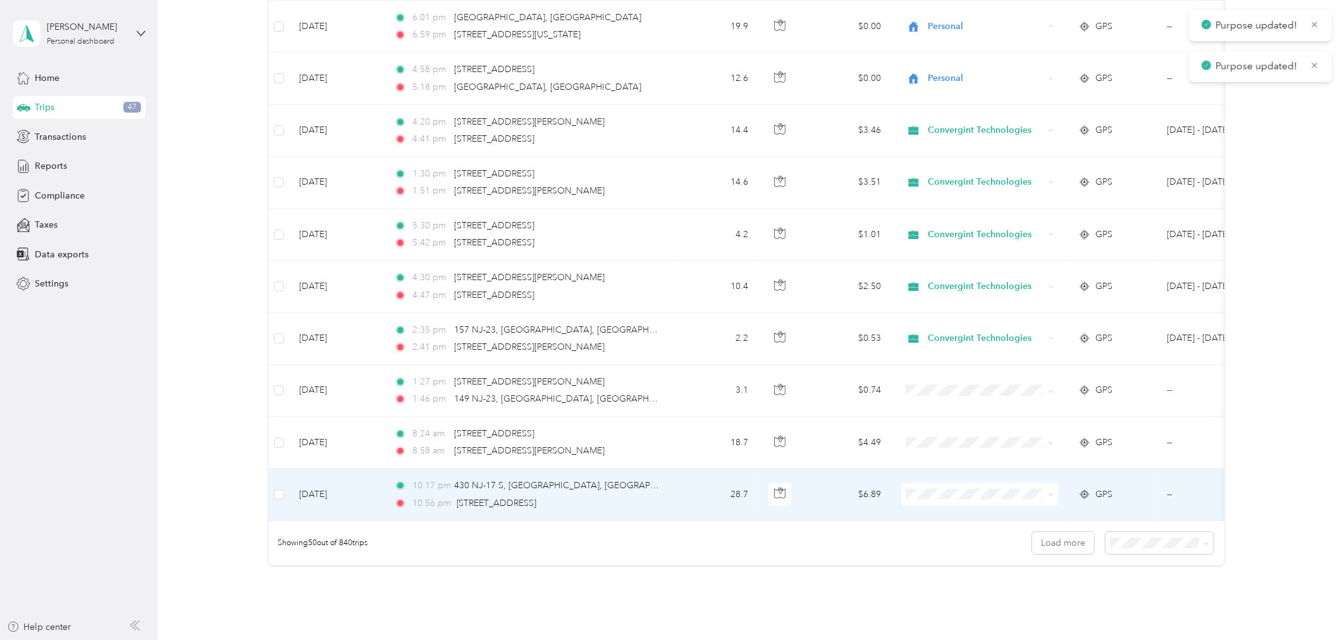
scroll to position [2298, 0]
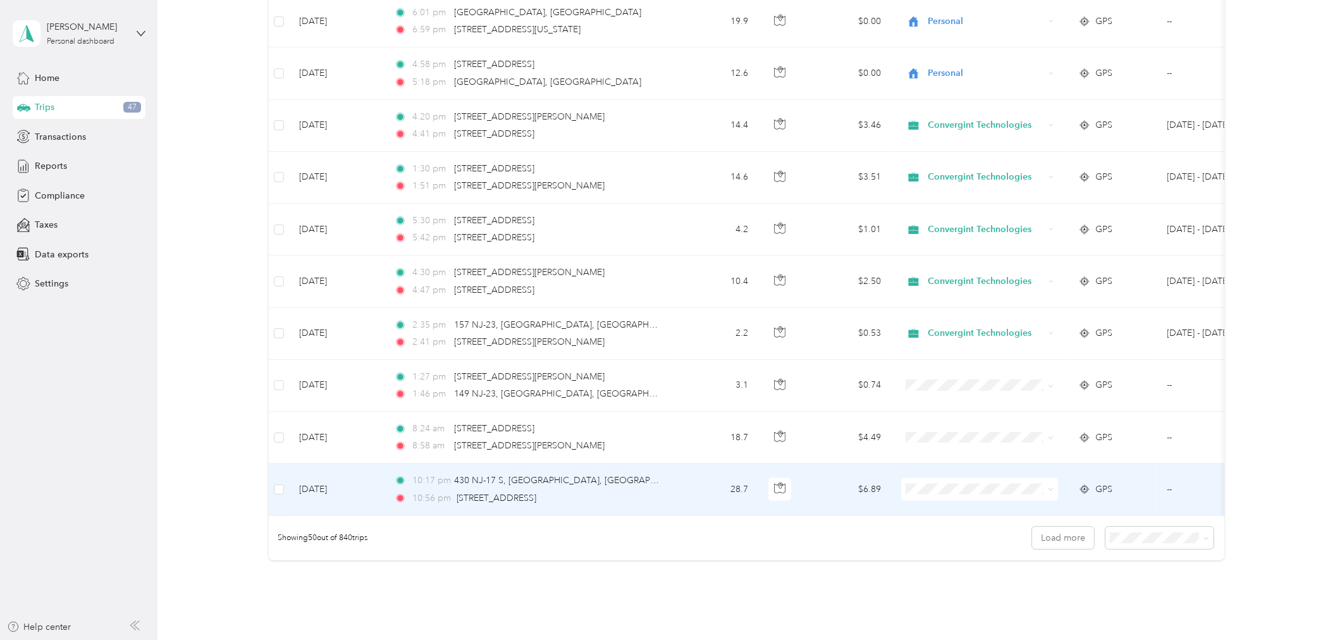
click at [991, 510] on span "Convergint Technologies" at bounding box center [990, 509] width 117 height 13
click at [1046, 549] on button "Load more" at bounding box center [1063, 538] width 62 height 22
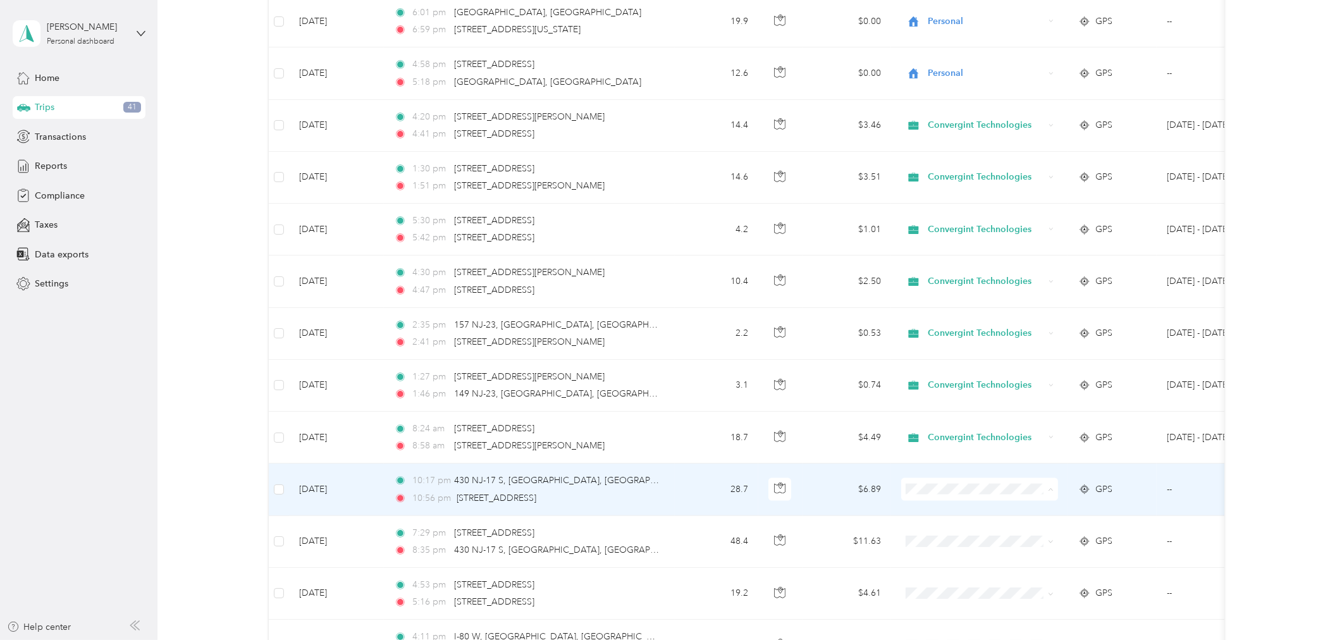
click at [994, 522] on ol "Convergint Technologies Personal" at bounding box center [979, 525] width 157 height 44
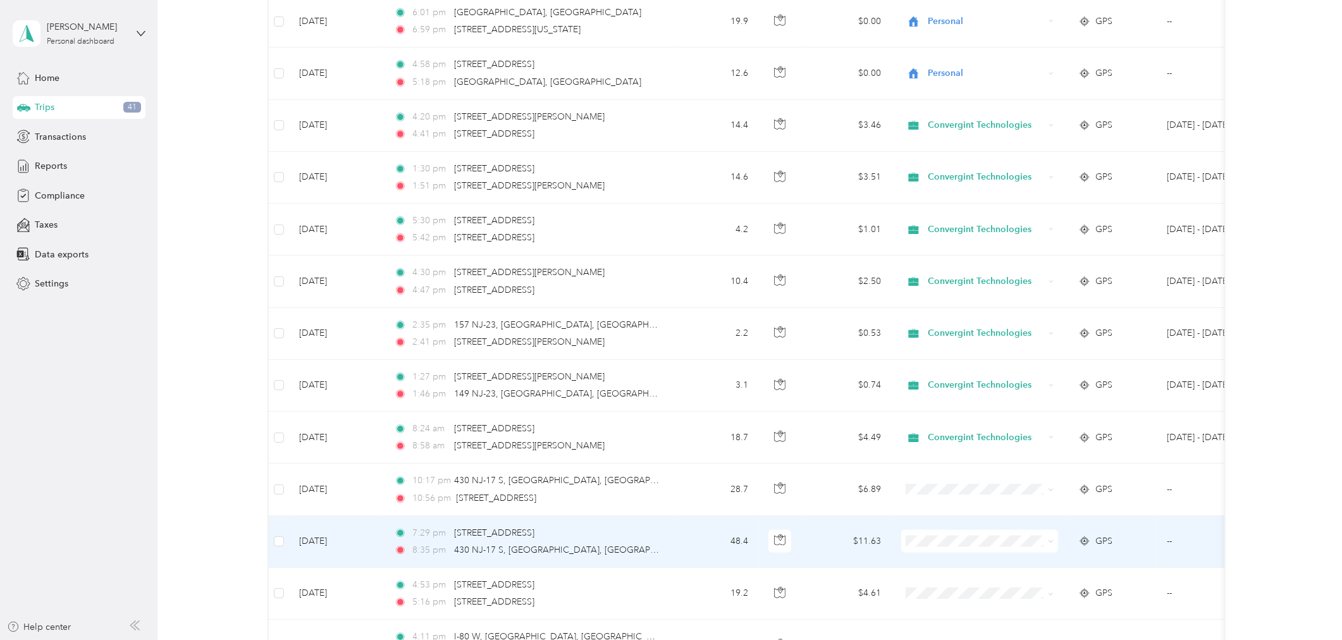
scroll to position [2368, 0]
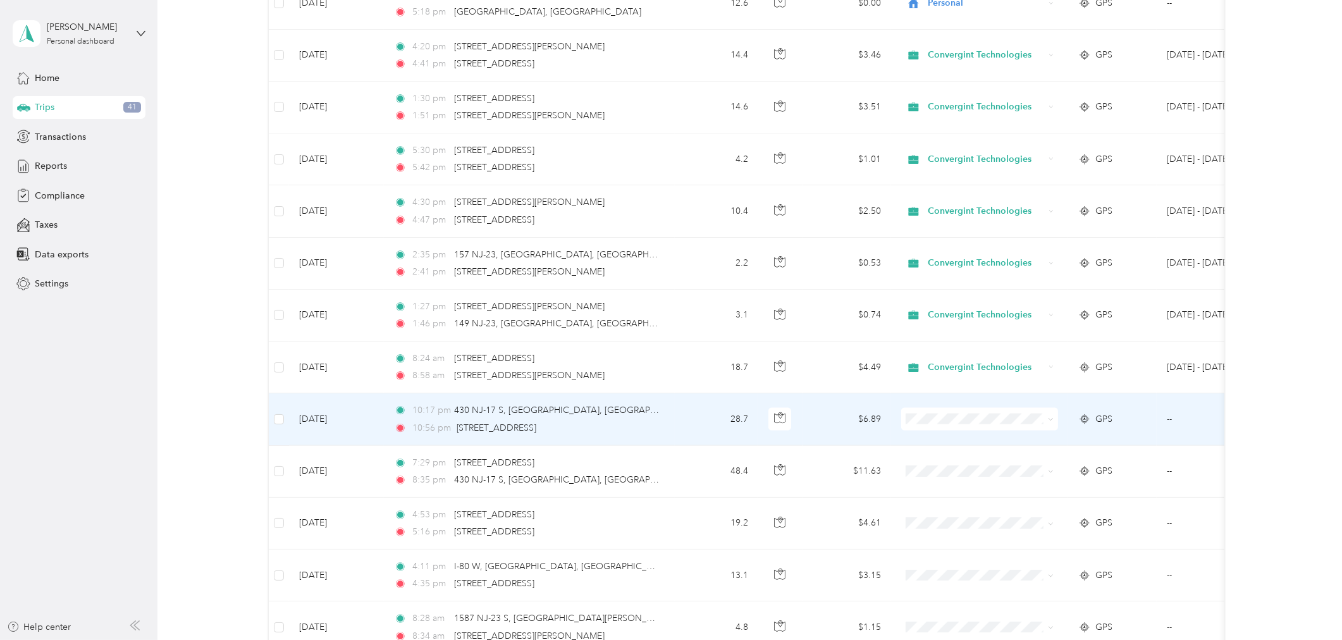
click at [957, 428] on span at bounding box center [979, 419] width 157 height 23
click at [961, 450] on li "Convergint Technologies" at bounding box center [979, 444] width 157 height 22
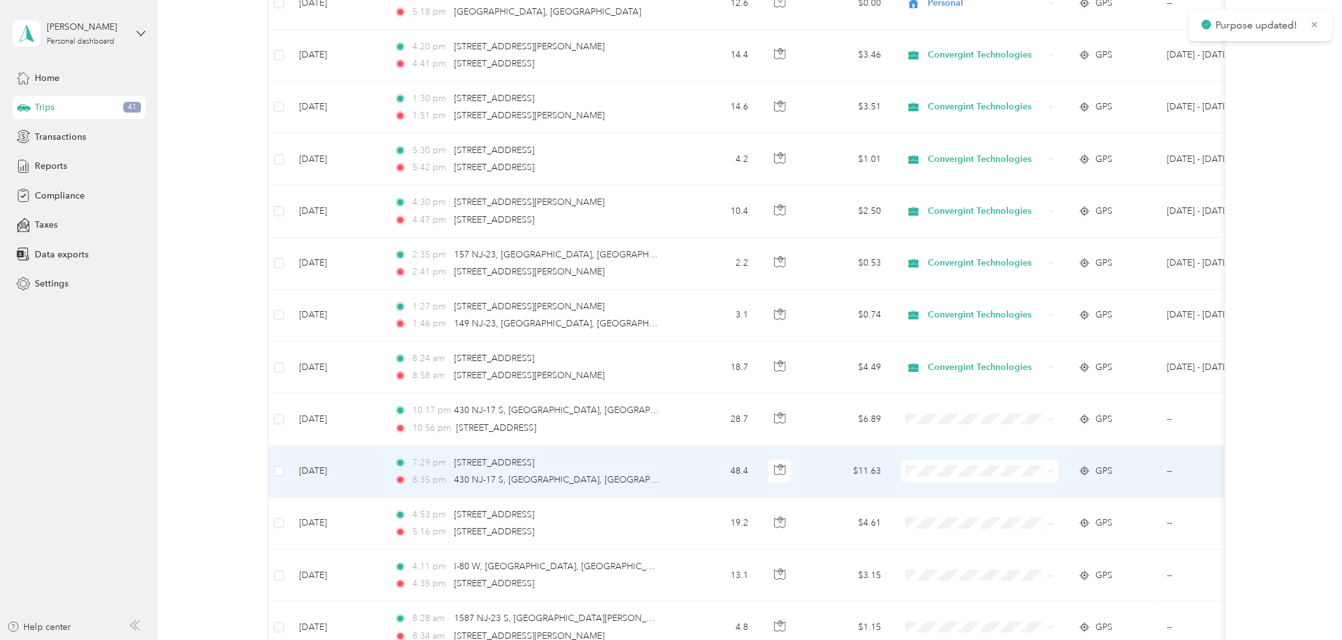
click at [955, 498] on li "Convergint Technologies" at bounding box center [979, 493] width 157 height 22
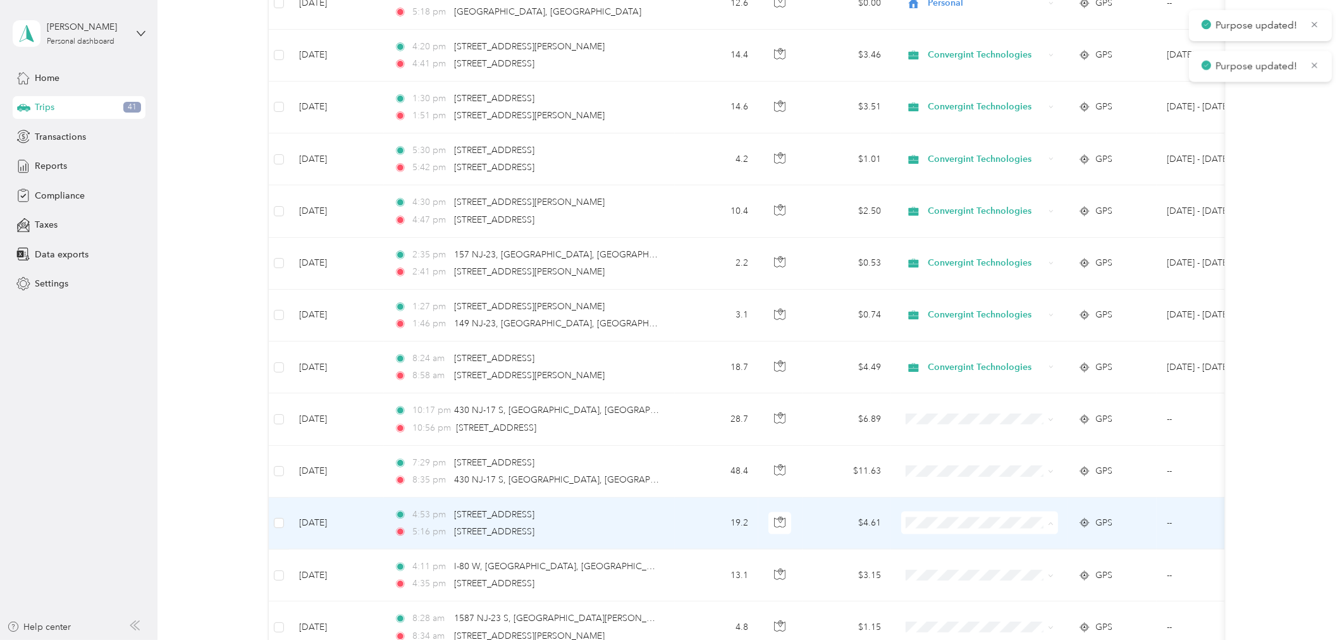
click at [950, 546] on span "Convergint Technologies" at bounding box center [990, 547] width 117 height 13
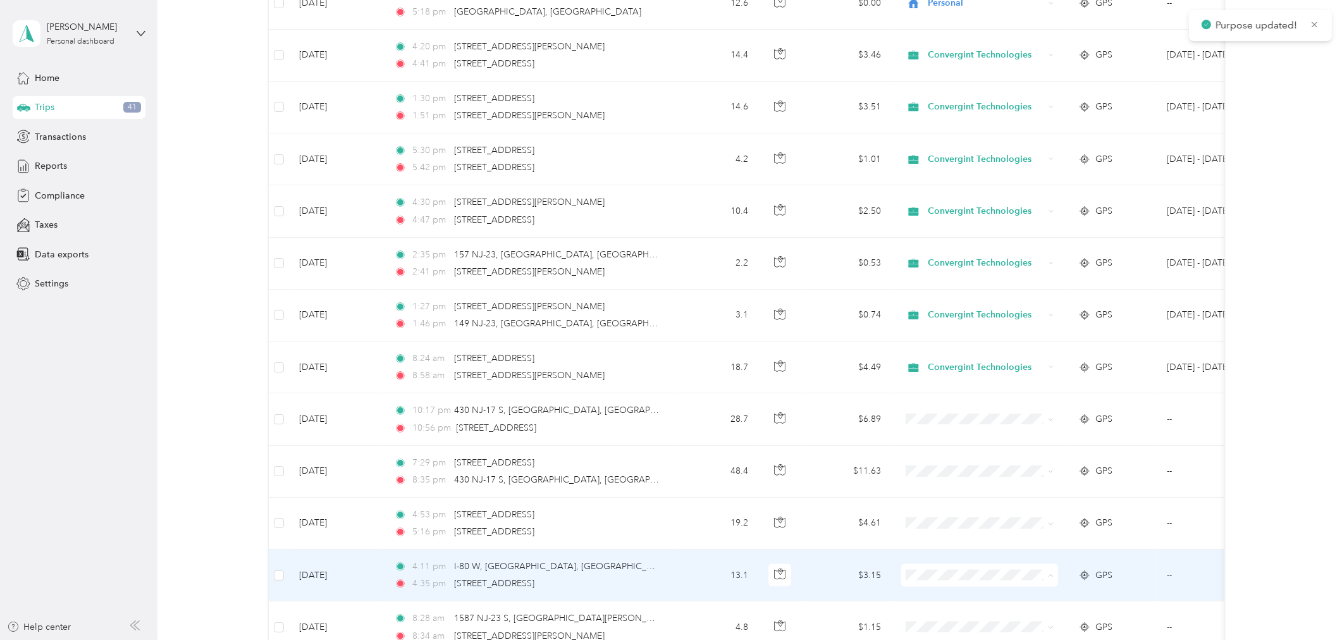
click at [950, 596] on span "Convergint Technologies" at bounding box center [990, 599] width 117 height 13
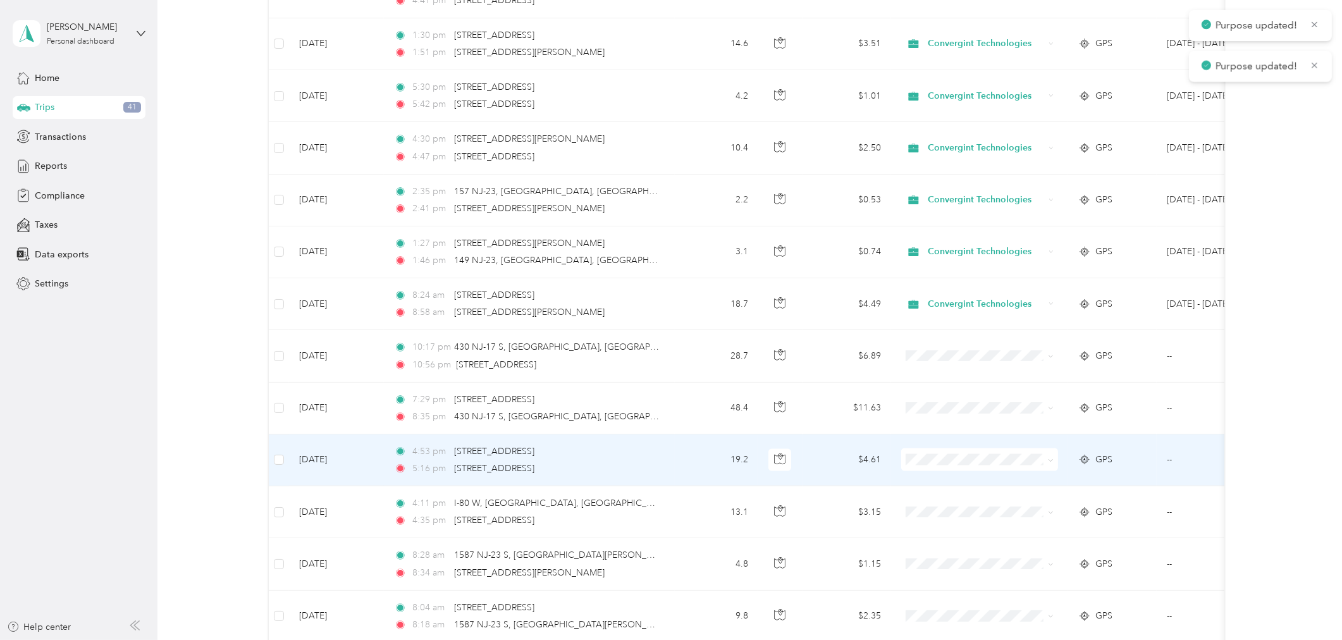
scroll to position [2438, 0]
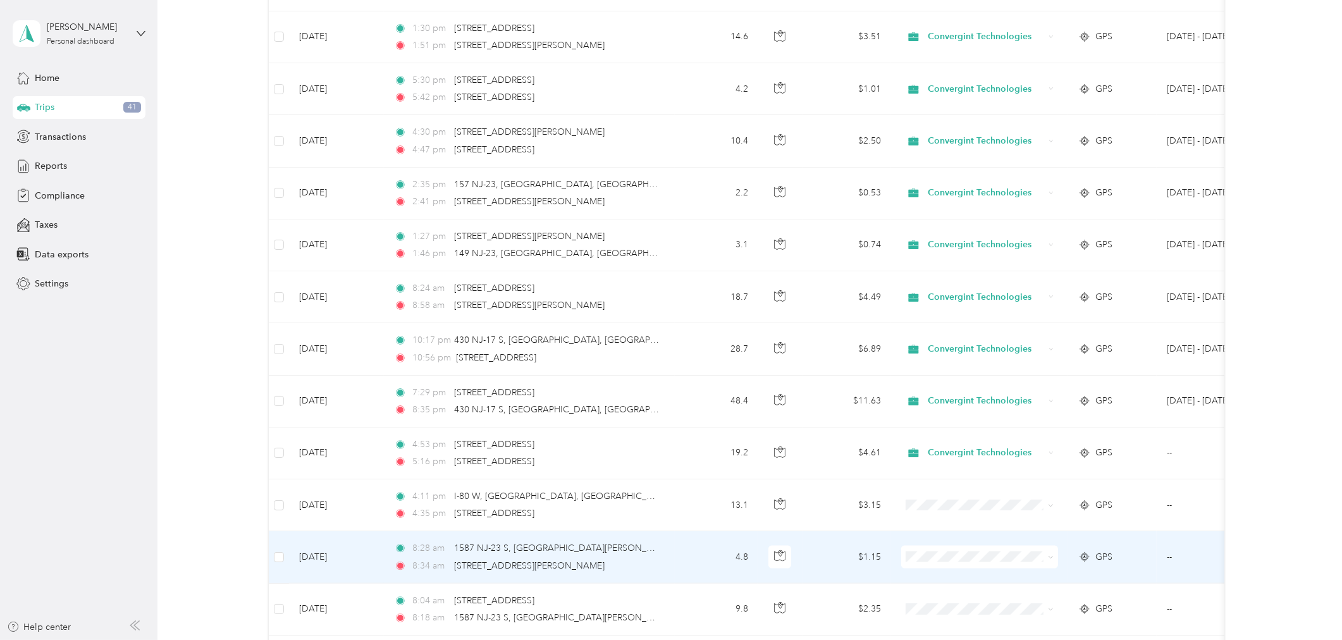
click at [950, 580] on span "Convergint Technologies" at bounding box center [990, 576] width 117 height 13
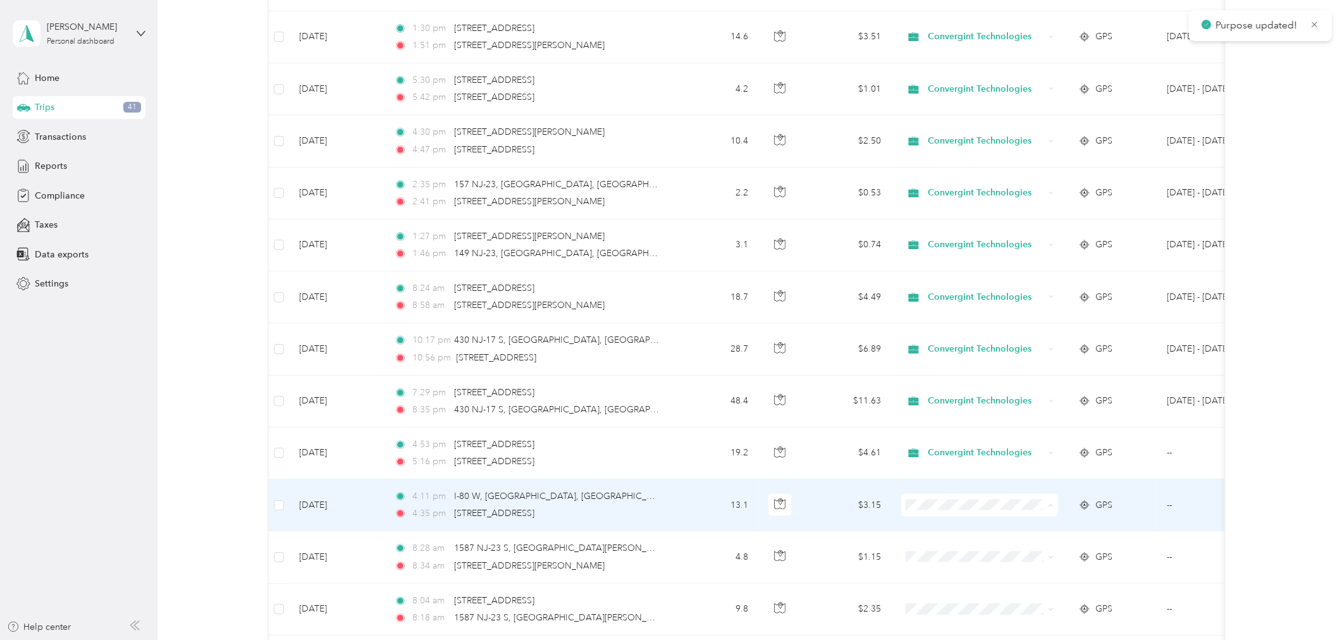
click at [957, 530] on span "Convergint Technologies" at bounding box center [990, 529] width 117 height 13
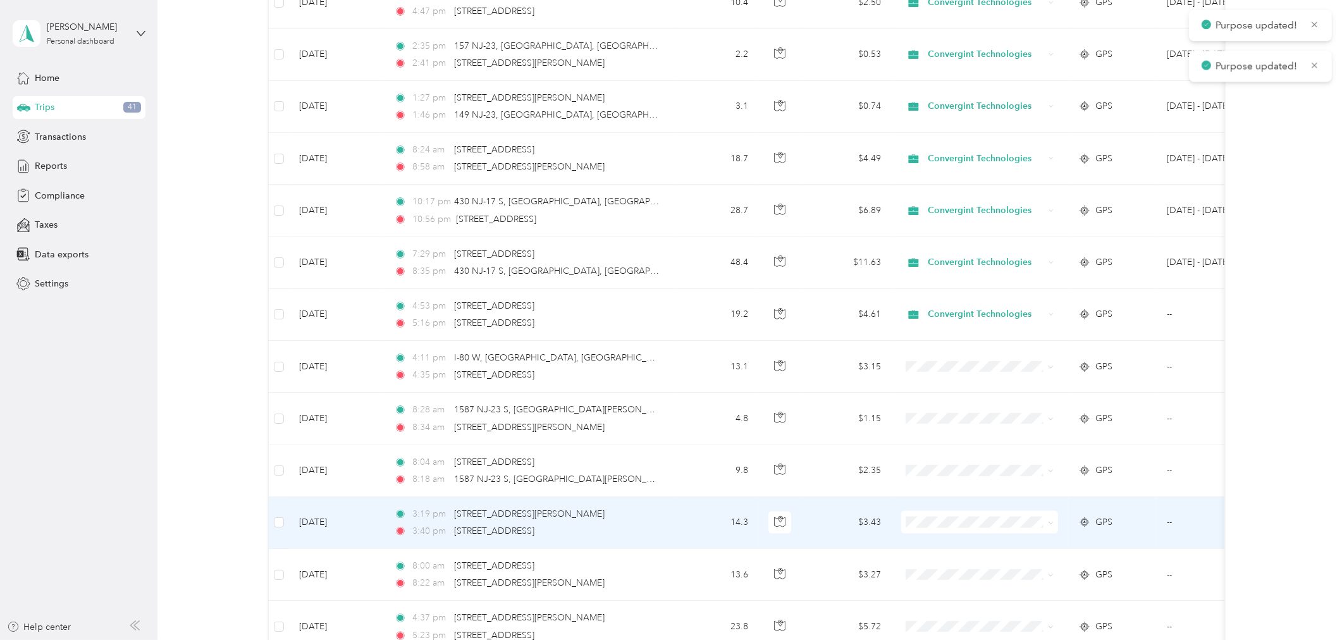
scroll to position [2579, 0]
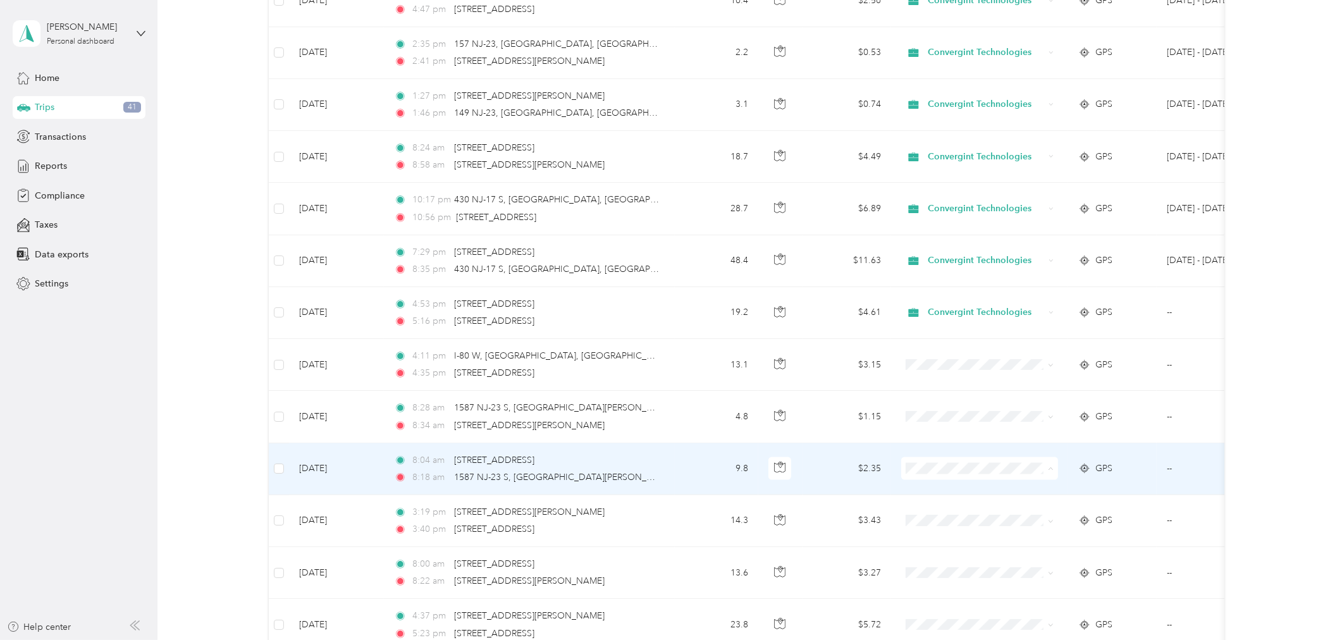
click at [969, 495] on li "Convergint Technologies" at bounding box center [979, 493] width 157 height 22
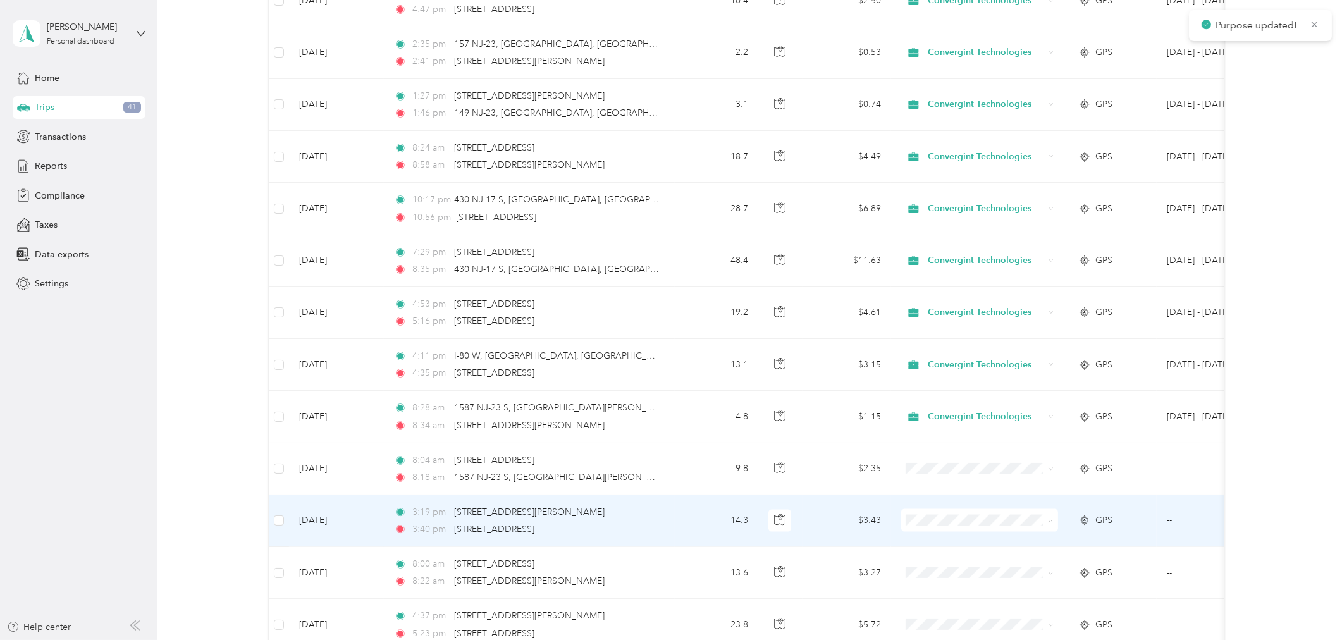
click at [985, 544] on span "Convergint Technologies" at bounding box center [990, 545] width 117 height 13
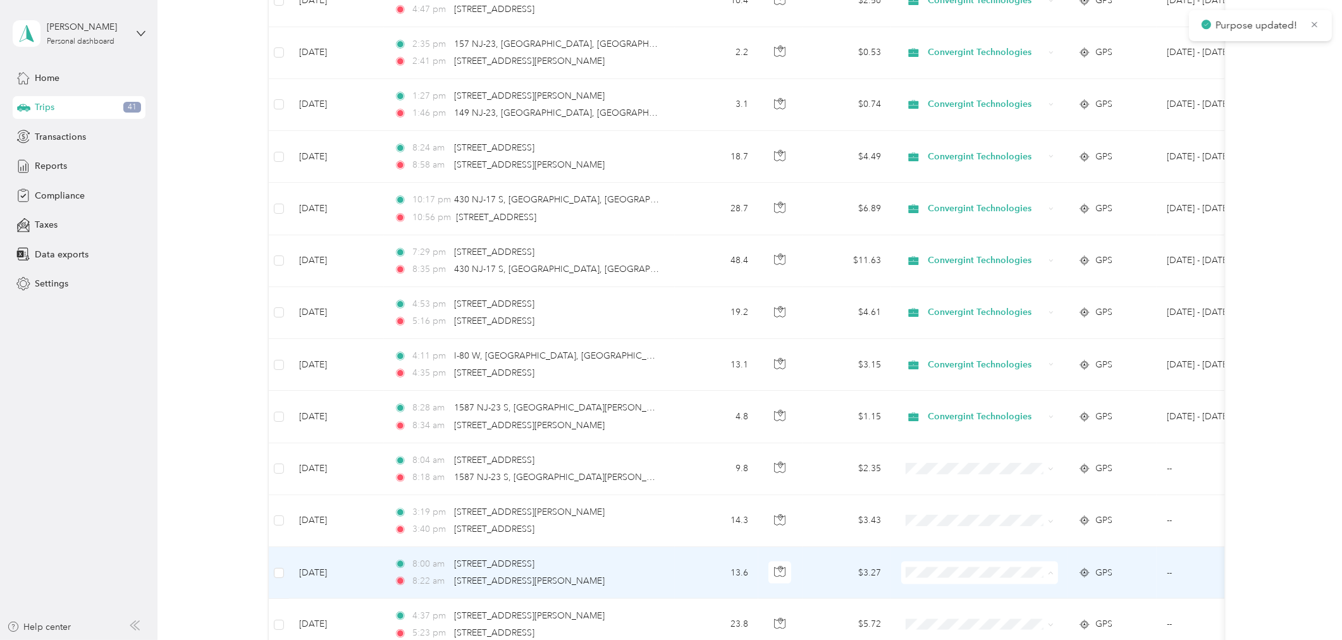
click at [967, 598] on span "Convergint Technologies" at bounding box center [990, 597] width 117 height 13
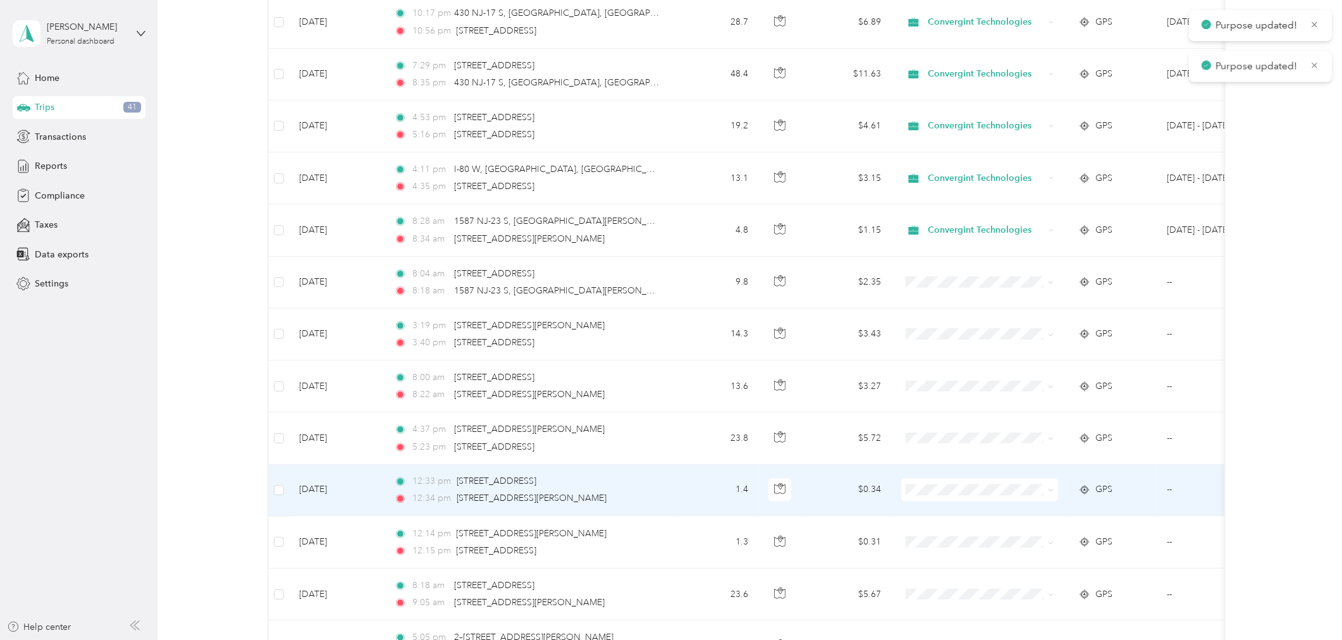
scroll to position [2790, 0]
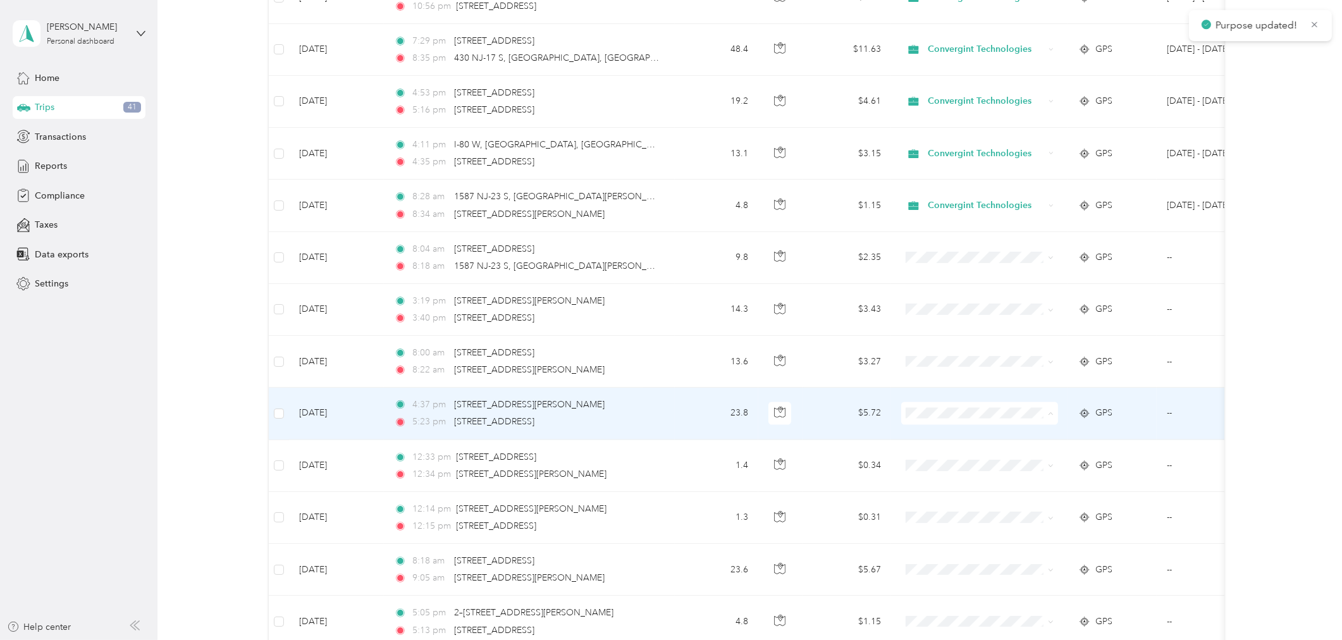
click at [957, 435] on span "Convergint Technologies" at bounding box center [990, 438] width 117 height 13
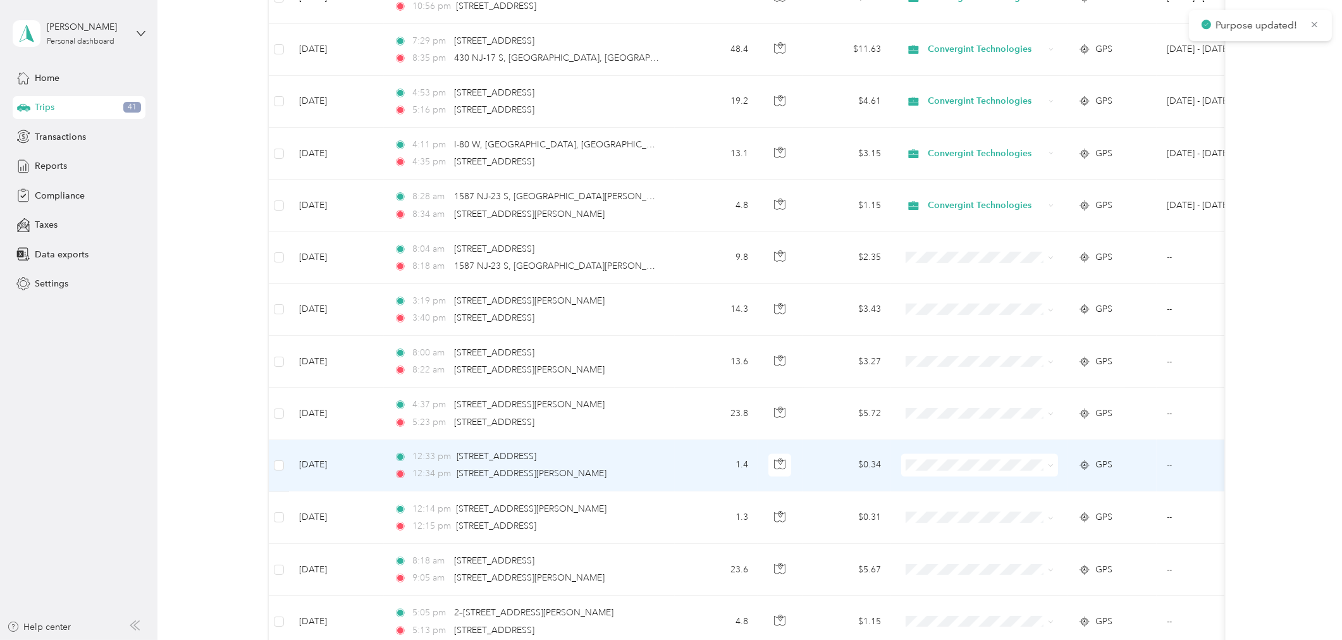
click at [945, 472] on span at bounding box center [979, 465] width 157 height 23
click at [952, 489] on span "Convergint Technologies" at bounding box center [990, 488] width 117 height 13
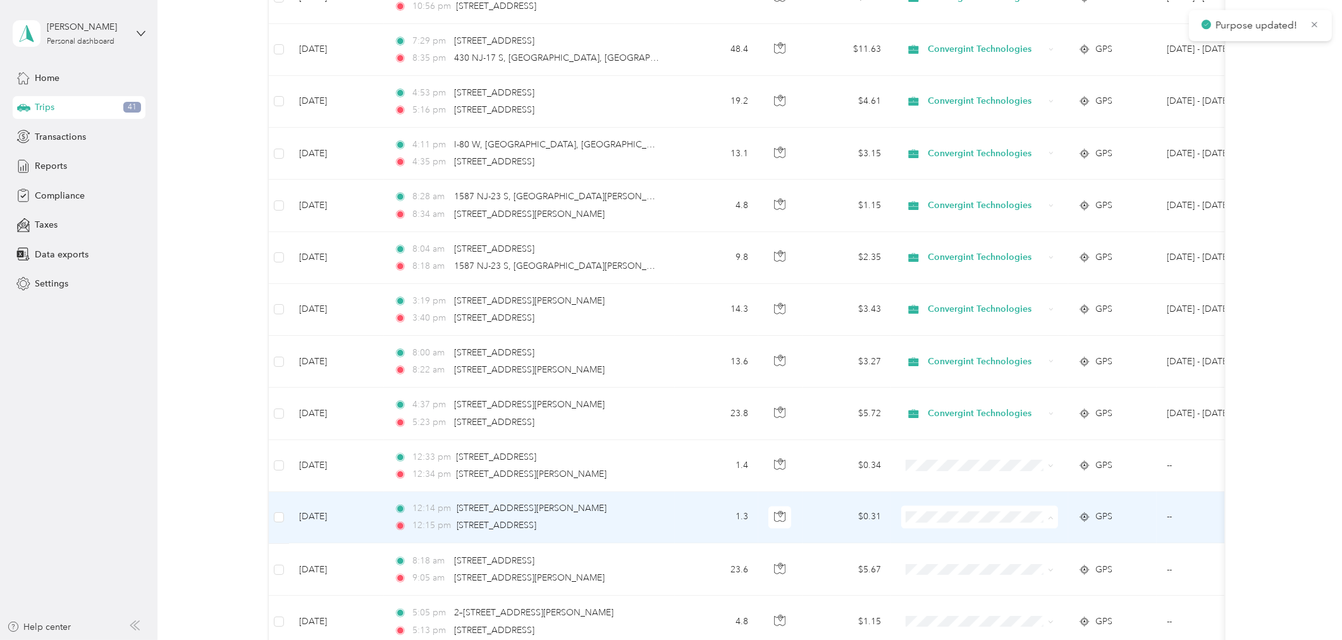
click at [957, 540] on span "Convergint Technologies" at bounding box center [990, 542] width 117 height 13
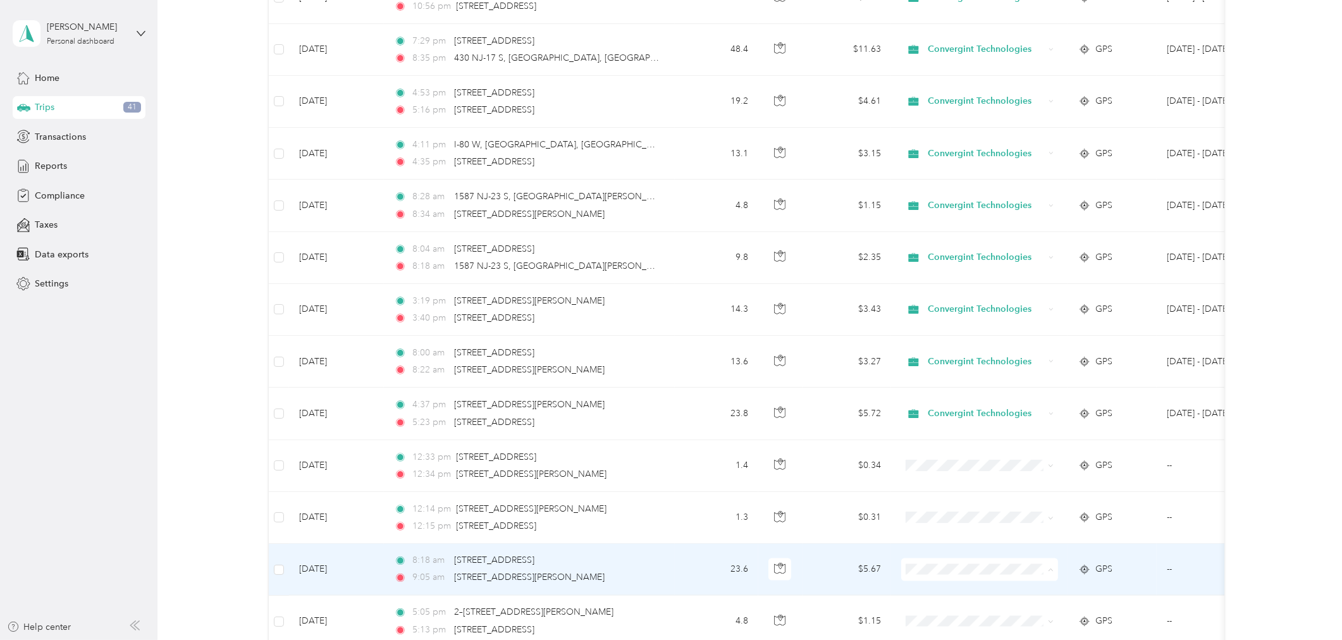
click at [966, 591] on span "Convergint Technologies" at bounding box center [990, 594] width 117 height 13
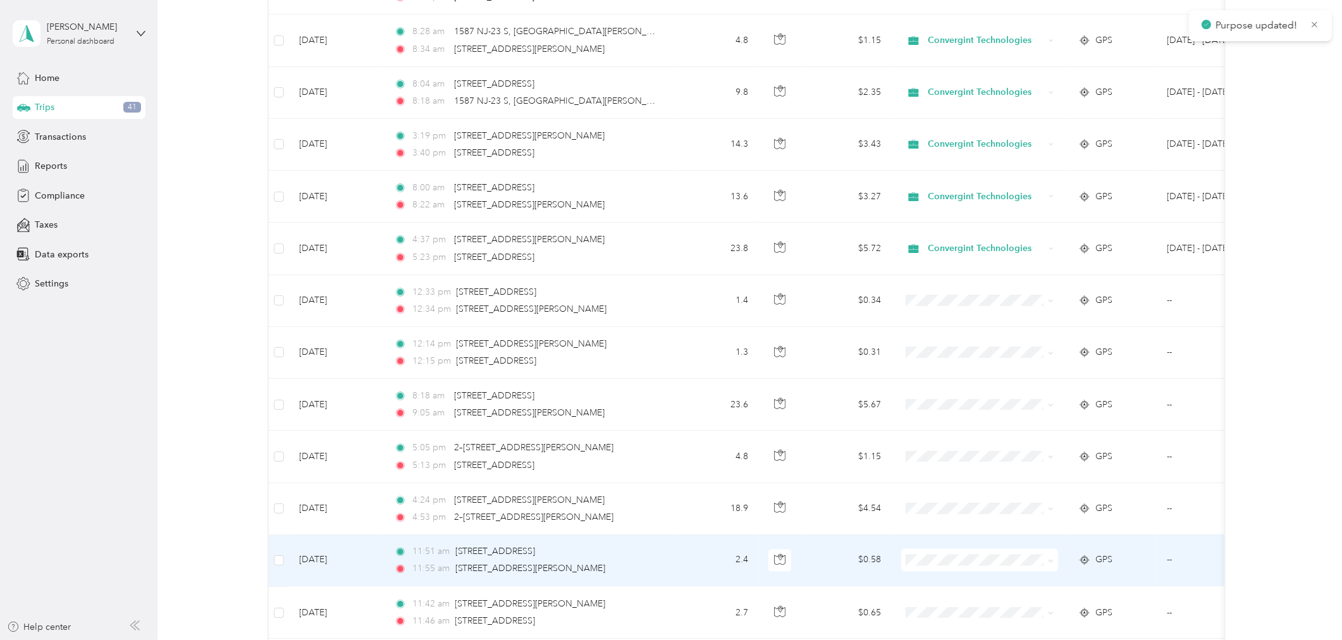
scroll to position [3000, 0]
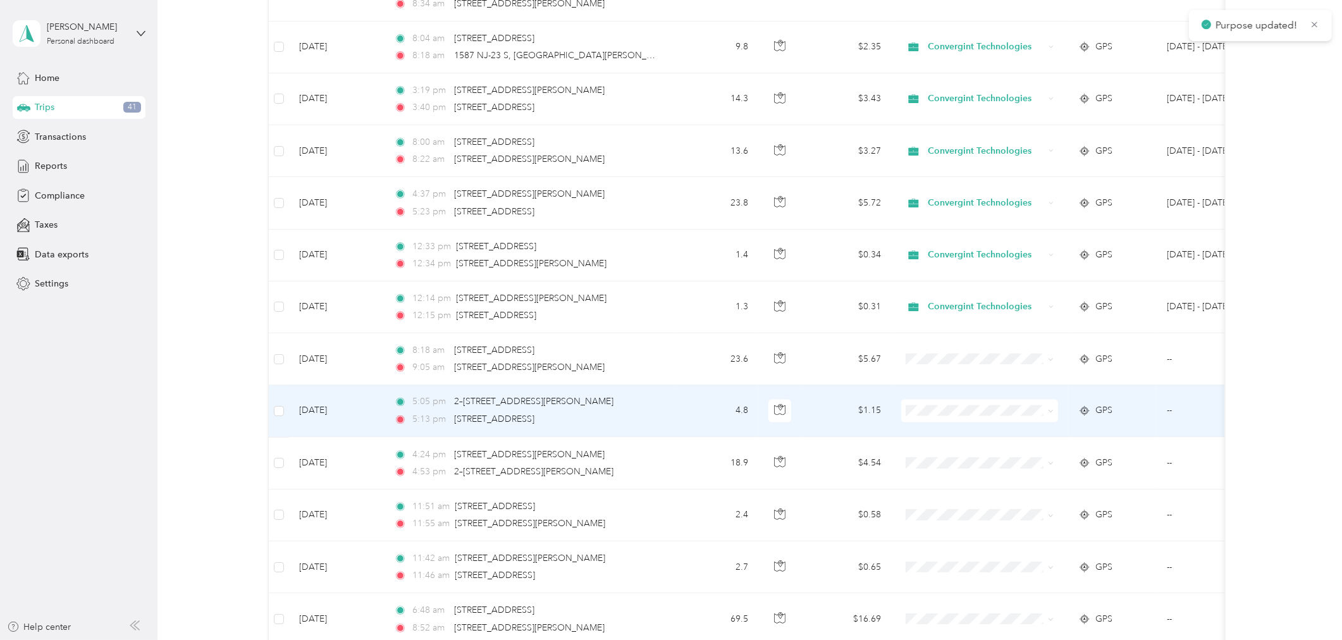
click at [953, 438] on span "Convergint Technologies" at bounding box center [990, 434] width 117 height 13
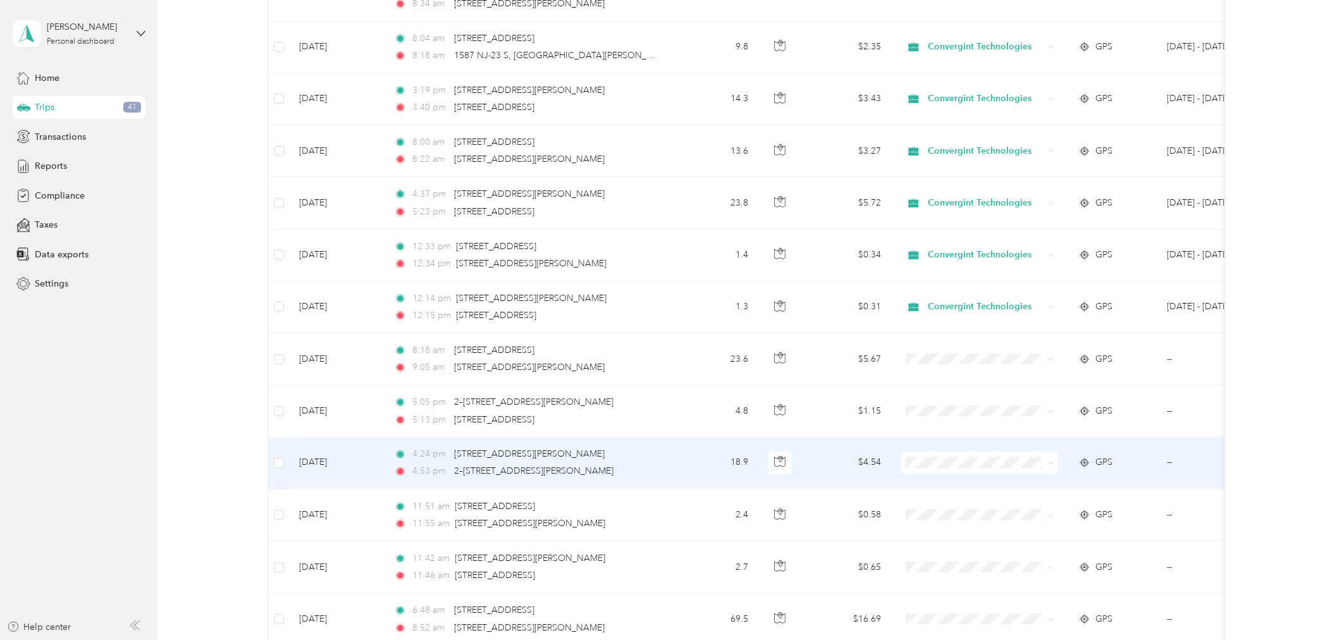
click at [944, 472] on span at bounding box center [979, 462] width 157 height 23
drag, startPoint x: 954, startPoint y: 489, endPoint x: 947, endPoint y: 498, distance: 10.9
click at [954, 488] on span "Convergint Technologies" at bounding box center [990, 487] width 117 height 13
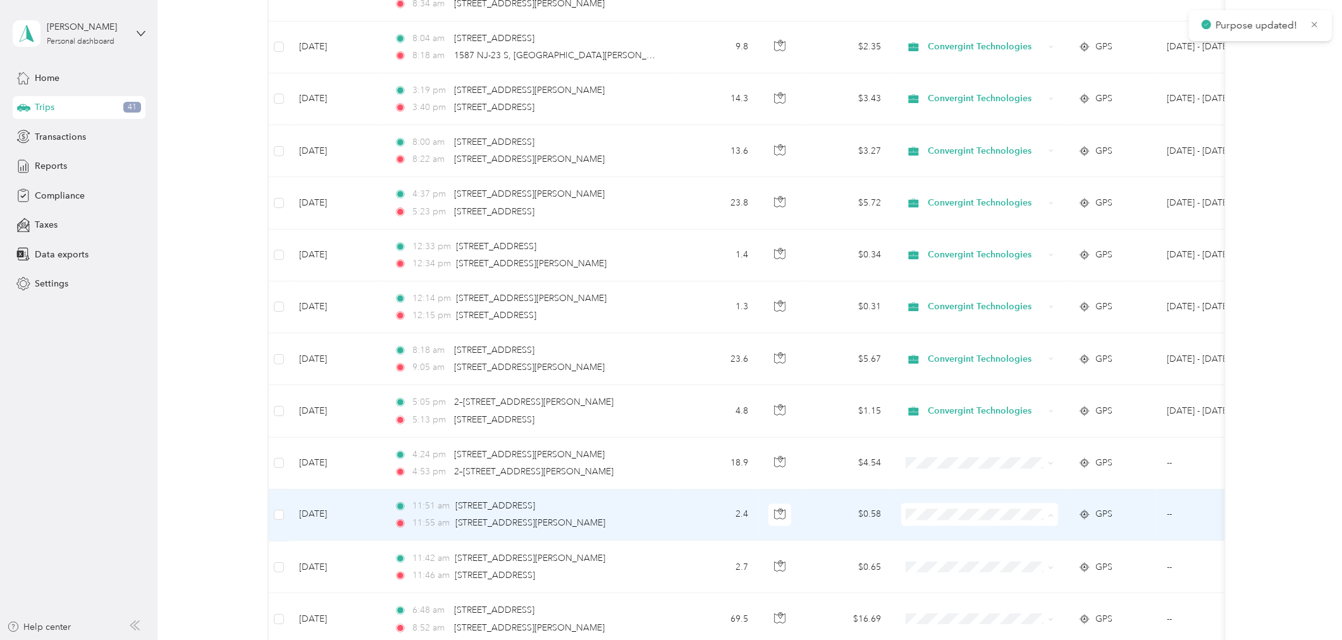
click at [940, 536] on span "Convergint Technologies" at bounding box center [990, 540] width 117 height 13
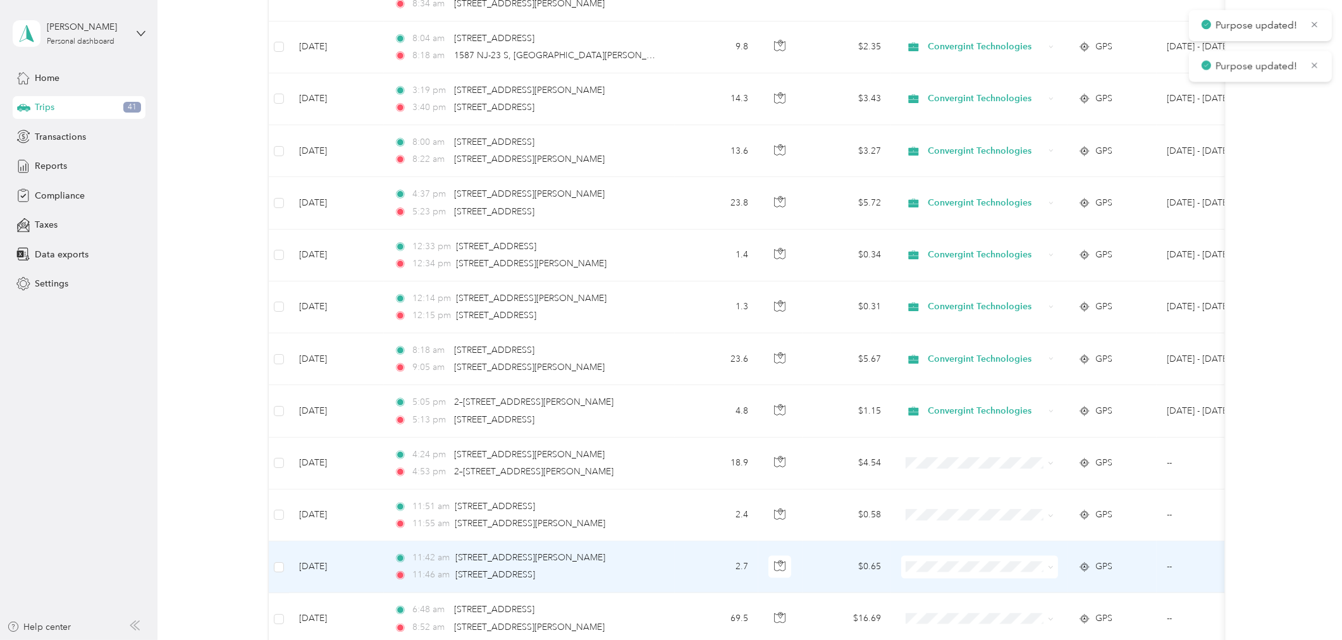
scroll to position [3071, 0]
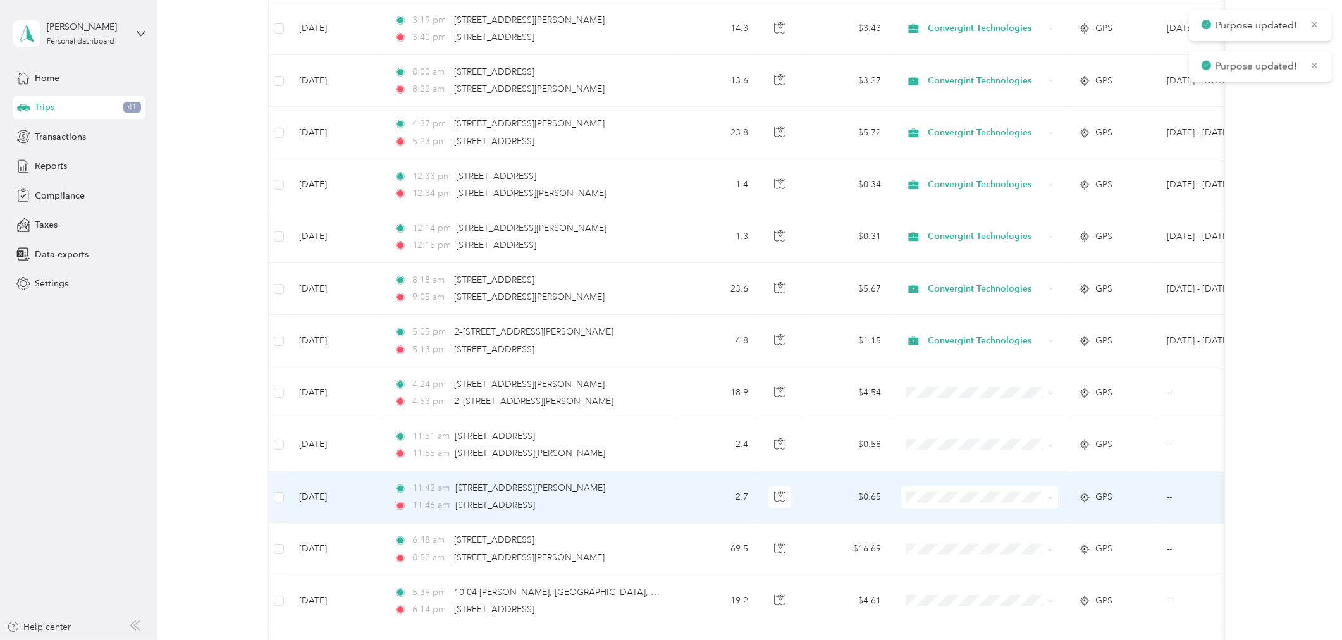
click at [960, 523] on span "Convergint Technologies" at bounding box center [990, 520] width 117 height 13
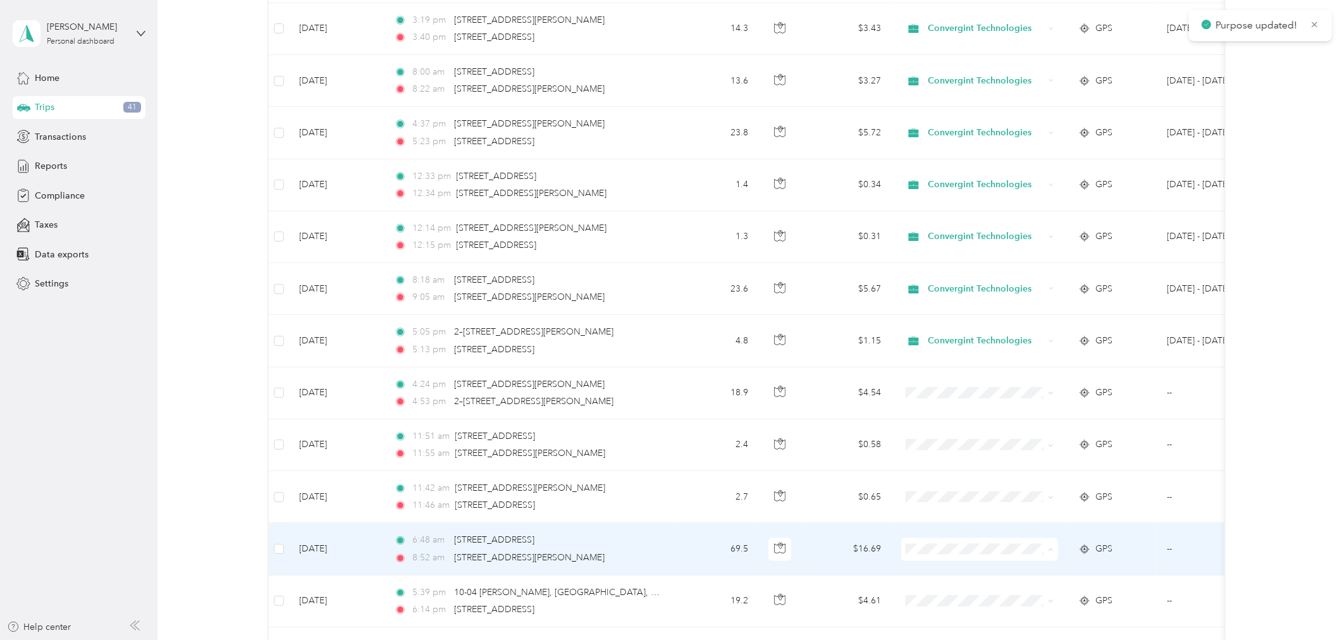
click at [958, 567] on span "Convergint Technologies" at bounding box center [990, 573] width 117 height 13
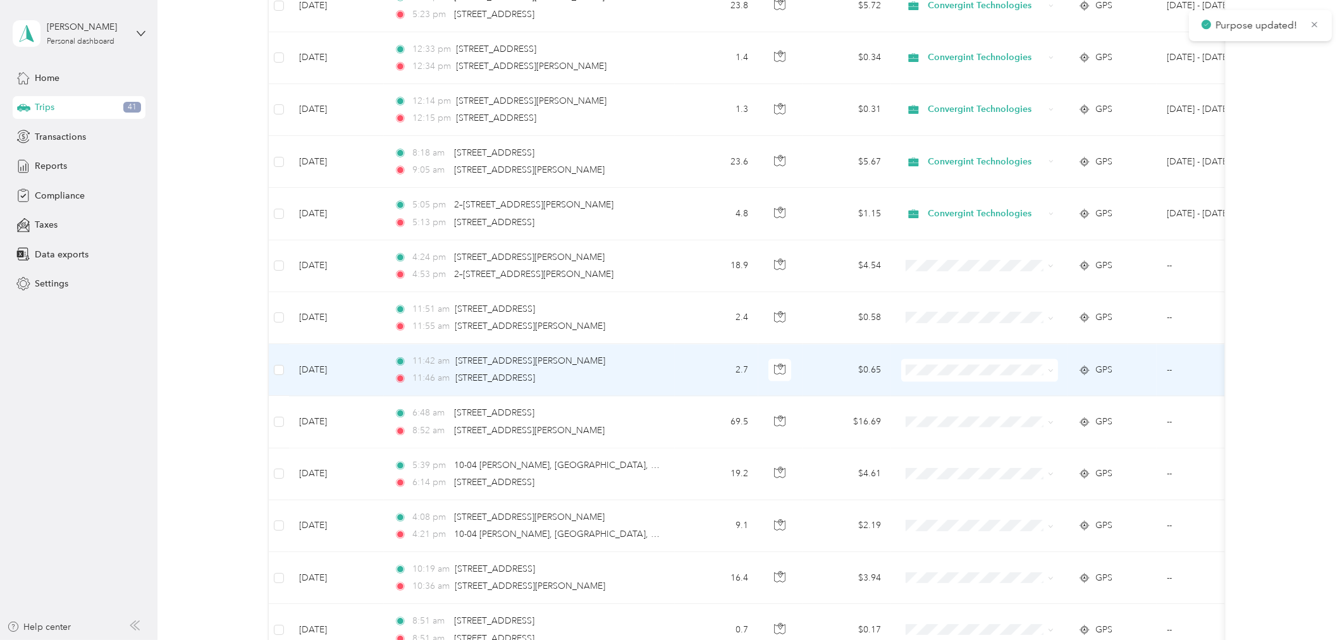
scroll to position [3211, 0]
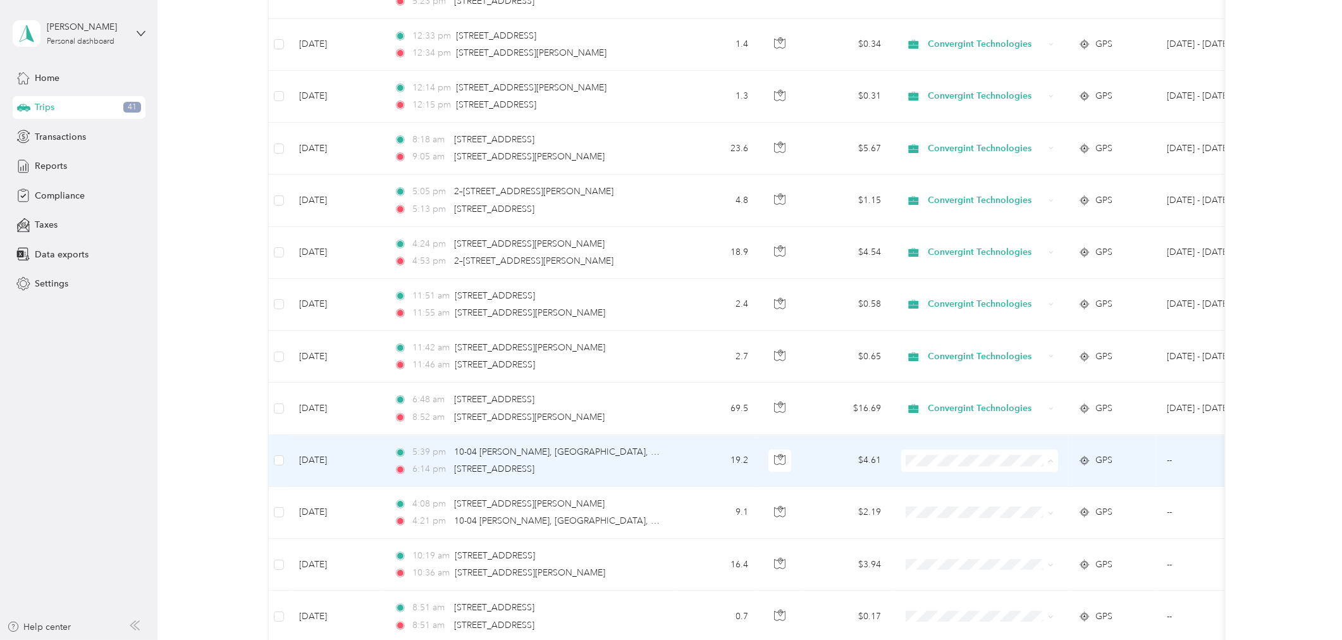
click at [975, 486] on span "Convergint Technologies" at bounding box center [990, 485] width 117 height 13
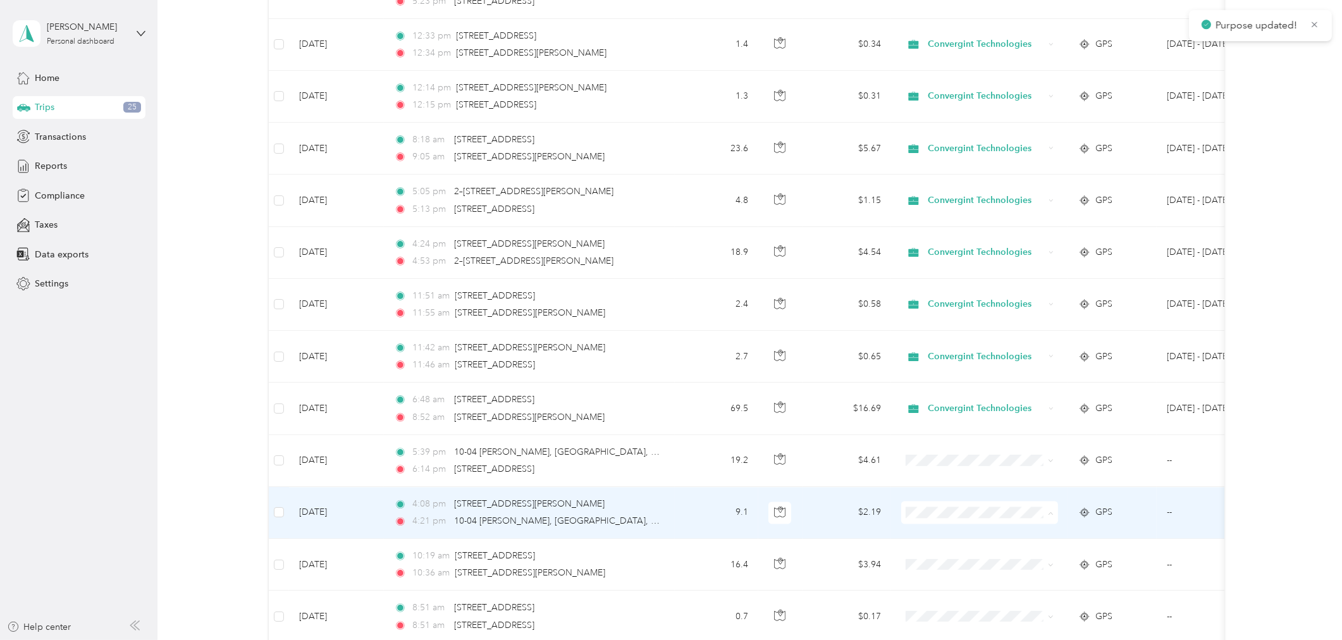
click at [959, 534] on span "Convergint Technologies" at bounding box center [990, 537] width 117 height 13
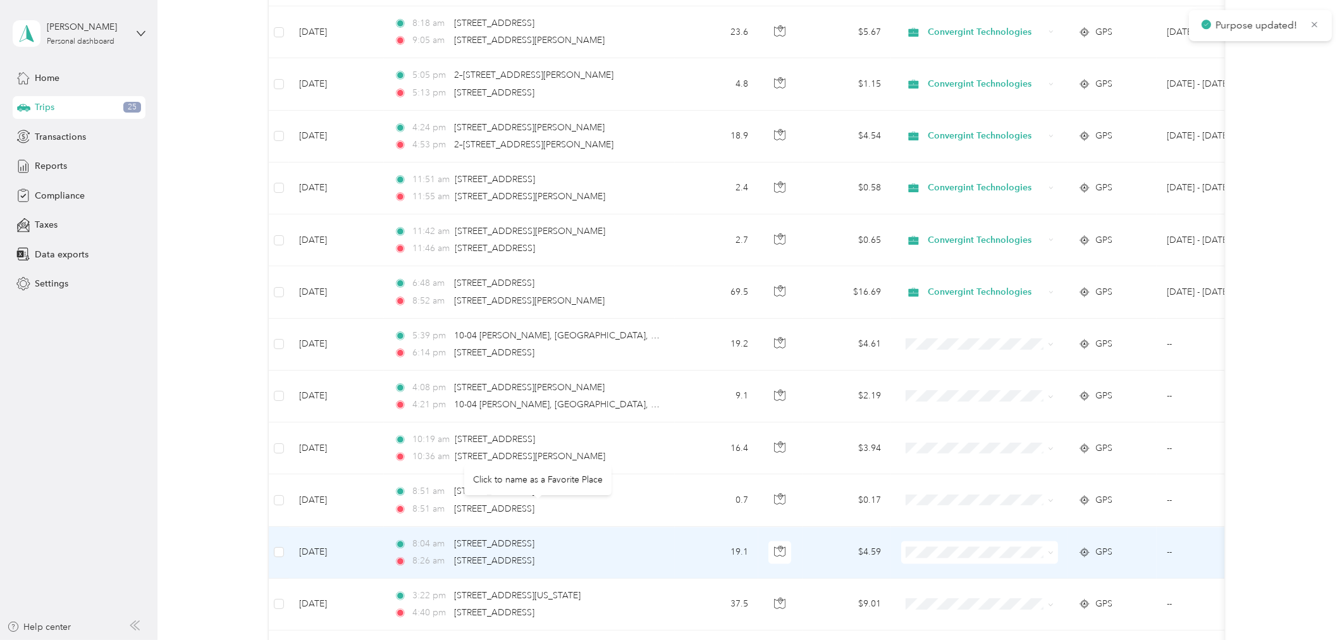
scroll to position [3352, 0]
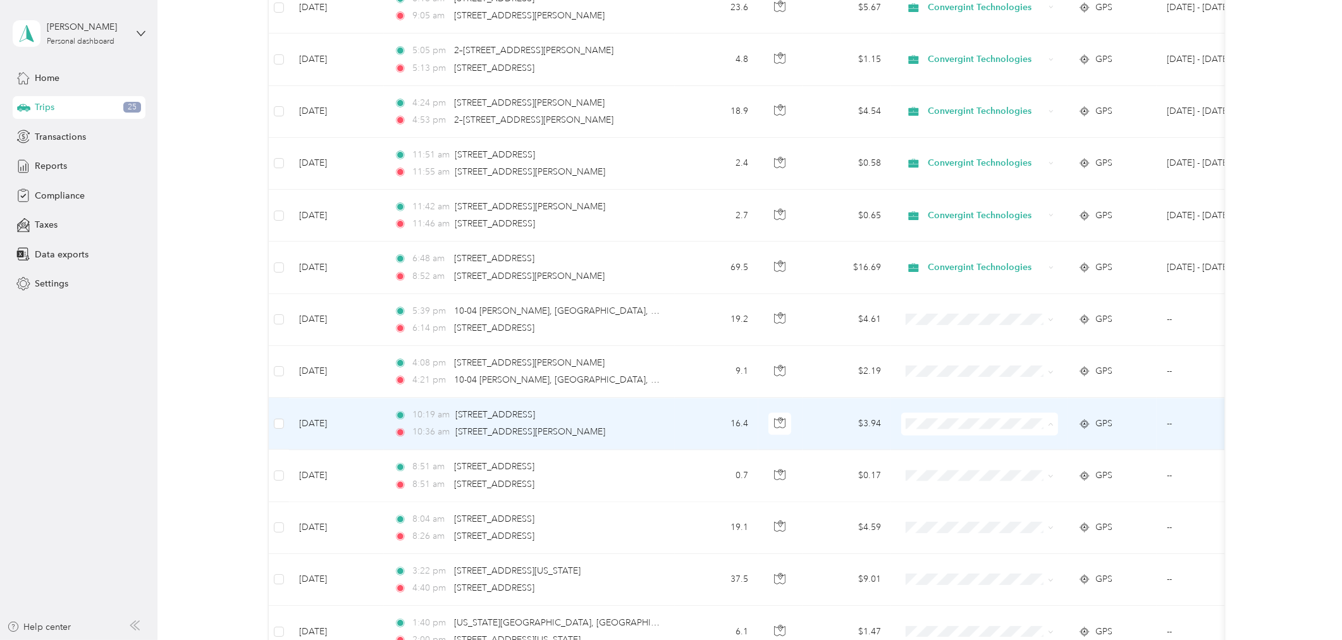
click at [956, 457] on ol "Convergint Technologies Personal" at bounding box center [979, 460] width 157 height 44
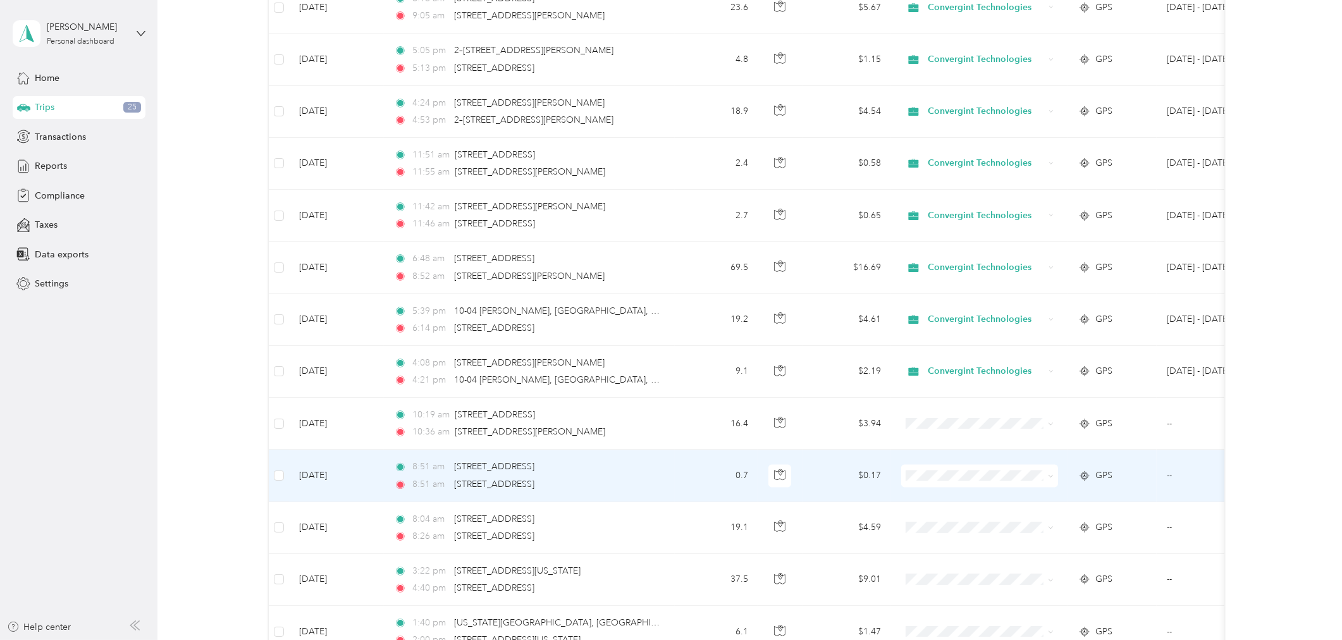
click at [934, 504] on li "Convergint Technologies" at bounding box center [979, 499] width 157 height 22
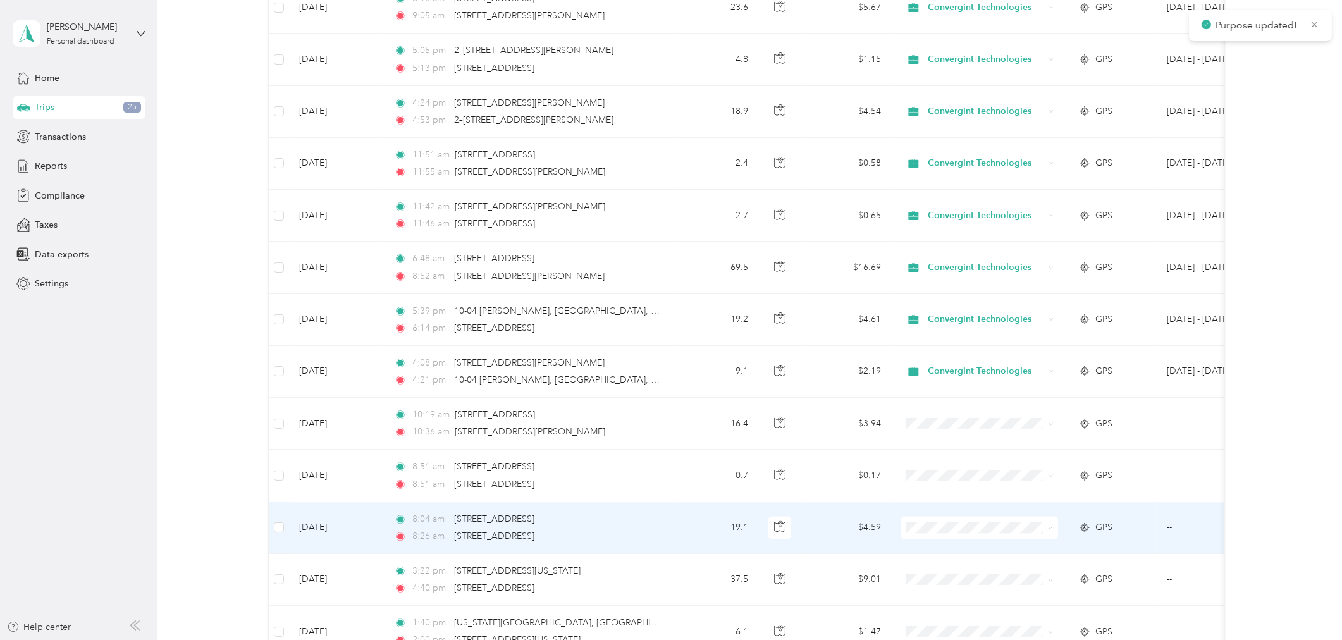
click at [943, 550] on span "Convergint Technologies" at bounding box center [990, 552] width 117 height 13
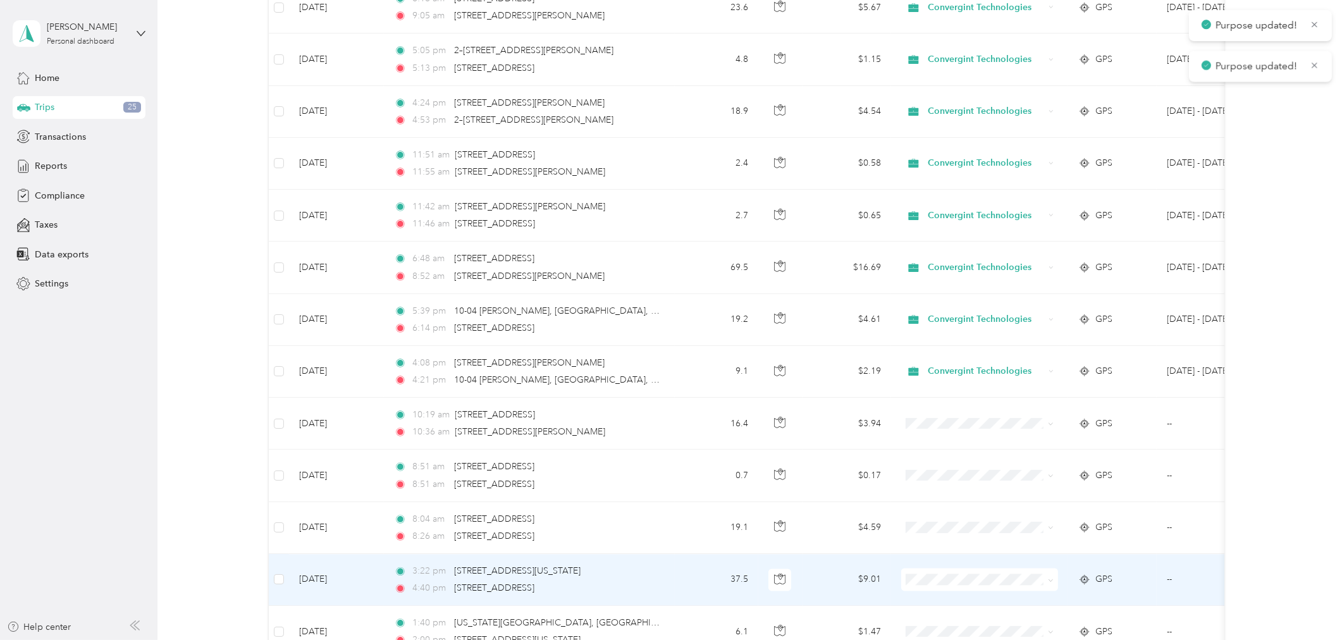
scroll to position [3422, 0]
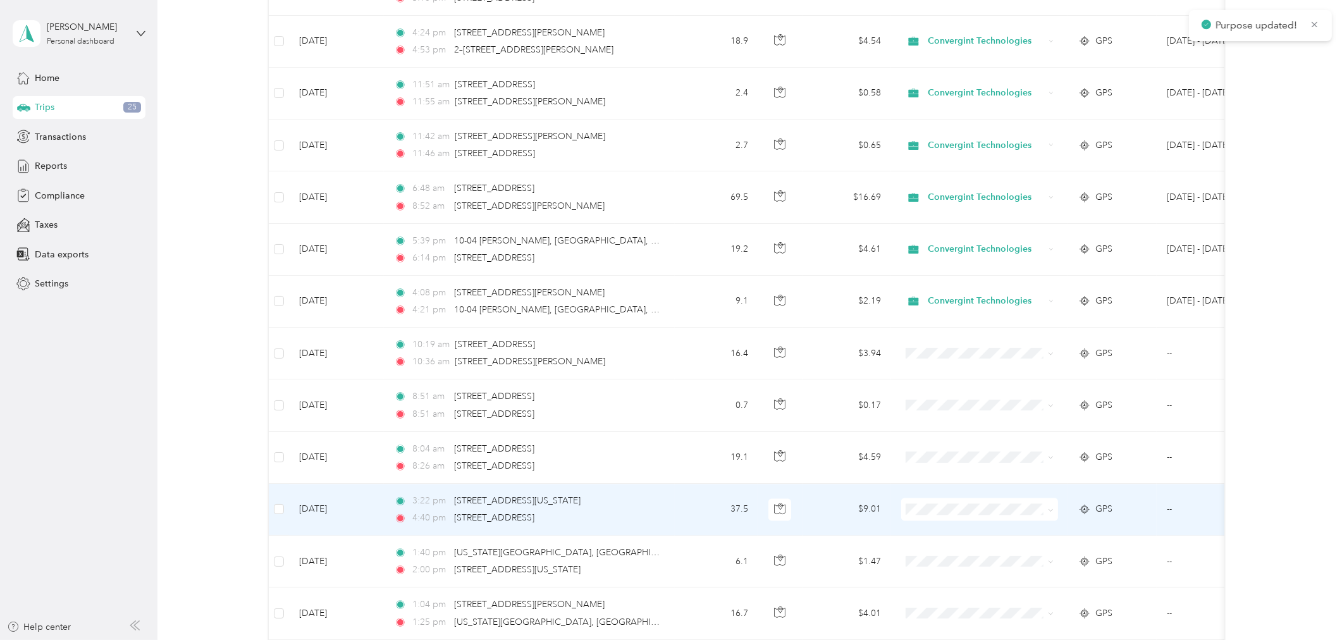
click at [970, 532] on span "Convergint Technologies" at bounding box center [990, 533] width 117 height 13
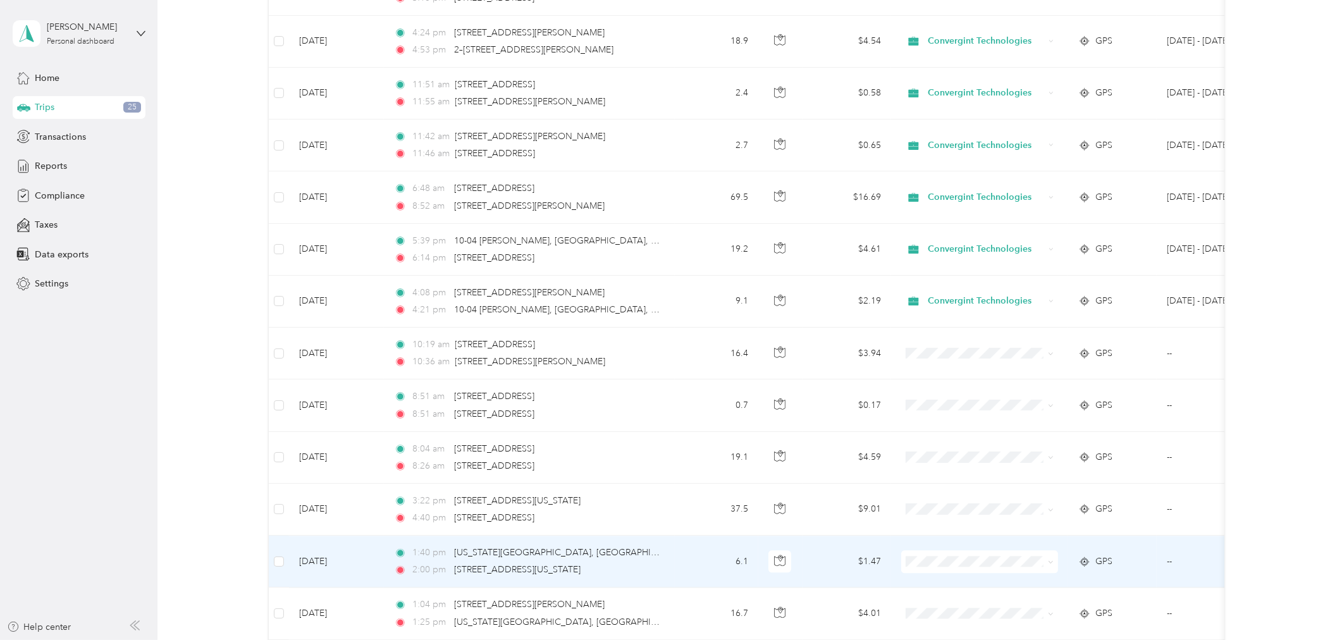
click at [947, 586] on span "Convergint Technologies" at bounding box center [990, 584] width 117 height 13
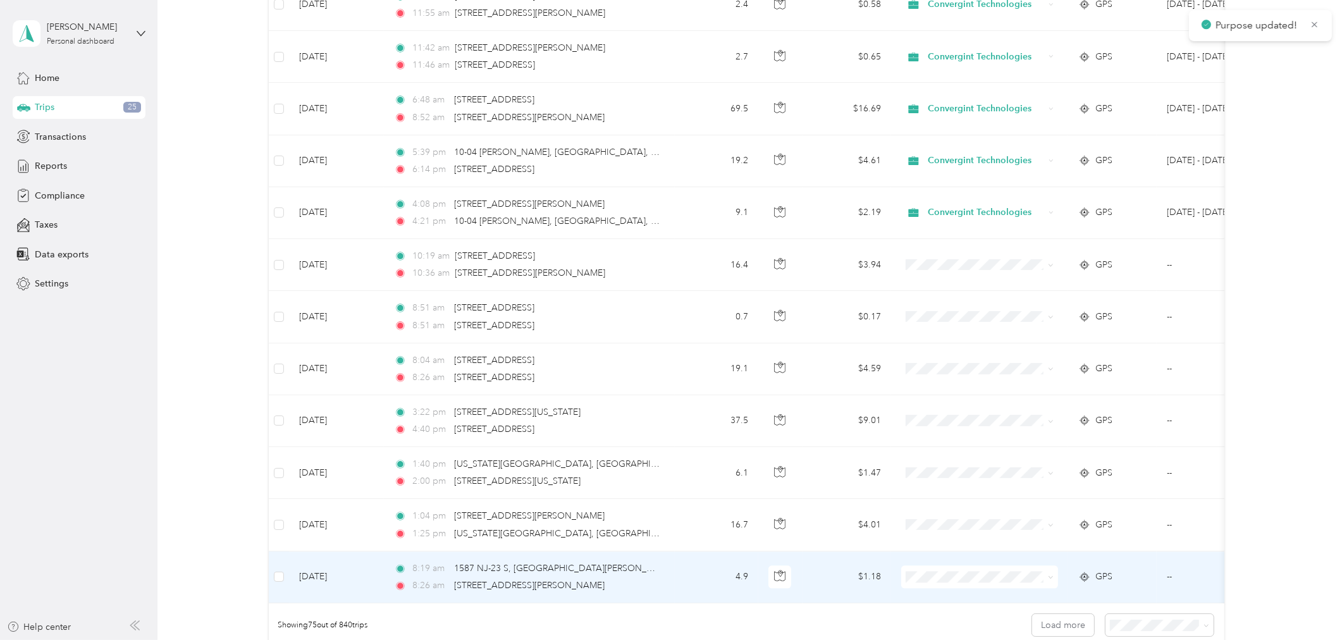
scroll to position [3492, 0]
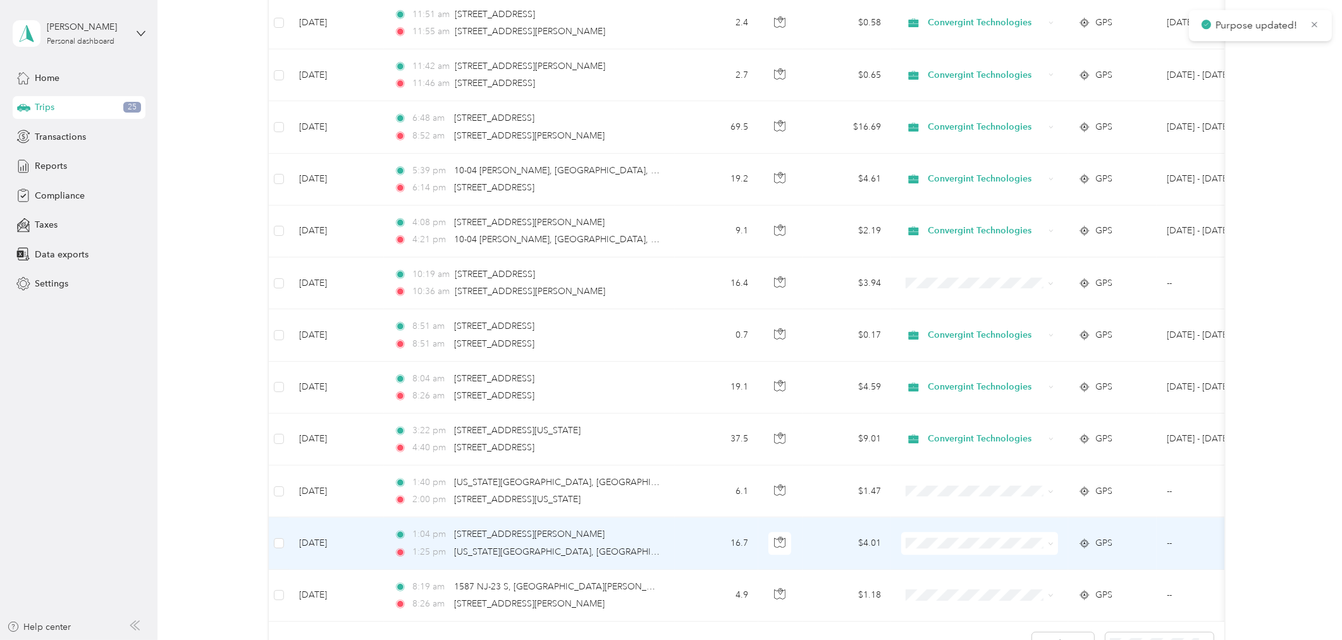
click at [948, 565] on span "Convergint Technologies" at bounding box center [990, 566] width 117 height 13
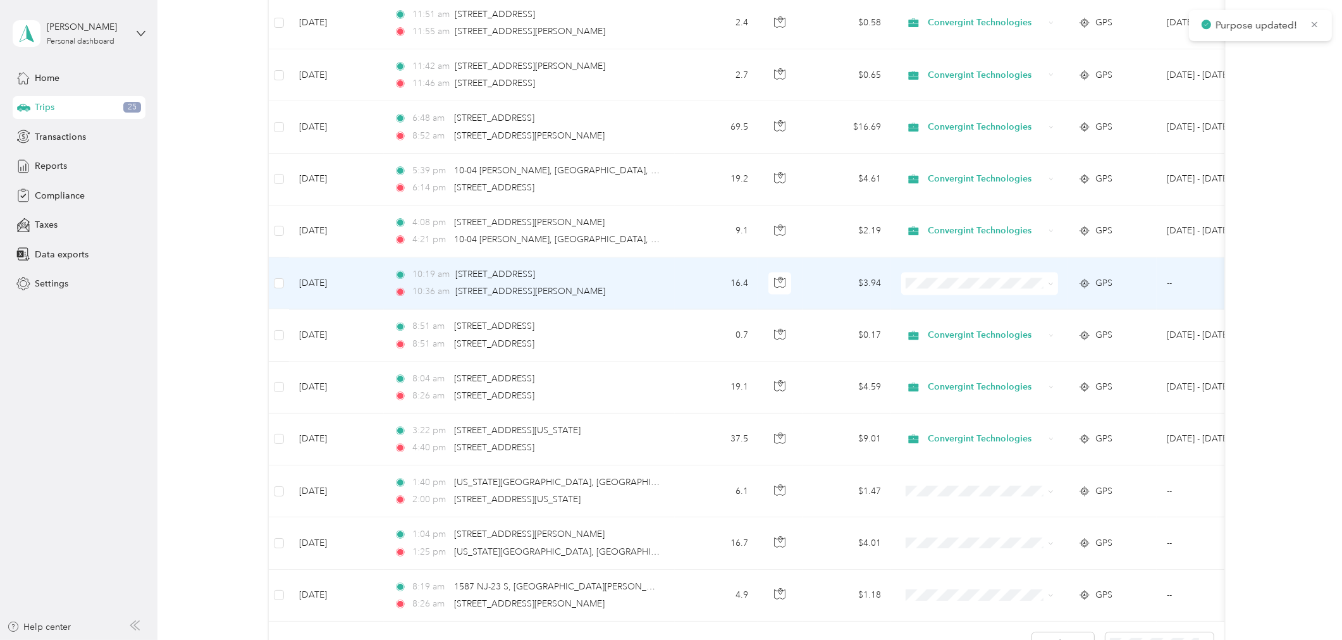
click at [958, 292] on span at bounding box center [979, 283] width 157 height 23
click at [993, 305] on span "Convergint Technologies" at bounding box center [990, 308] width 117 height 13
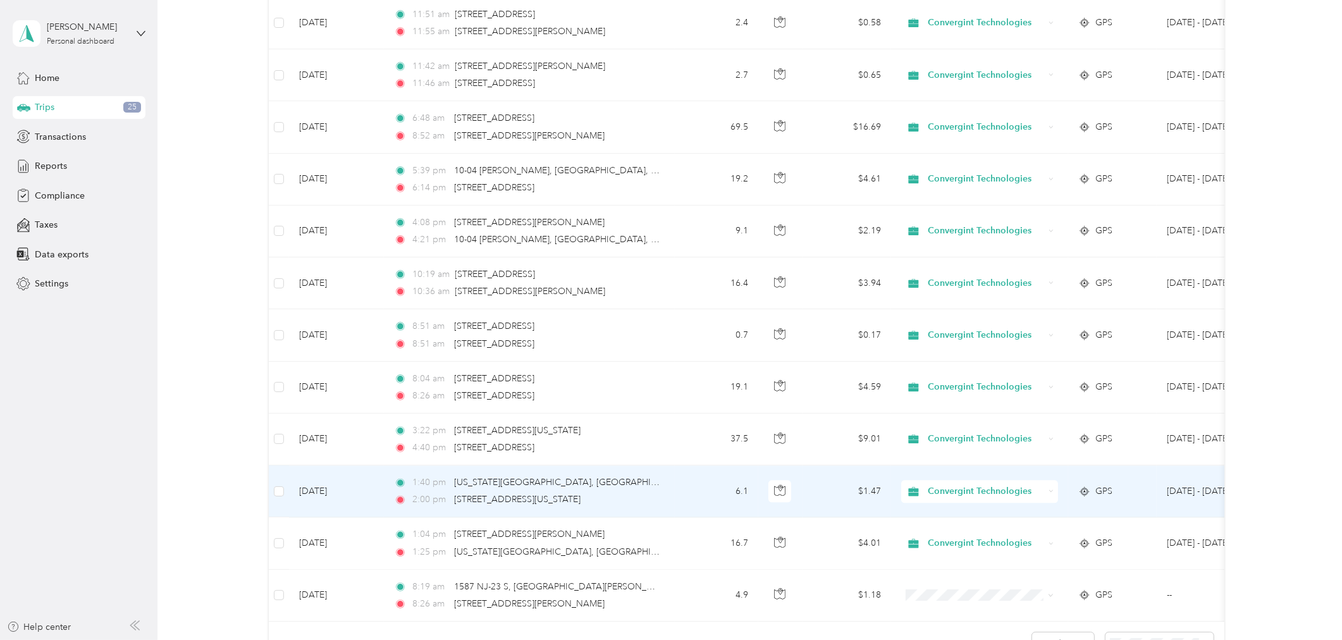
click at [966, 498] on span "Convergint Technologies" at bounding box center [986, 491] width 116 height 14
click at [957, 520] on li "Convergint Technologies" at bounding box center [980, 516] width 159 height 22
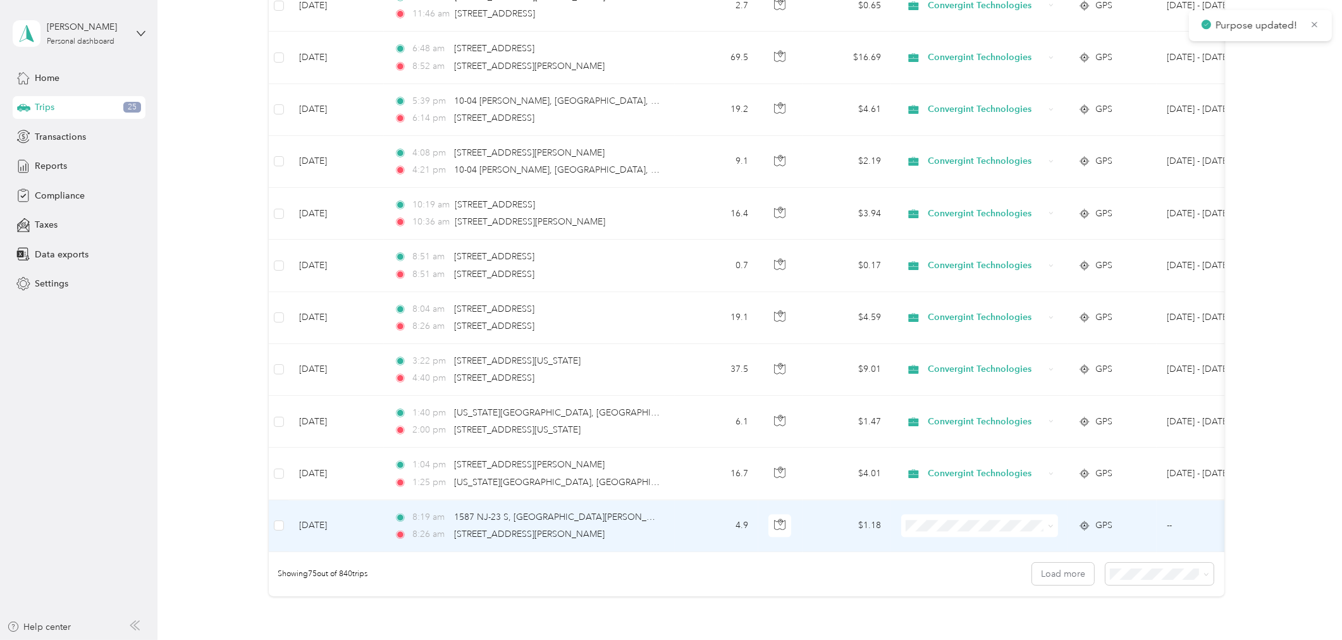
scroll to position [3563, 0]
click at [978, 548] on span "Convergint Technologies" at bounding box center [990, 550] width 117 height 13
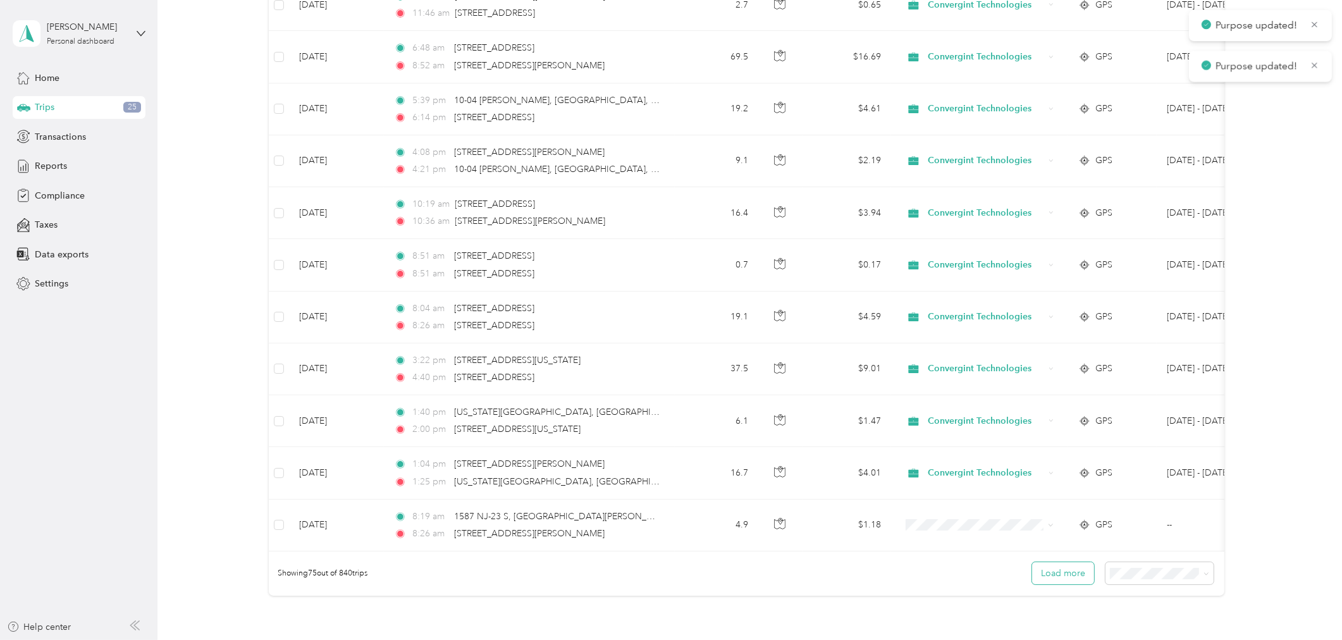
click at [1067, 584] on button "Load more" at bounding box center [1063, 573] width 62 height 22
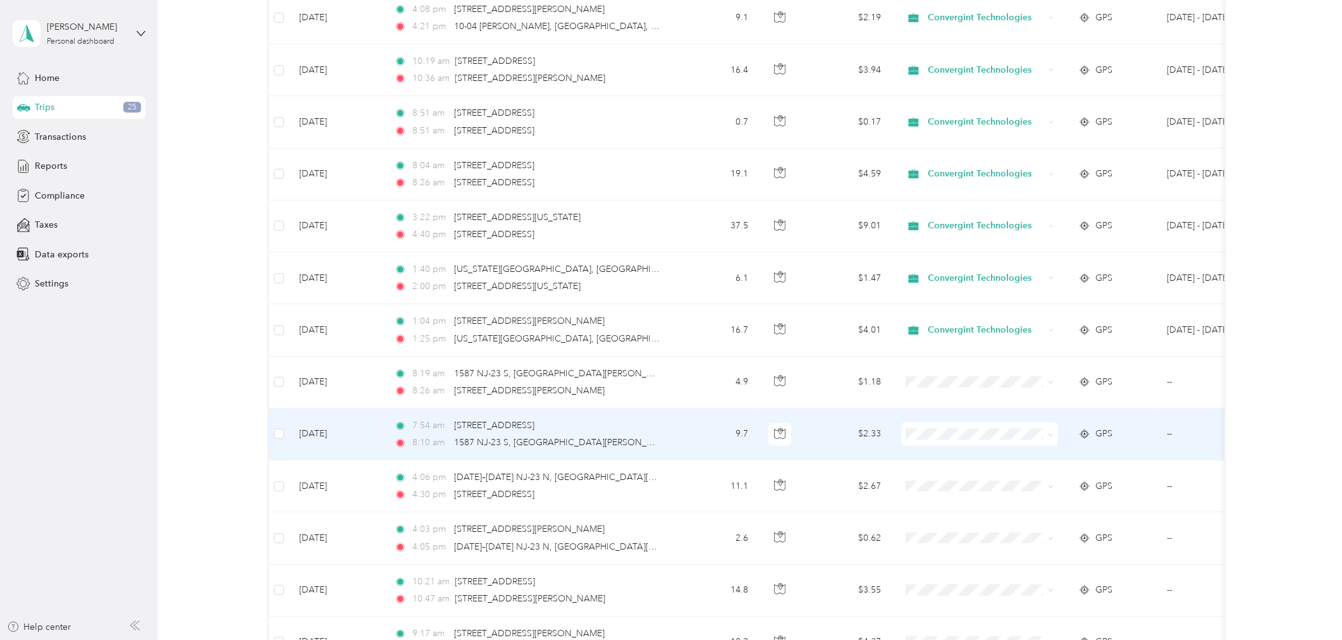
scroll to position [3776, 0]
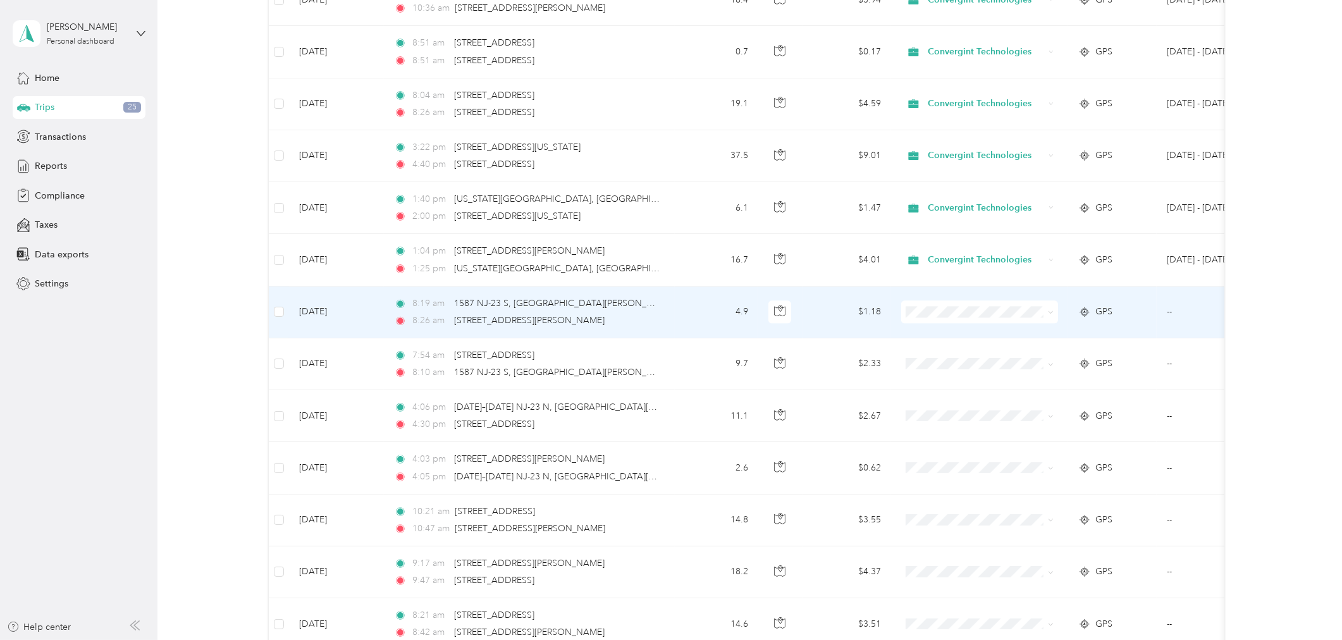
click at [966, 319] on span at bounding box center [979, 311] width 157 height 23
click at [970, 320] on span at bounding box center [979, 311] width 157 height 23
click at [965, 333] on span "Convergint Technologies" at bounding box center [990, 337] width 117 height 13
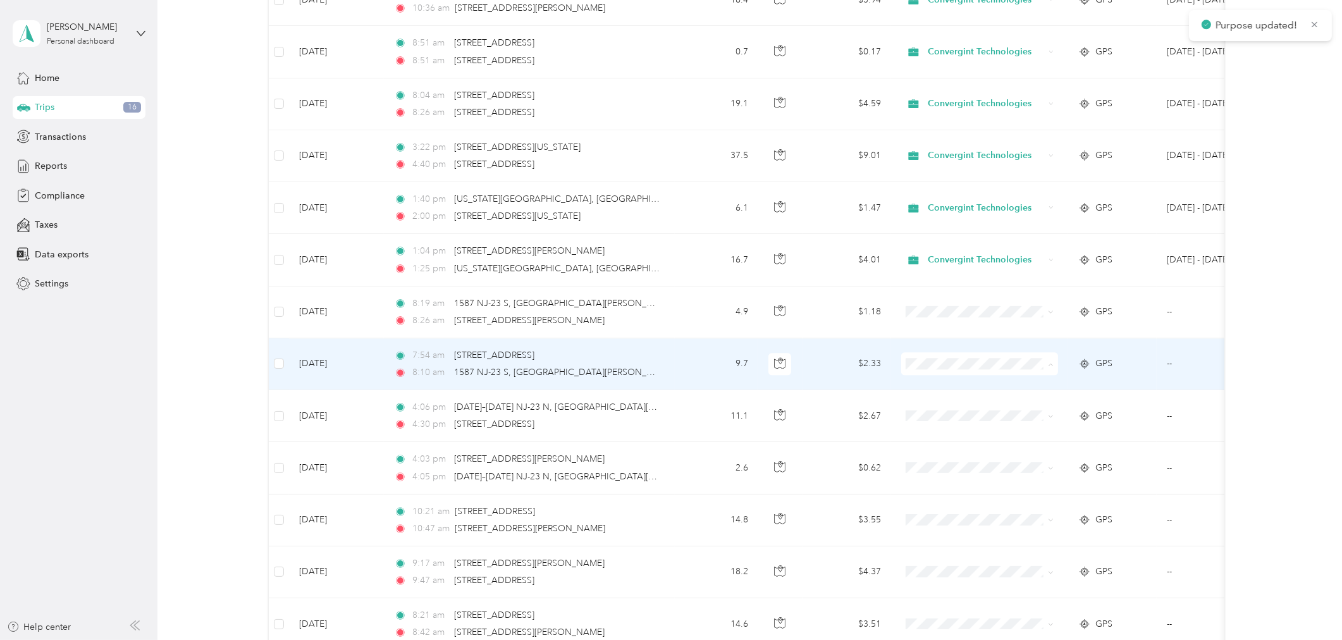
click at [962, 387] on span "Convergint Technologies" at bounding box center [990, 389] width 117 height 13
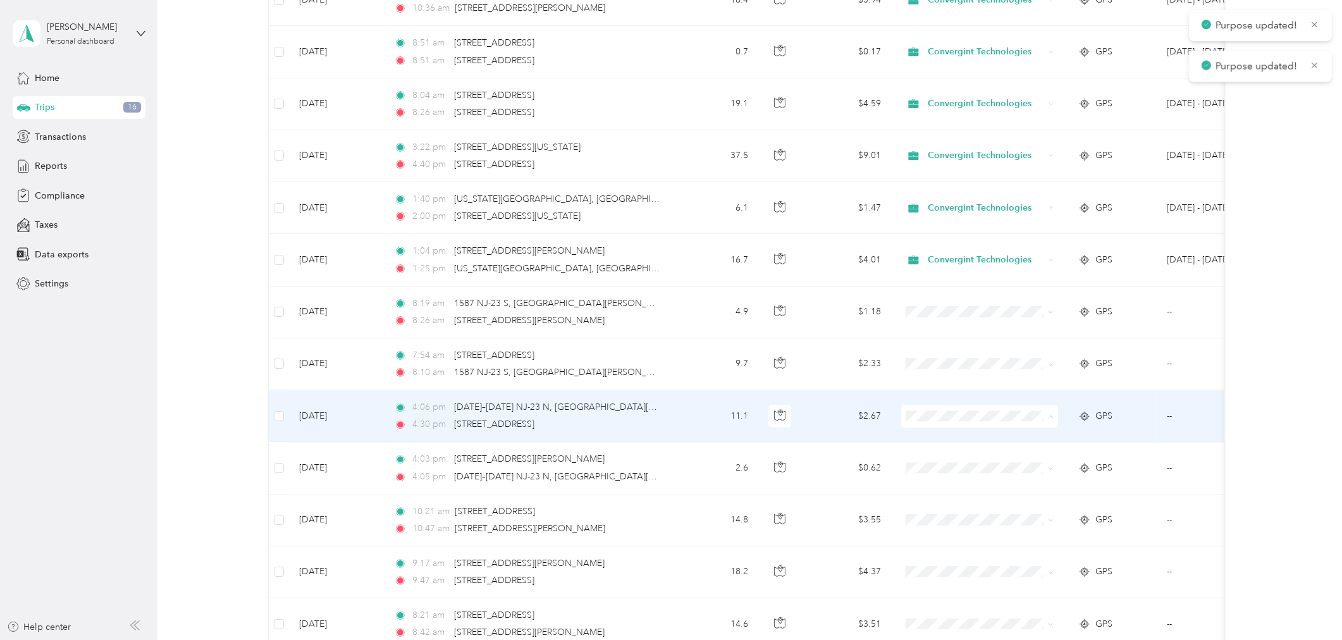
click at [942, 439] on span "Convergint Technologies" at bounding box center [990, 441] width 117 height 13
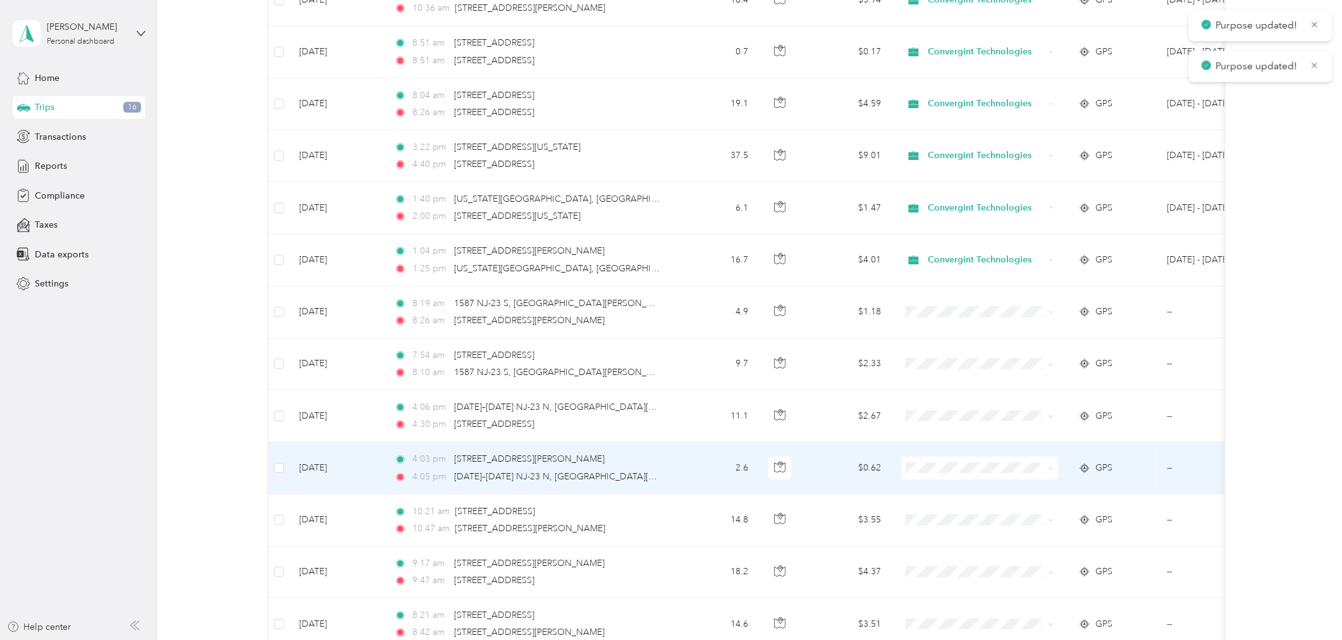
click at [957, 495] on span "Convergint Technologies" at bounding box center [990, 490] width 117 height 13
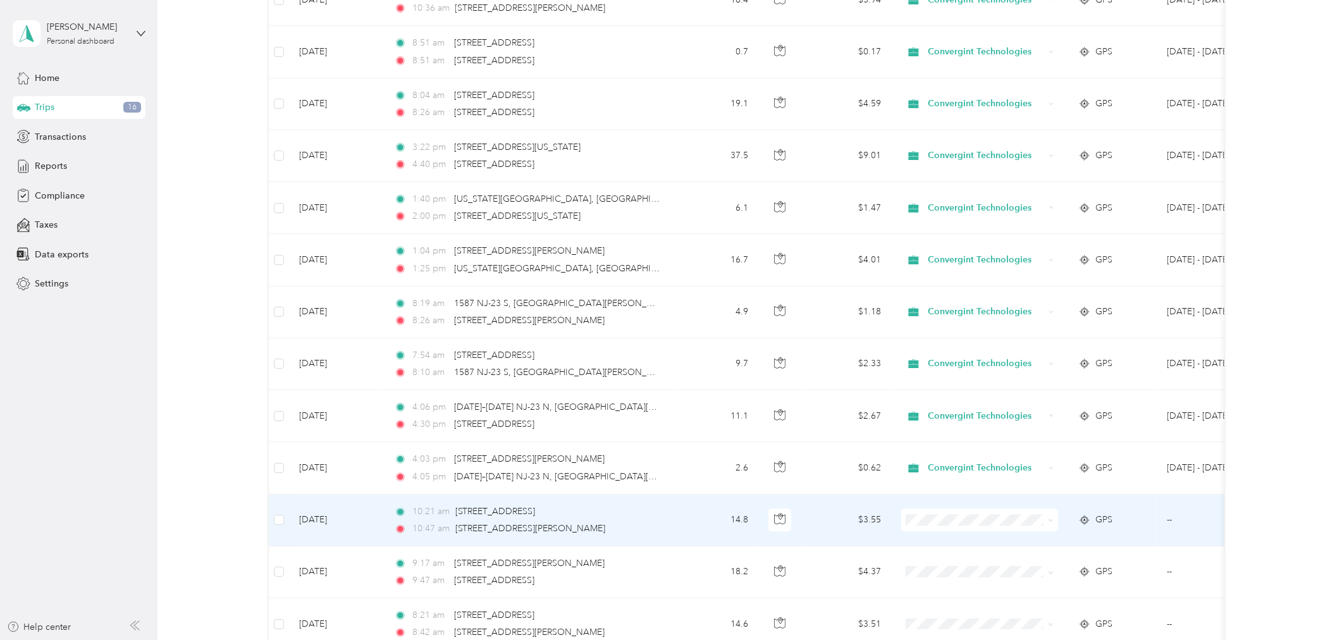
click at [978, 529] on span at bounding box center [979, 519] width 157 height 23
click at [993, 541] on span "Convergint Technologies" at bounding box center [990, 545] width 117 height 13
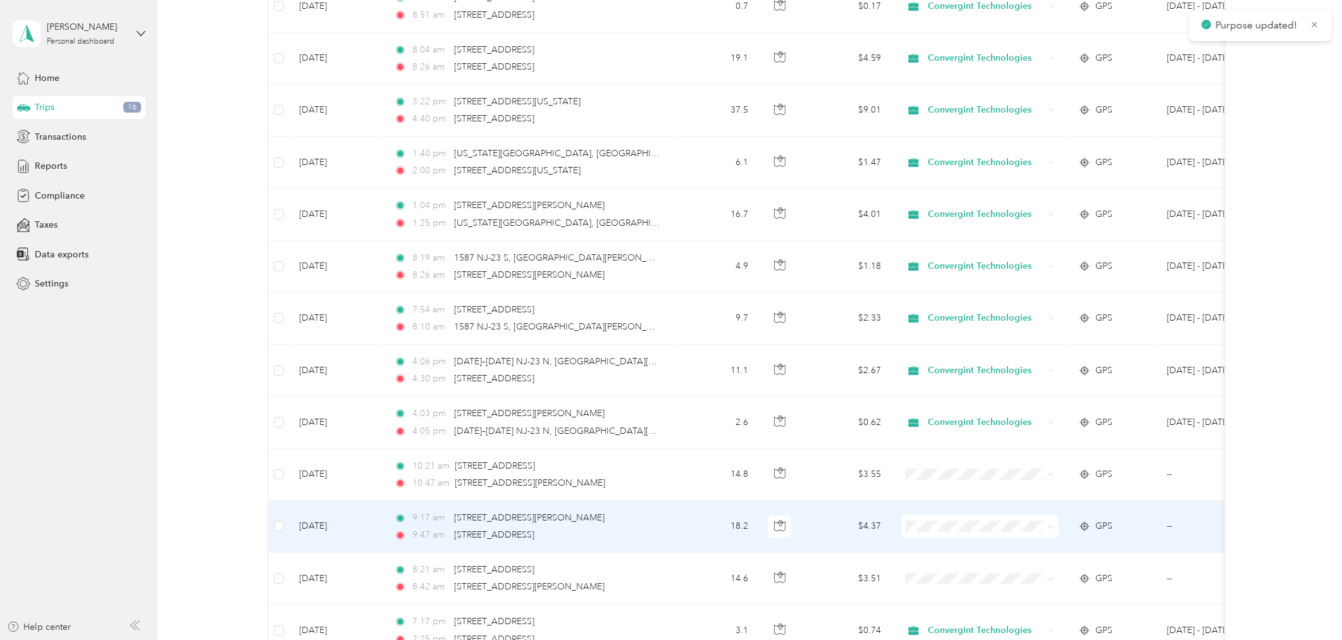
scroll to position [3846, 0]
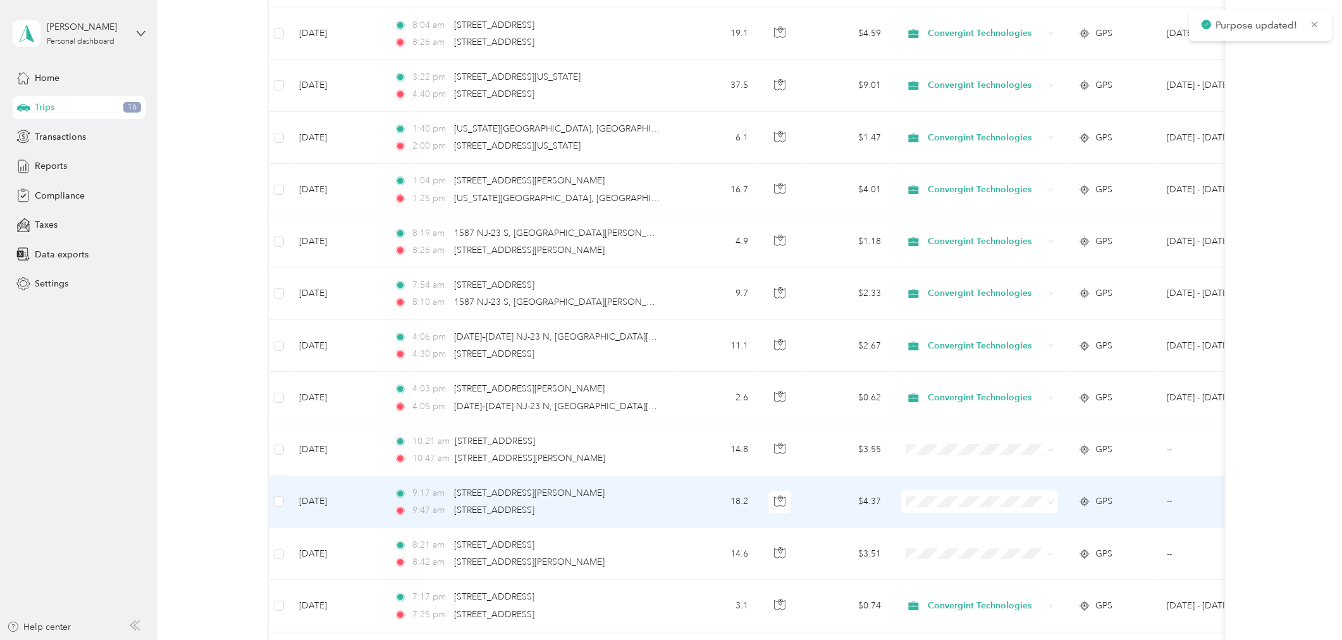
click at [986, 525] on span "Convergint Technologies" at bounding box center [990, 526] width 117 height 13
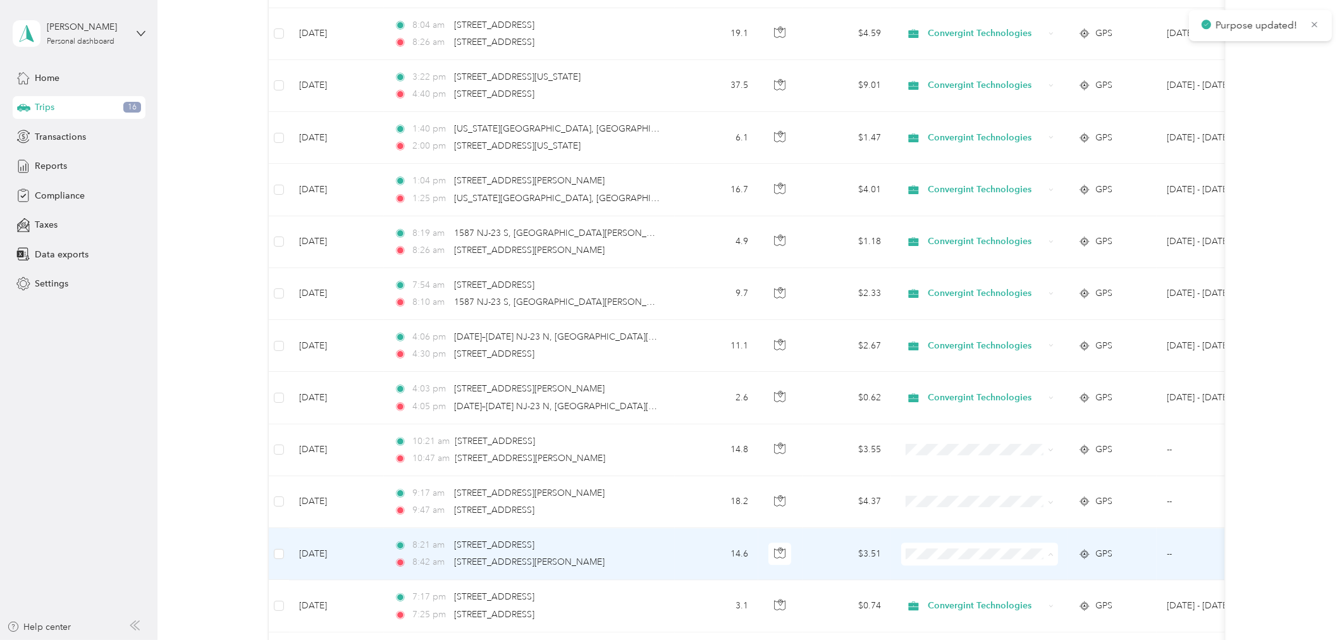
click at [979, 577] on span "Convergint Technologies" at bounding box center [990, 579] width 117 height 13
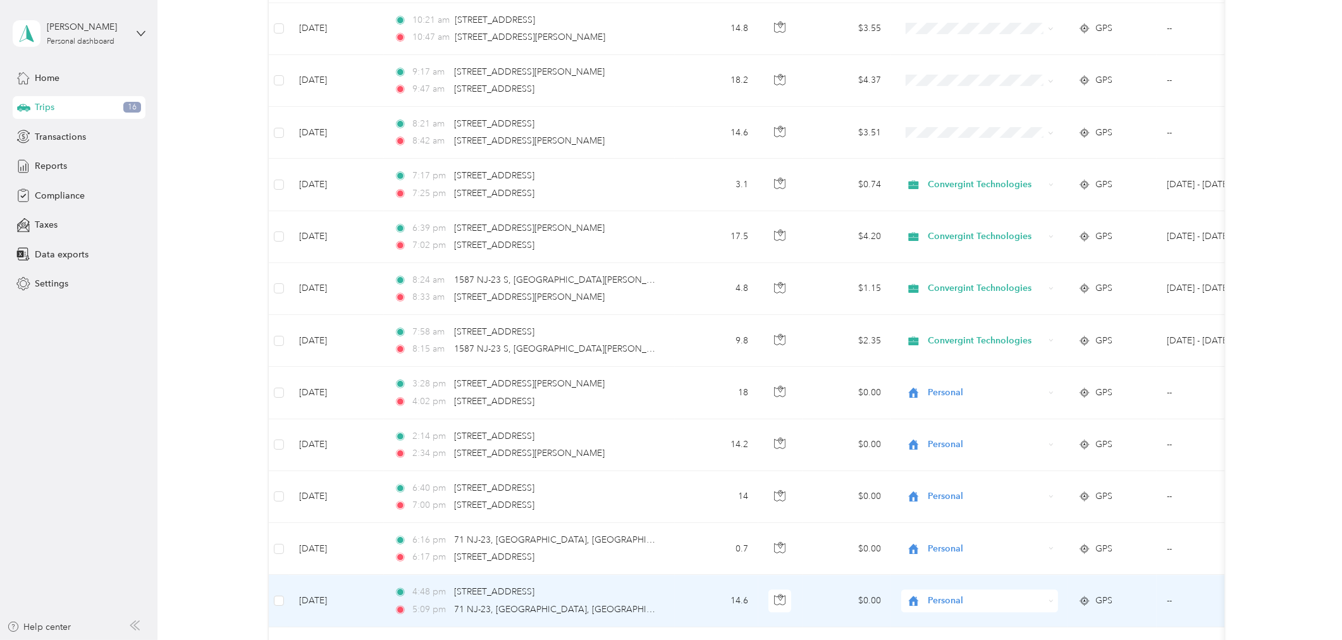
scroll to position [4127, 0]
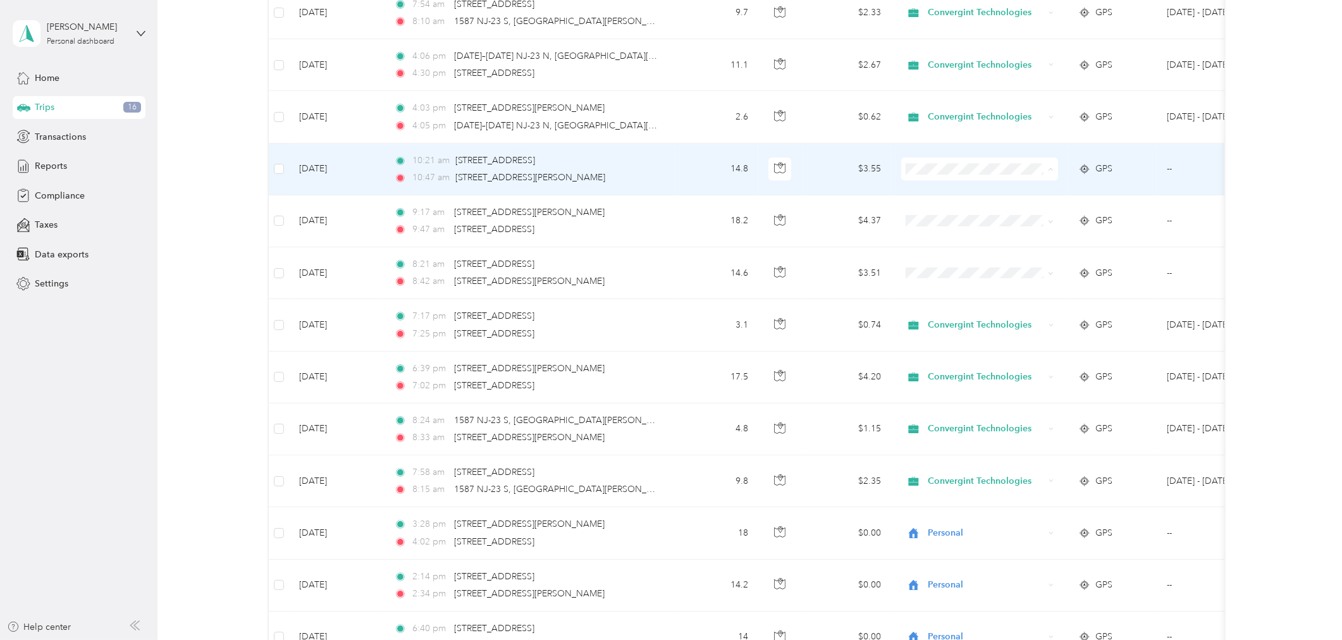
click at [983, 196] on span "Convergint Technologies" at bounding box center [990, 194] width 117 height 13
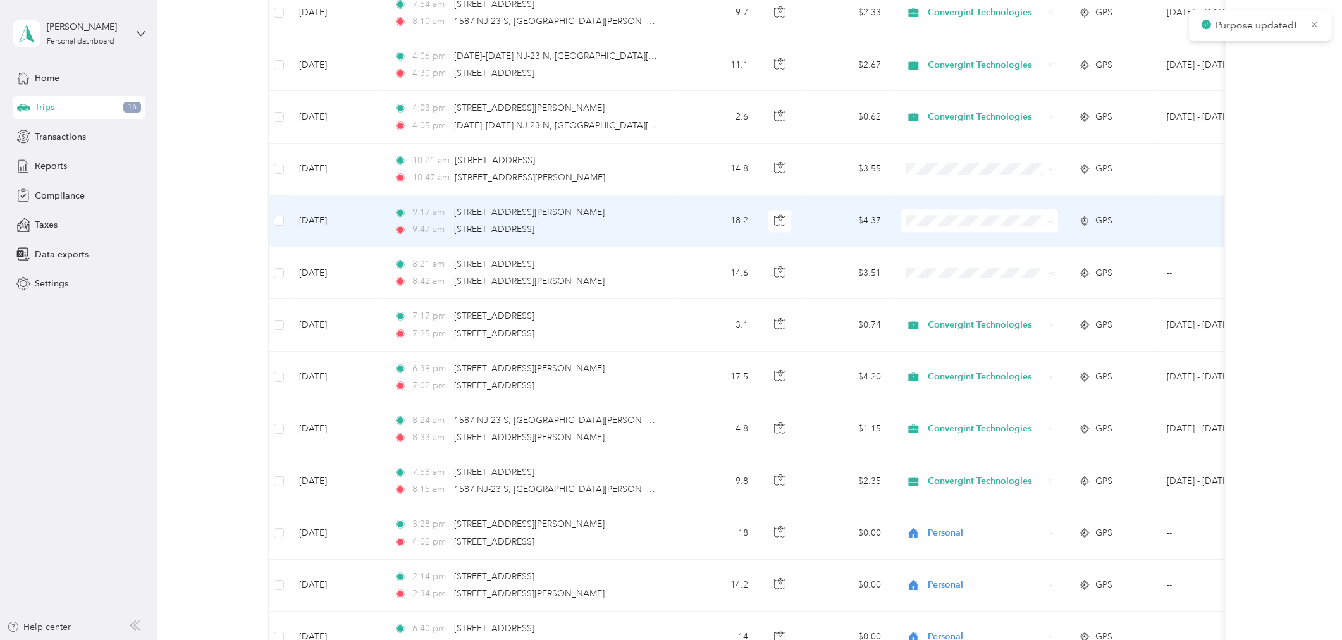
click at [976, 249] on li "Convergint Technologies" at bounding box center [979, 246] width 157 height 22
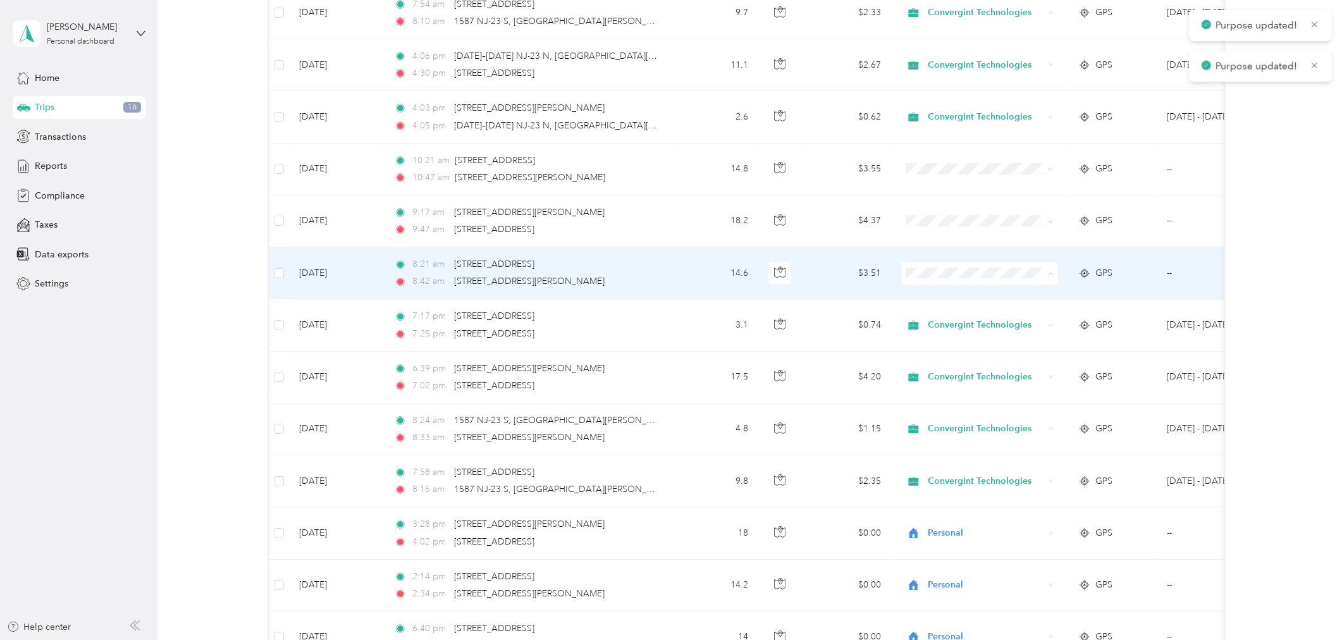
click at [978, 295] on span "Convergint Technologies" at bounding box center [990, 298] width 117 height 13
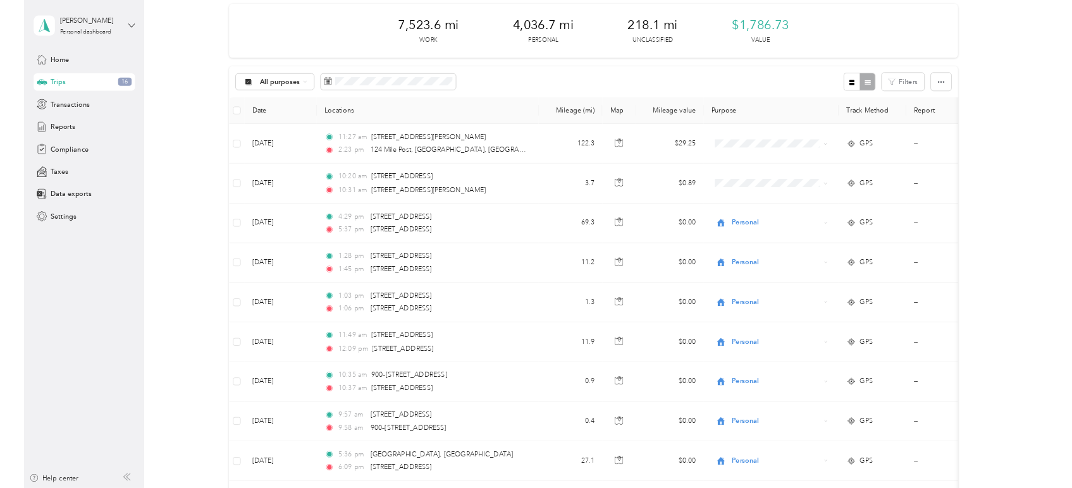
scroll to position [0, 0]
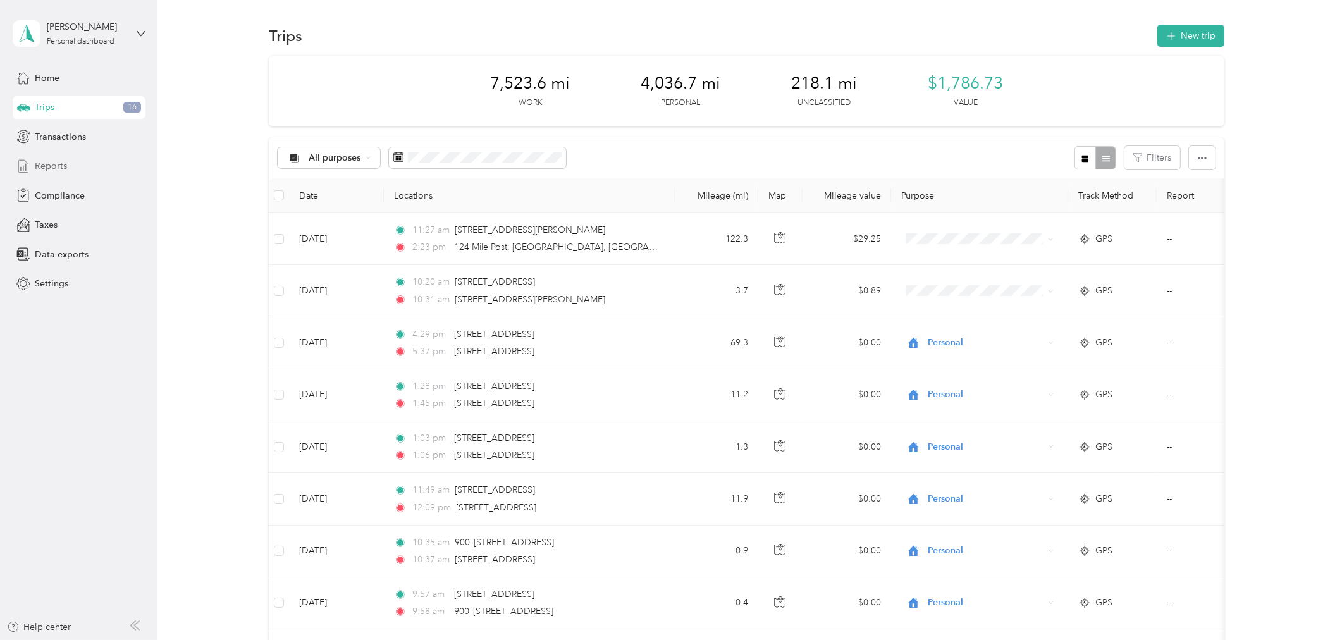
click at [55, 168] on span "Reports" at bounding box center [51, 165] width 32 height 13
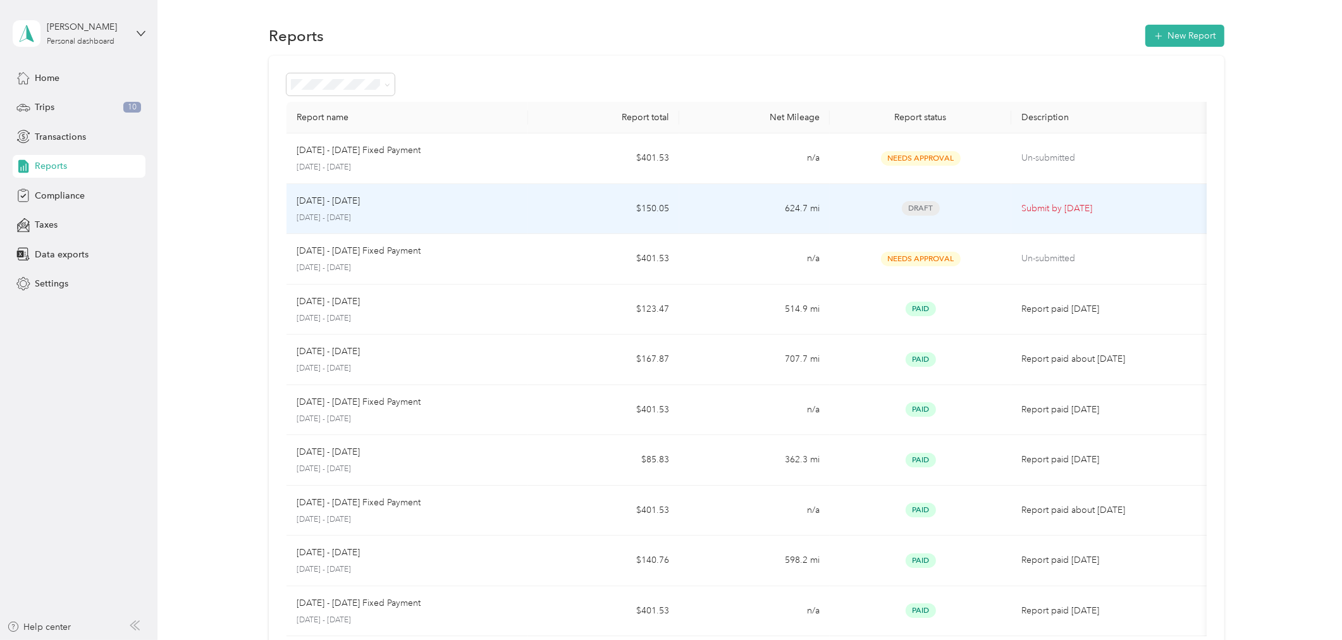
click at [1053, 217] on td "Submit by [DATE]" at bounding box center [1111, 209] width 201 height 51
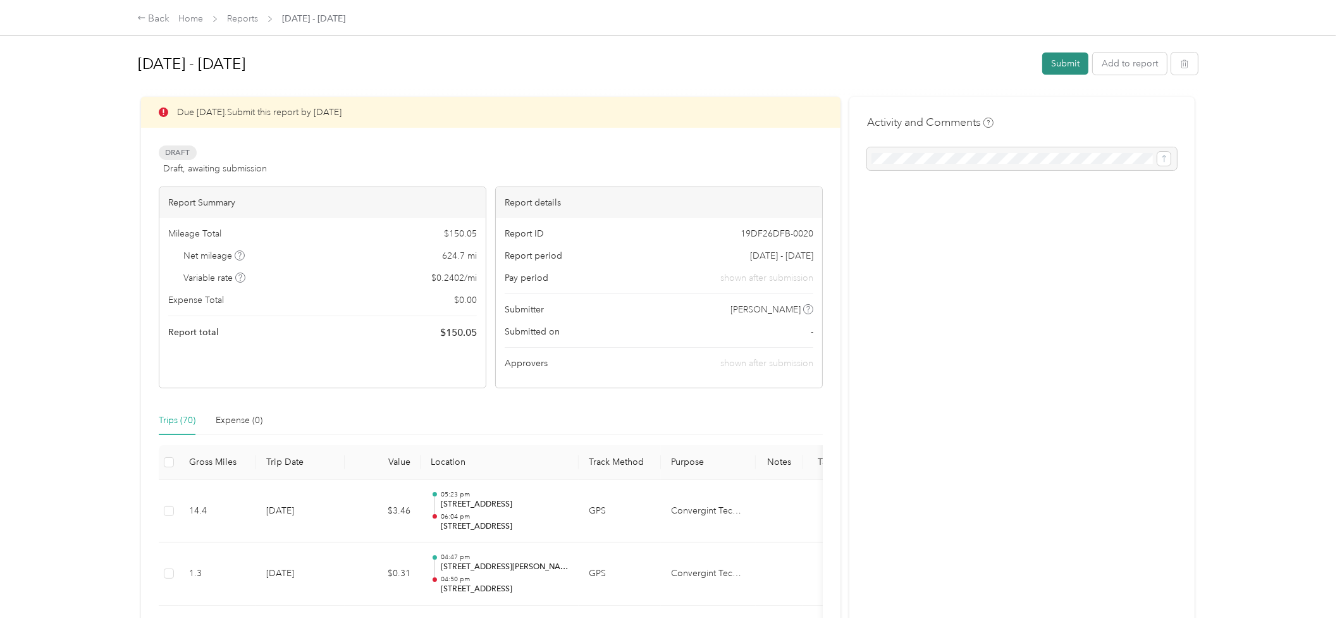
click at [1064, 61] on button "Submit" at bounding box center [1065, 63] width 46 height 22
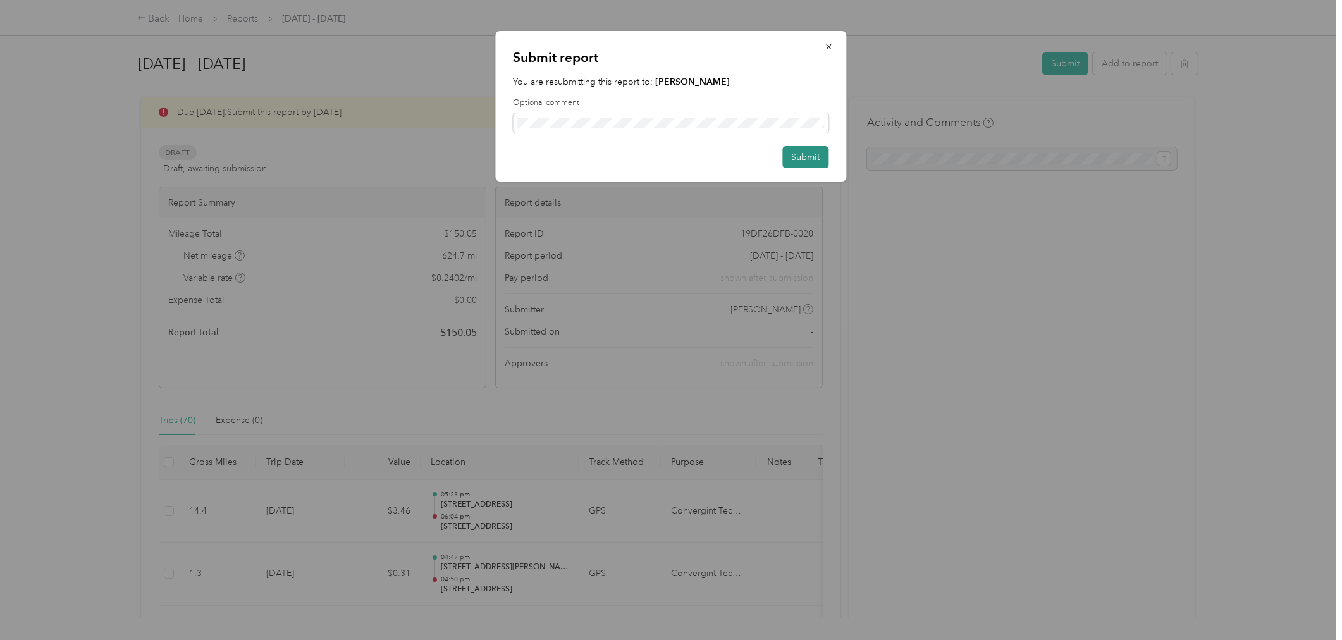
click at [801, 155] on button "Submit" at bounding box center [806, 157] width 46 height 22
